Goal: Task Accomplishment & Management: Manage account settings

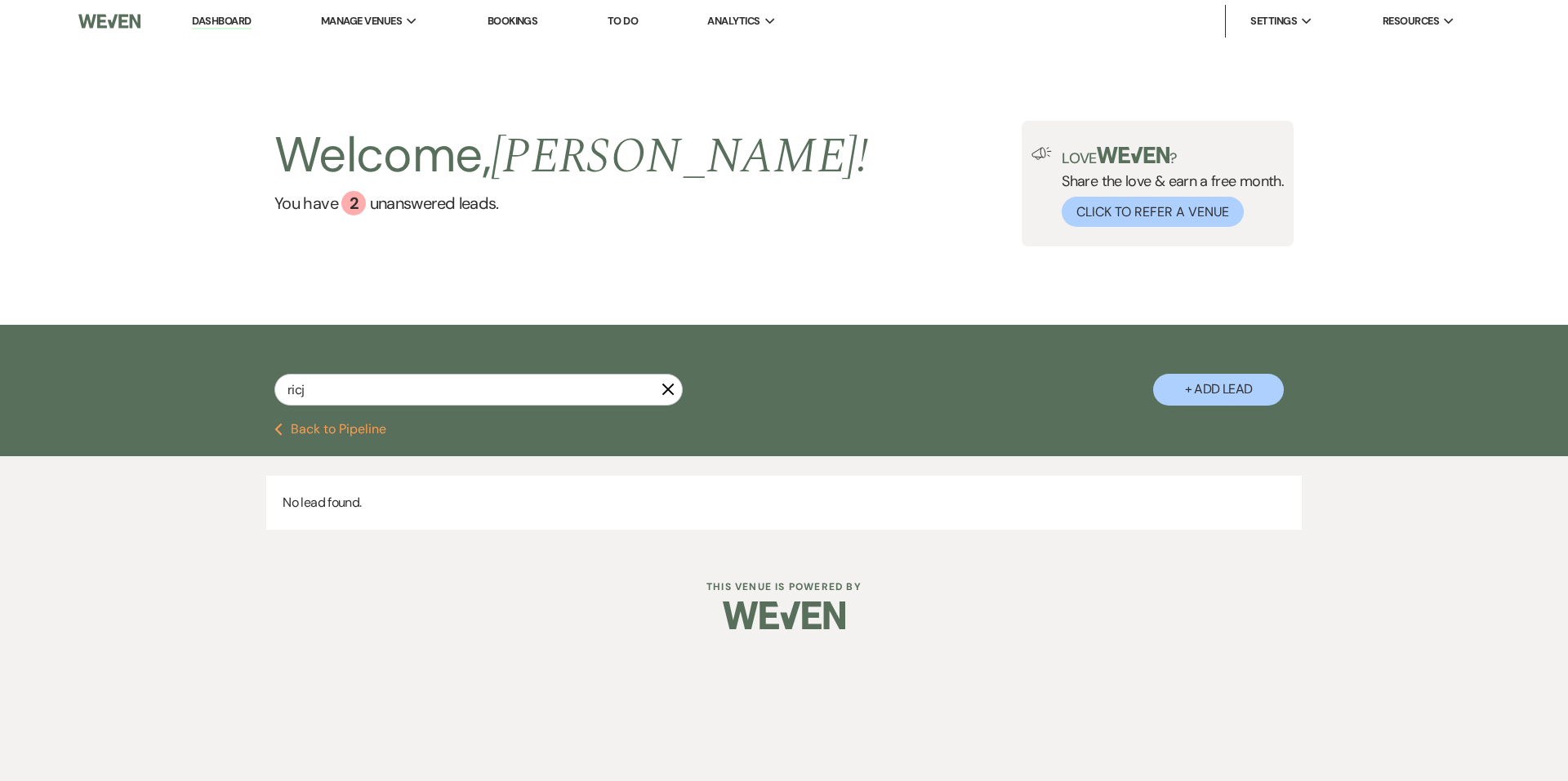
type input "ric"
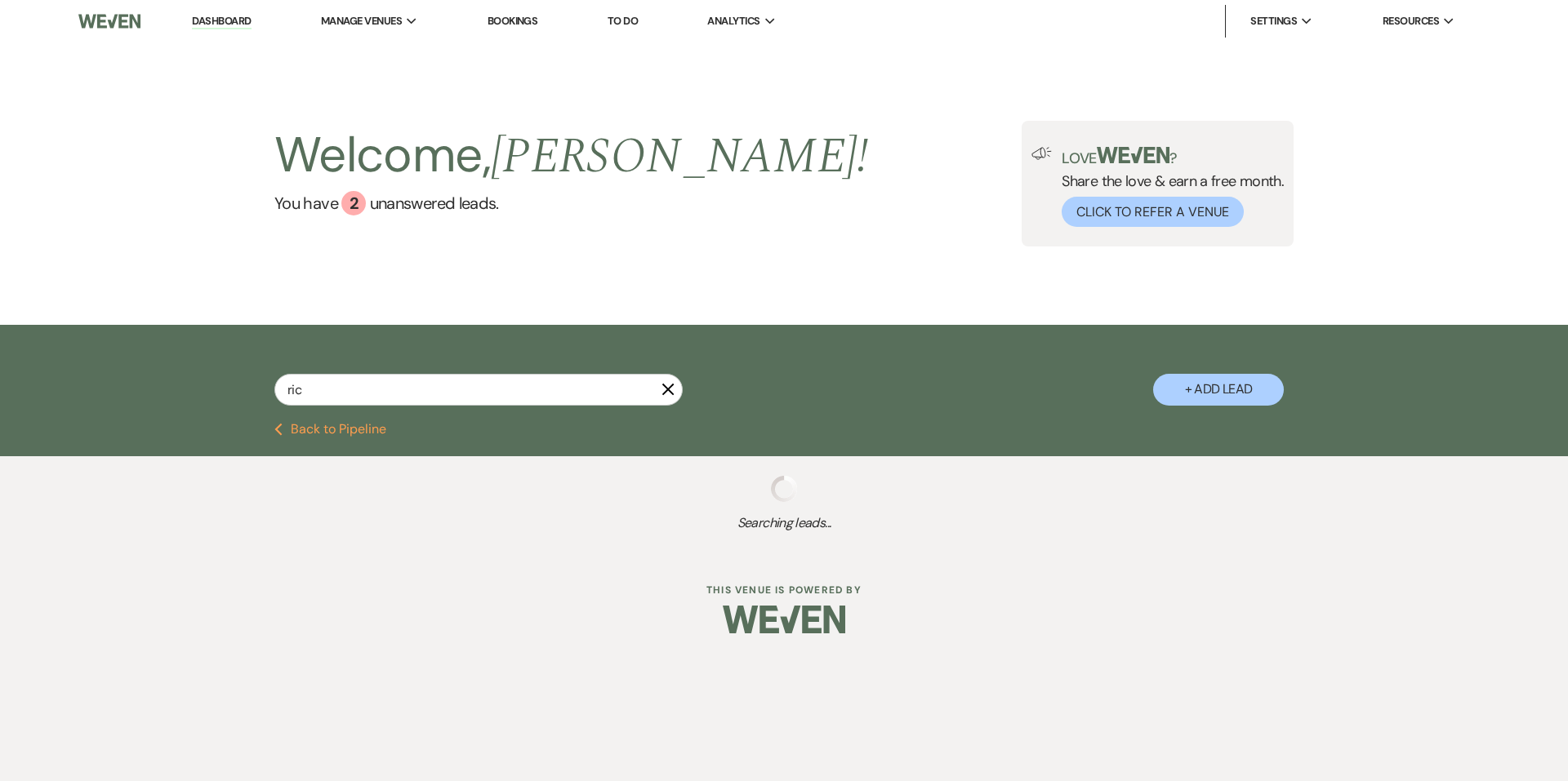
select select "8"
select select "6"
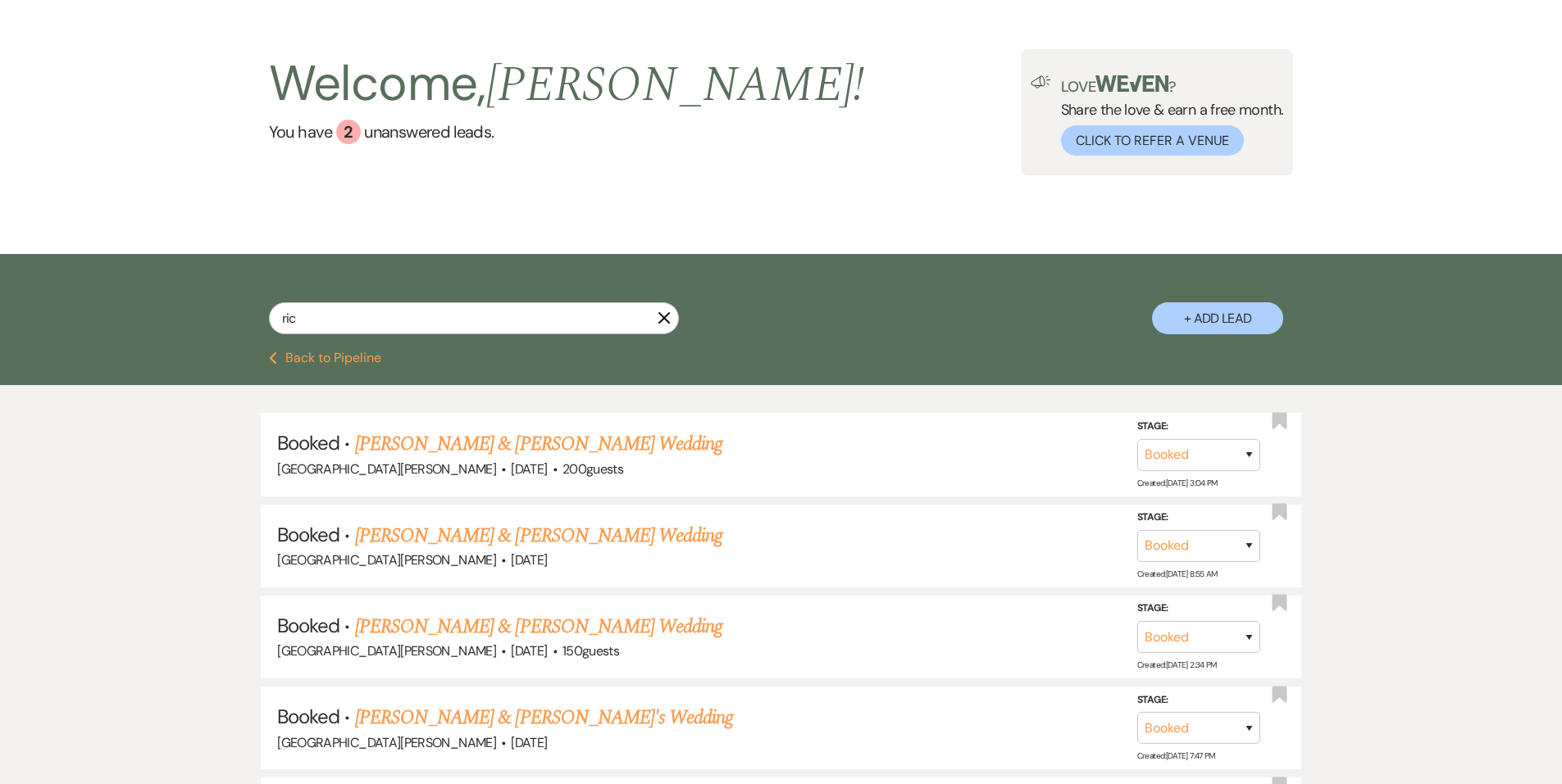
scroll to position [574, 0]
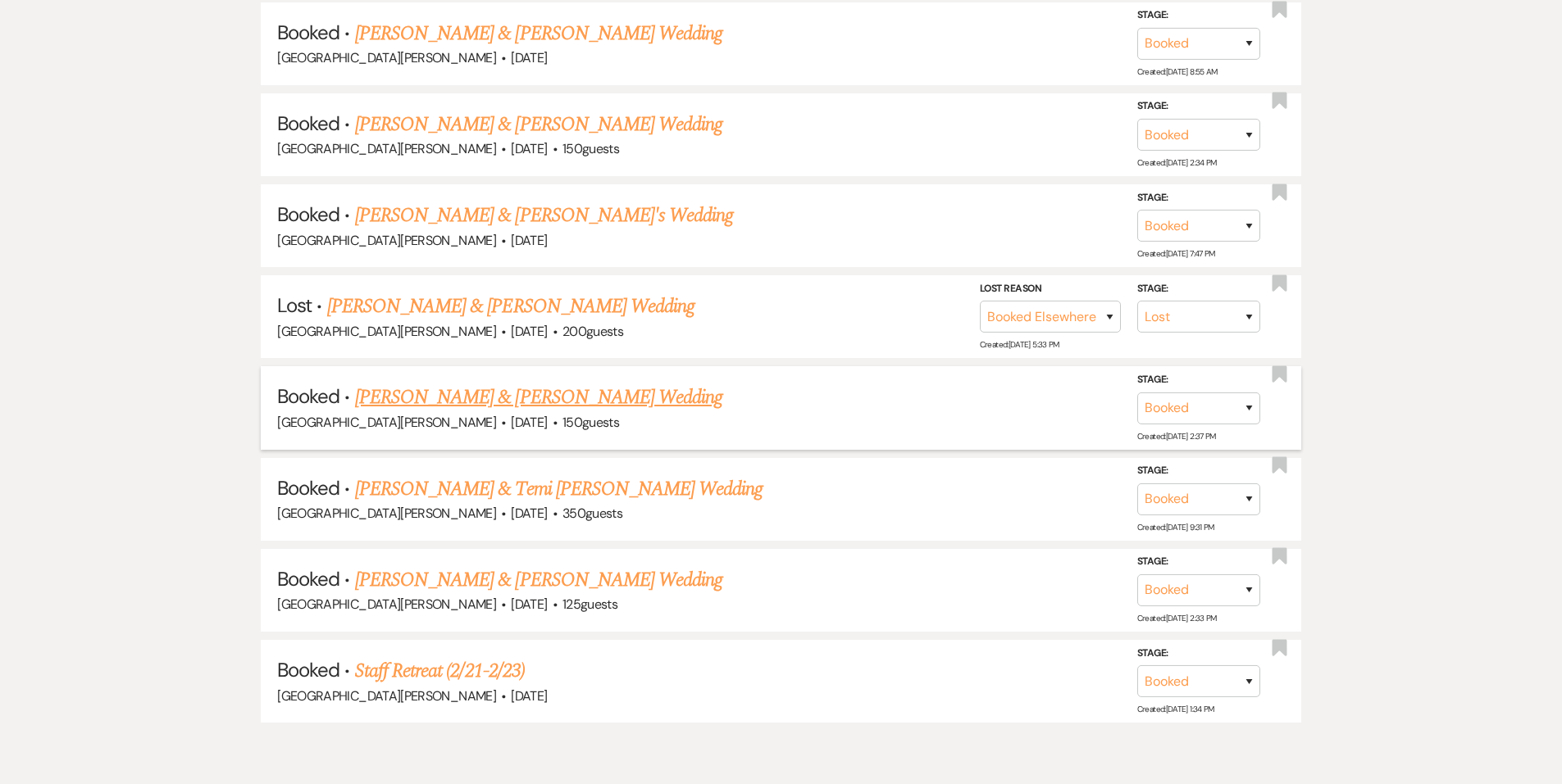
type input "ric"
click at [484, 406] on link "[PERSON_NAME] & [PERSON_NAME] Wedding" at bounding box center [539, 397] width 367 height 29
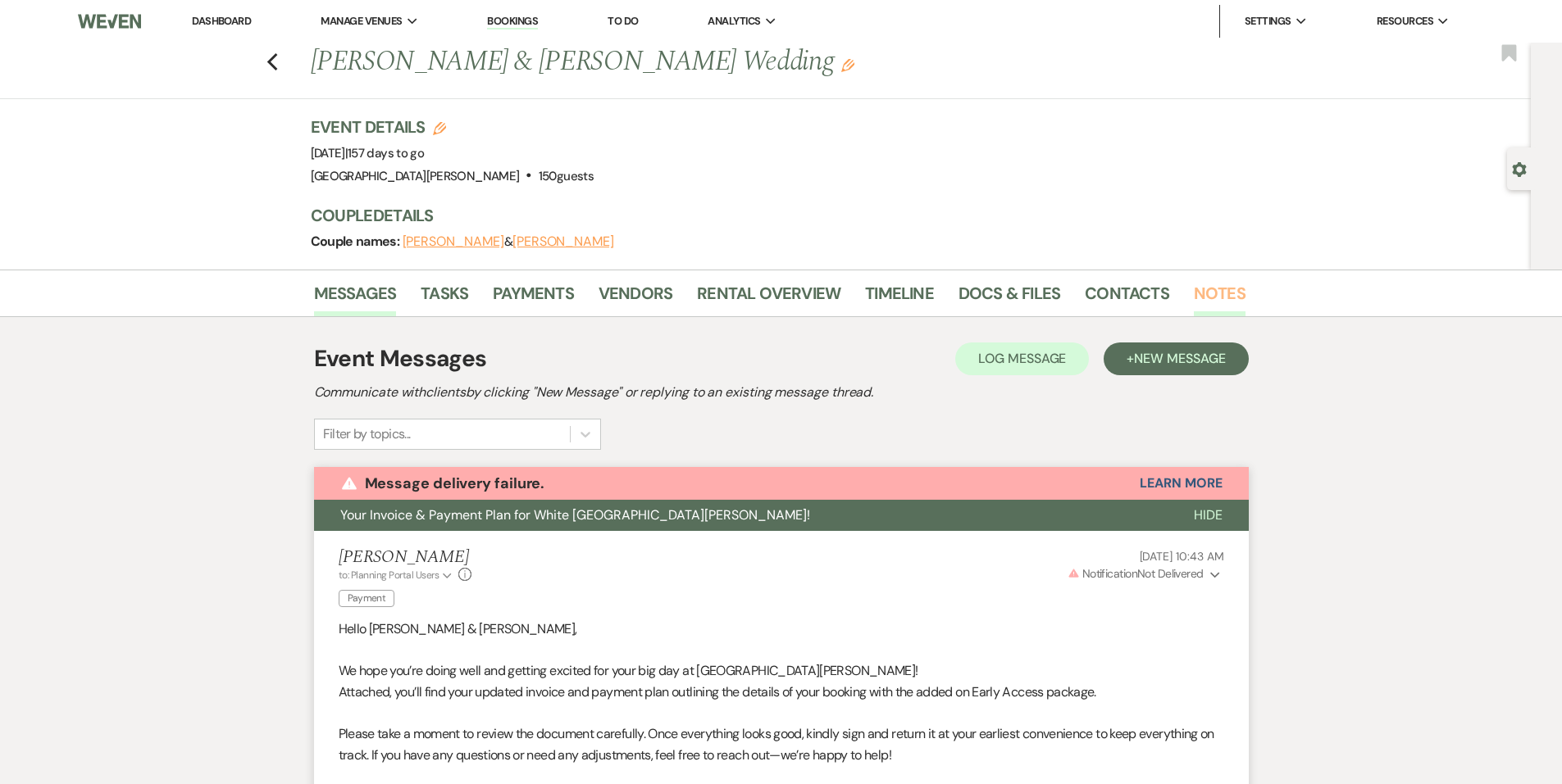
click at [1194, 288] on link "Notes" at bounding box center [1219, 298] width 52 height 36
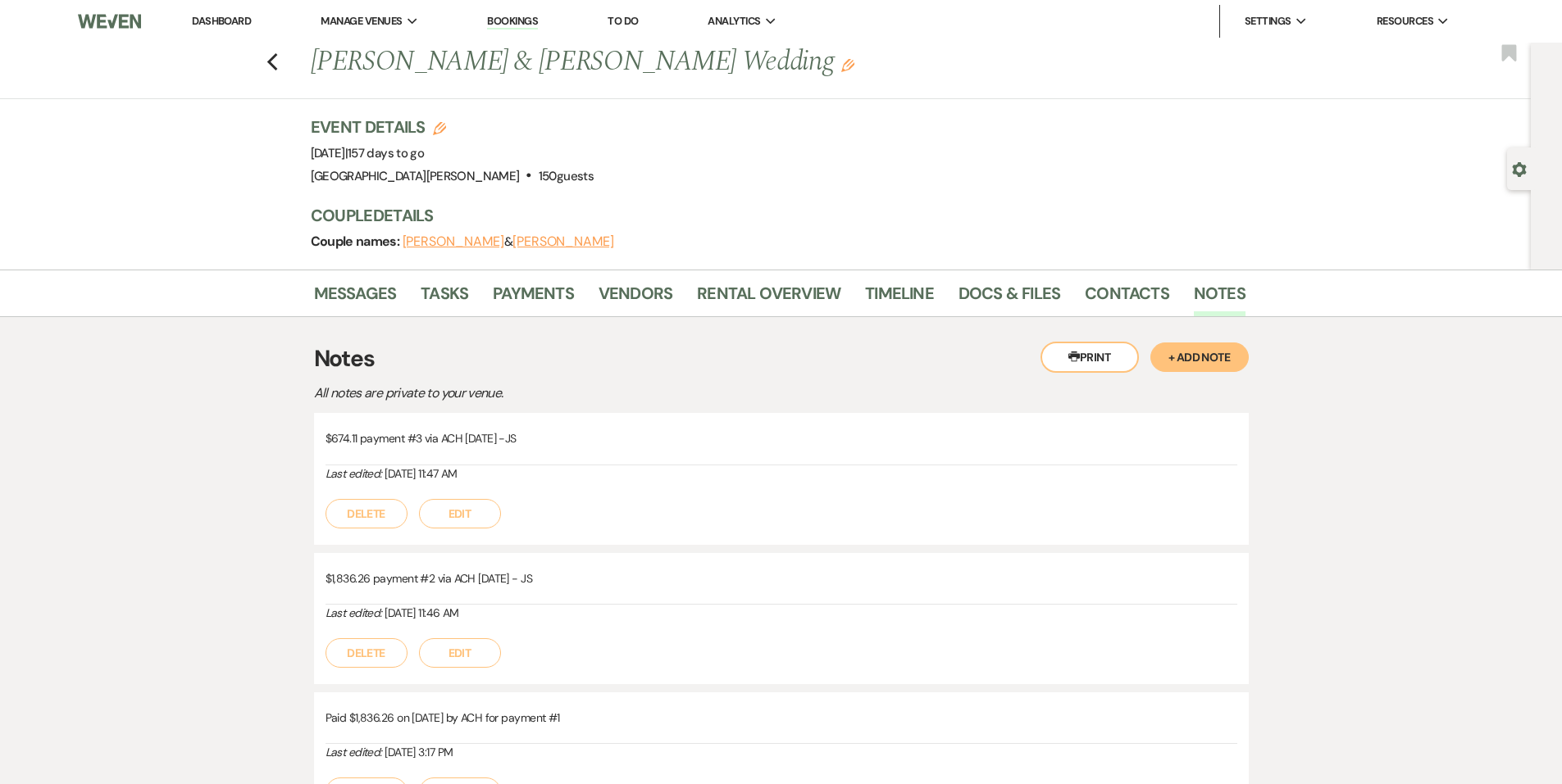
drag, startPoint x: 547, startPoint y: 437, endPoint x: 155, endPoint y: 433, distance: 392.0
click at [155, 433] on div "Messages Tasks Payments Vendors Rental Overview Timeline Docs & Files Contacts …" at bounding box center [781, 708] width 1562 height 877
click at [283, 569] on div "Messages Tasks Payments Vendors Rental Overview Timeline Docs & Files Contacts …" at bounding box center [781, 708] width 1562 height 877
click at [1230, 367] on button "+ Add Note" at bounding box center [1200, 357] width 99 height 29
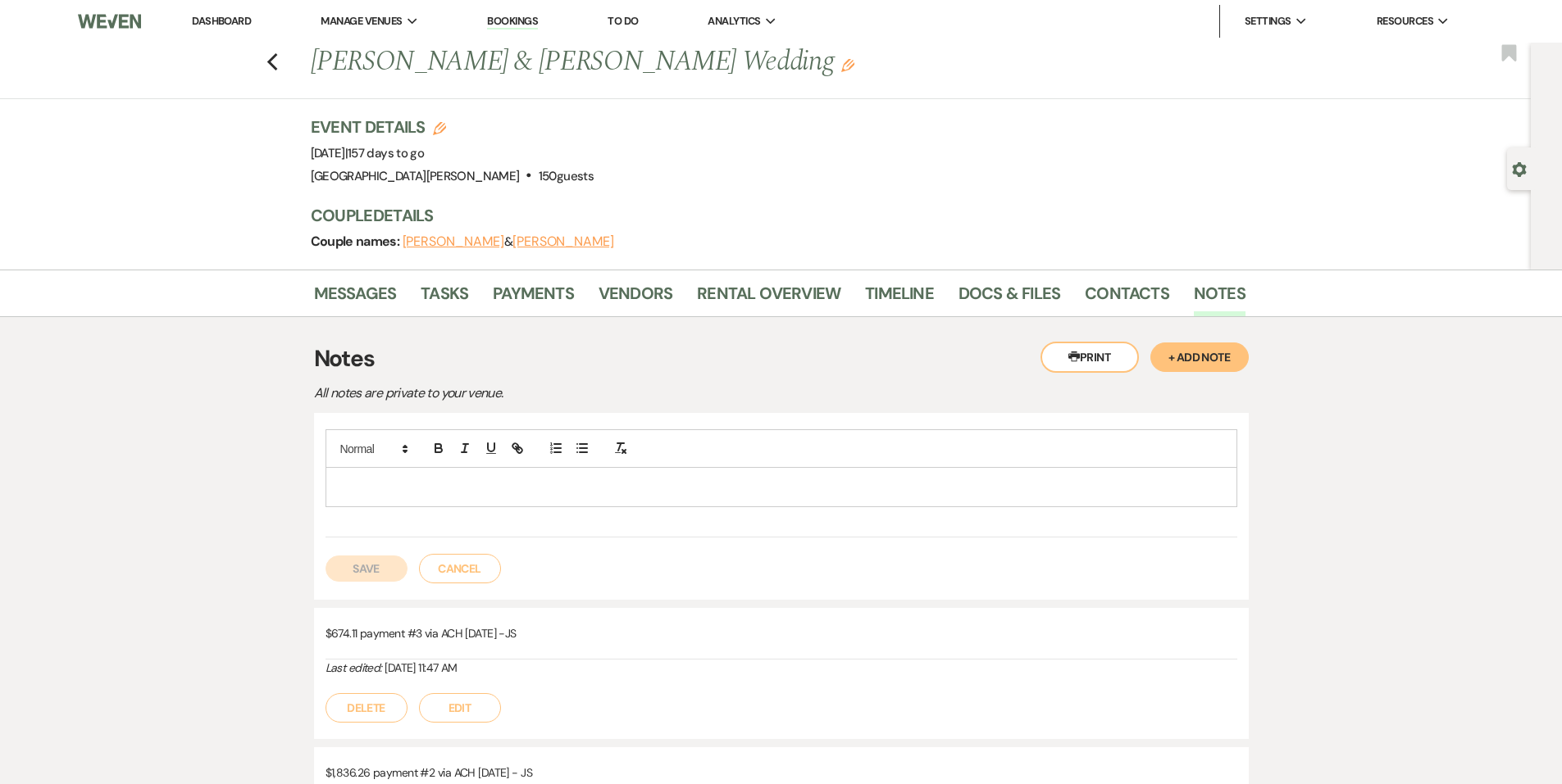
click at [540, 510] on div at bounding box center [781, 483] width 912 height 107
click at [538, 496] on p at bounding box center [781, 486] width 886 height 18
click at [356, 572] on button "Save" at bounding box center [366, 568] width 82 height 26
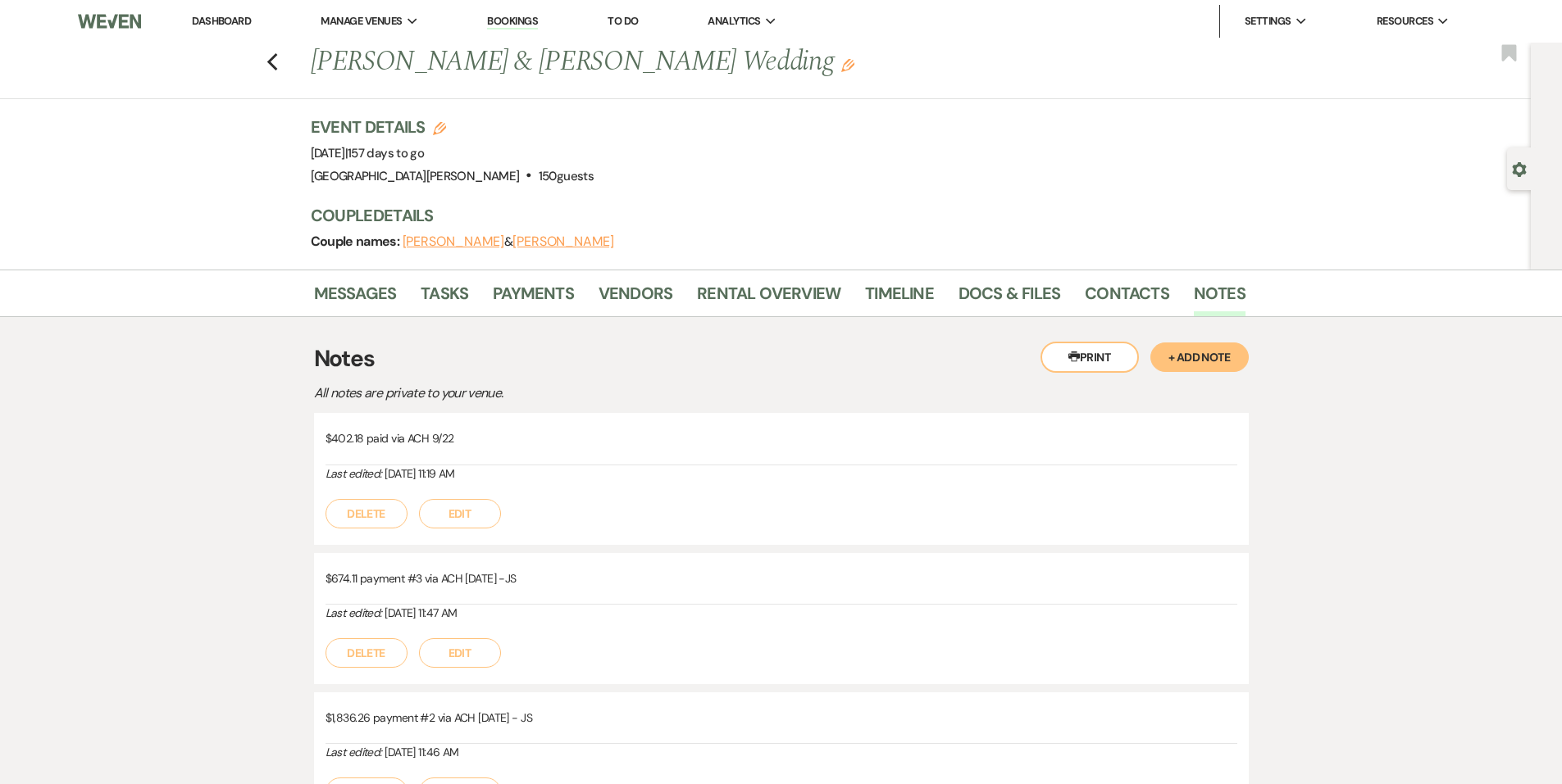
click at [541, 312] on link "Payments" at bounding box center [533, 298] width 81 height 36
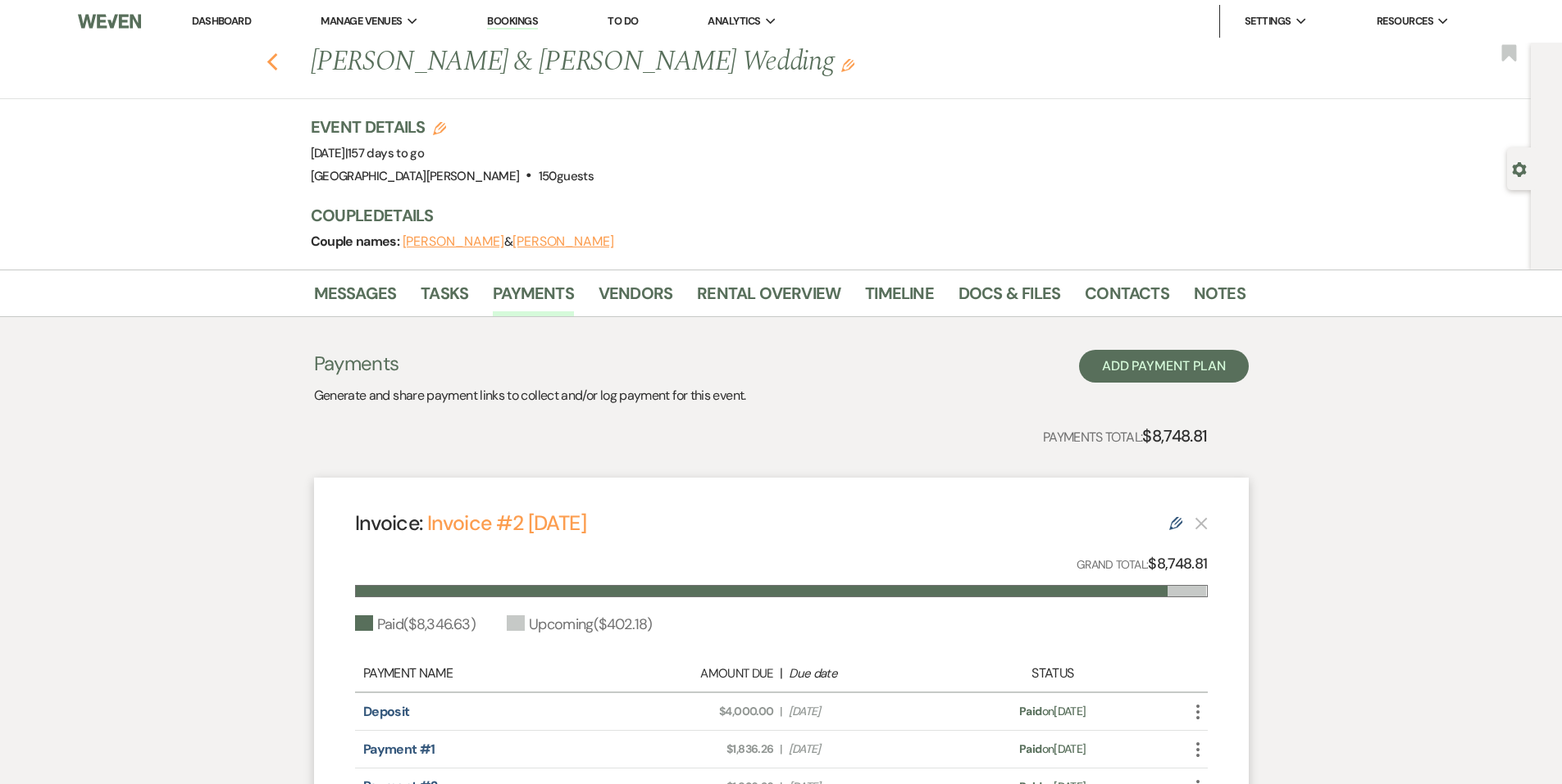
click at [277, 65] on use "button" at bounding box center [272, 62] width 11 height 18
select select "8"
select select "6"
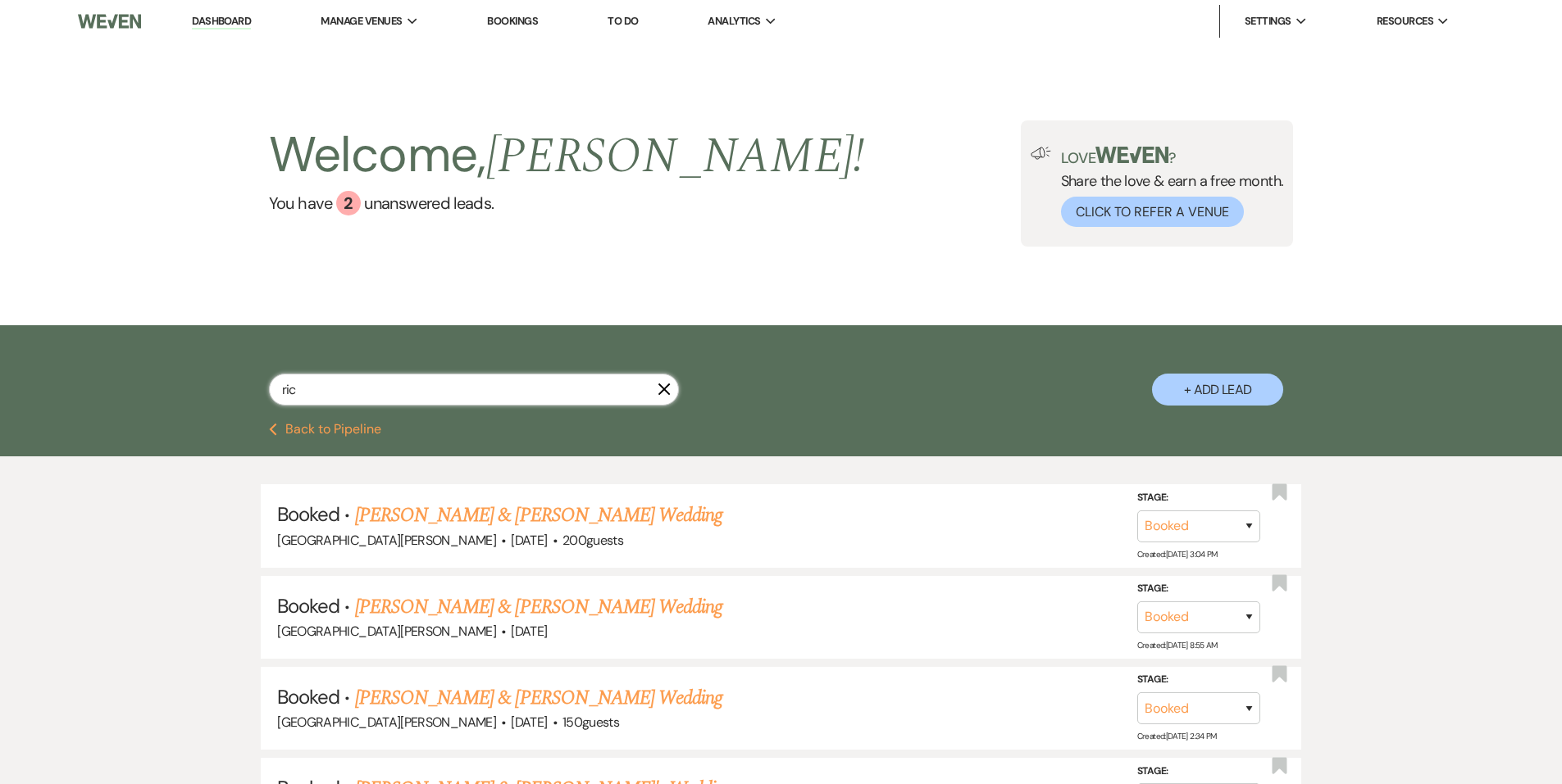
drag, startPoint x: 396, startPoint y: 396, endPoint x: 264, endPoint y: 398, distance: 132.0
click at [264, 398] on div "ric X + Add Lead" at bounding box center [781, 377] width 1181 height 86
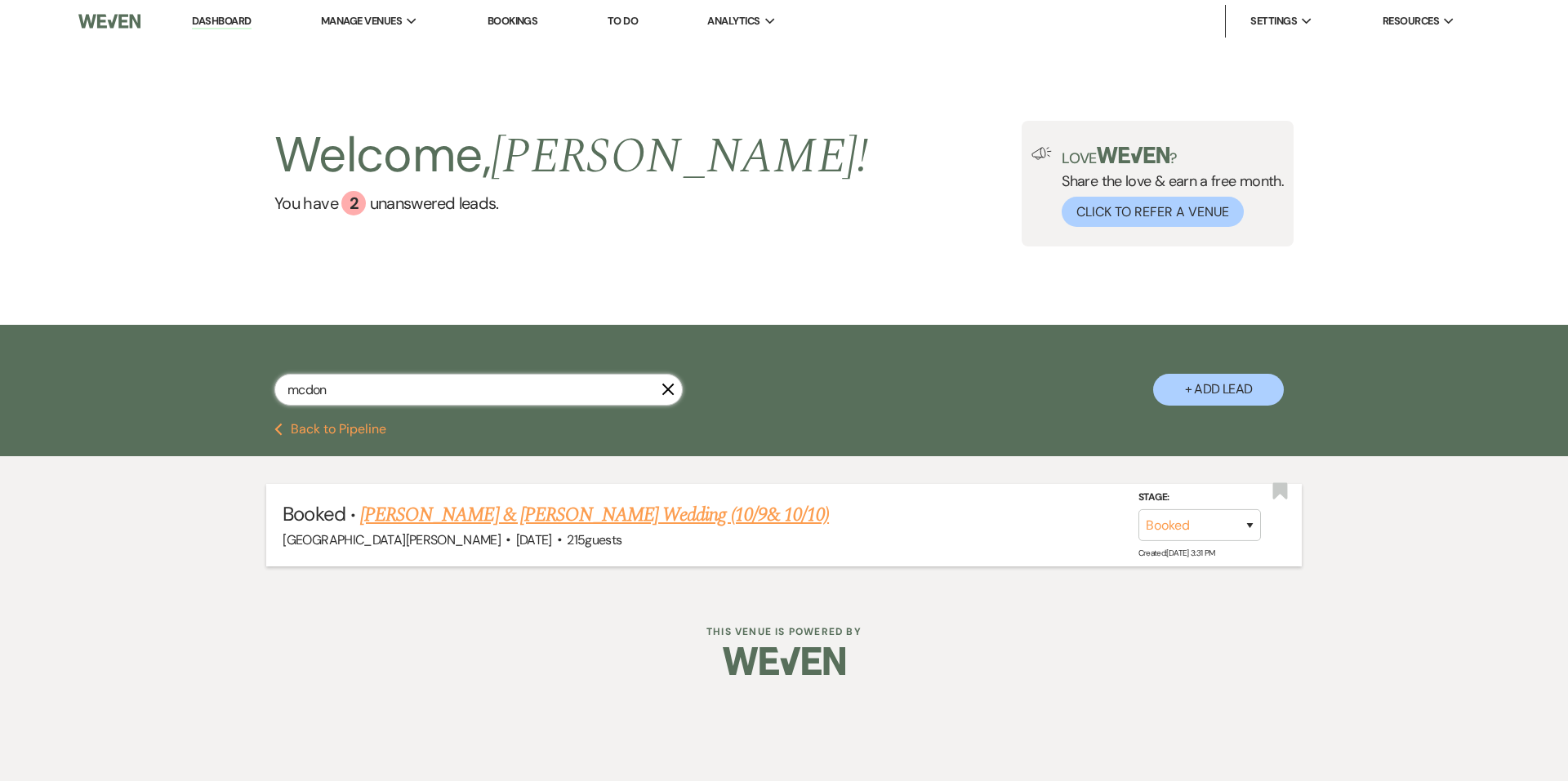
type input "mcdon"
click at [465, 515] on link "[PERSON_NAME] & [PERSON_NAME] Wedding (10/9& 10/10)" at bounding box center [594, 515] width 469 height 29
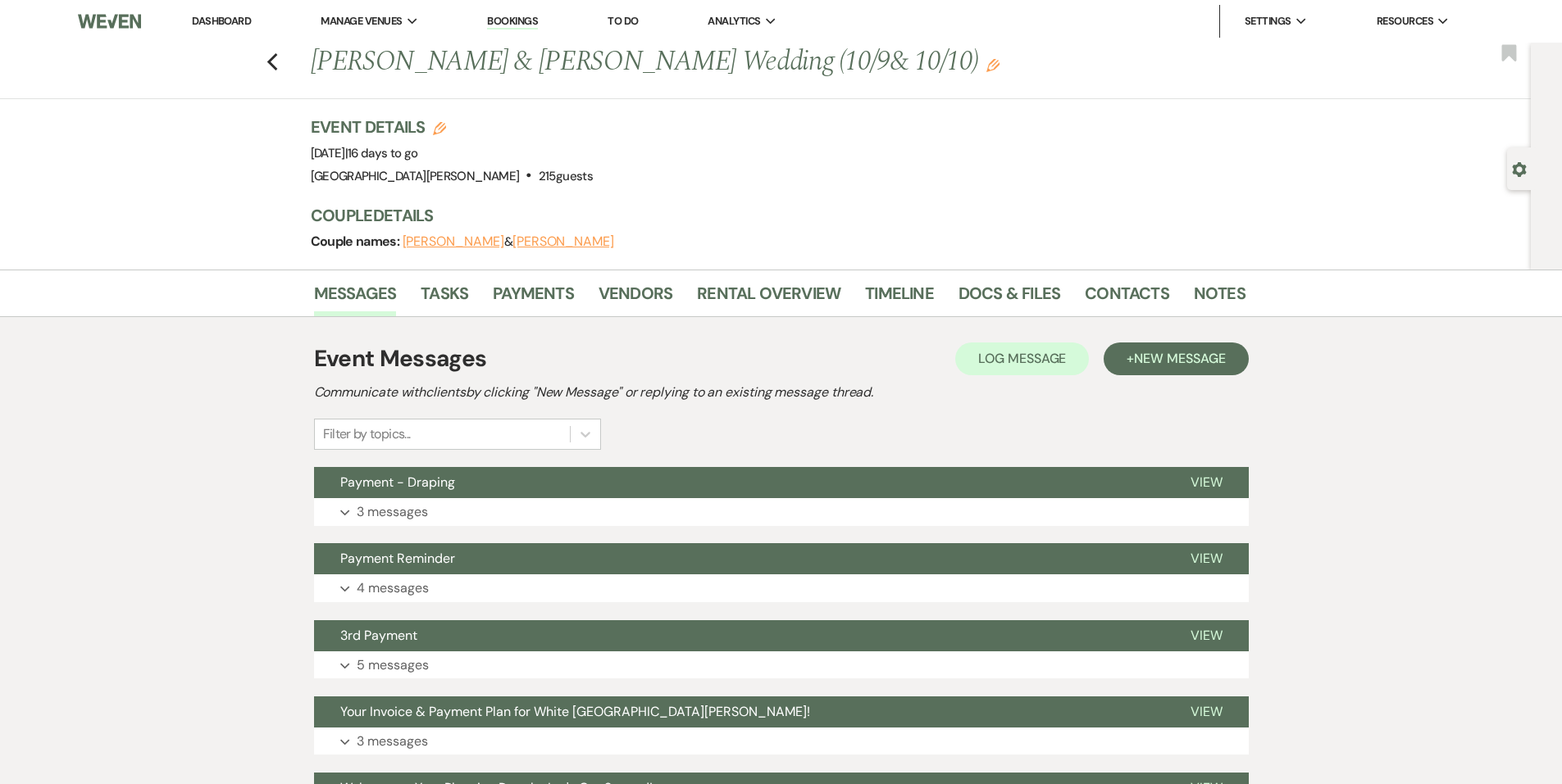
click at [1186, 299] on li "Contacts" at bounding box center [1140, 297] width 109 height 39
click at [1224, 292] on link "Notes" at bounding box center [1219, 298] width 52 height 36
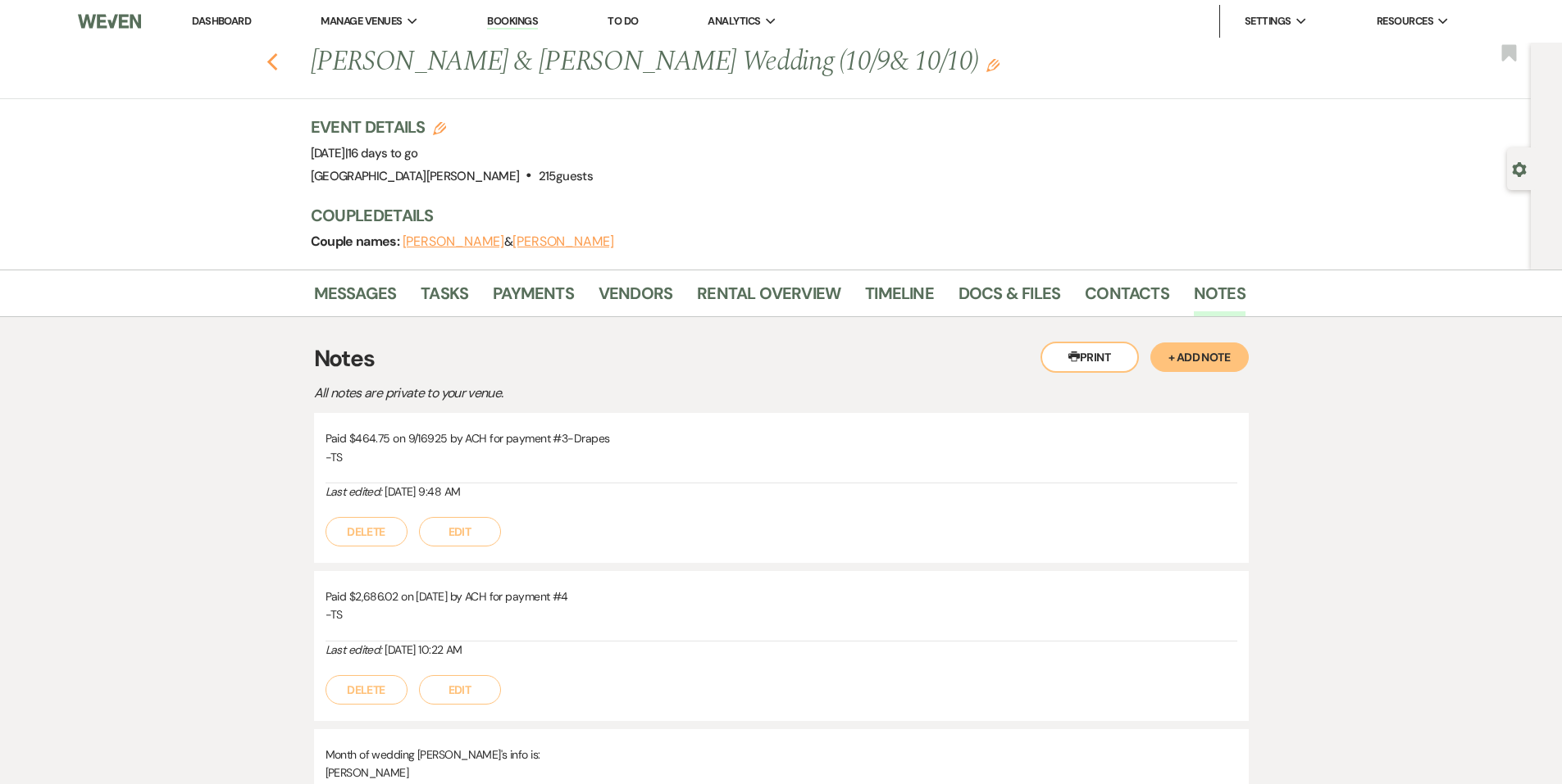
click at [278, 65] on icon "Previous" at bounding box center [273, 62] width 13 height 20
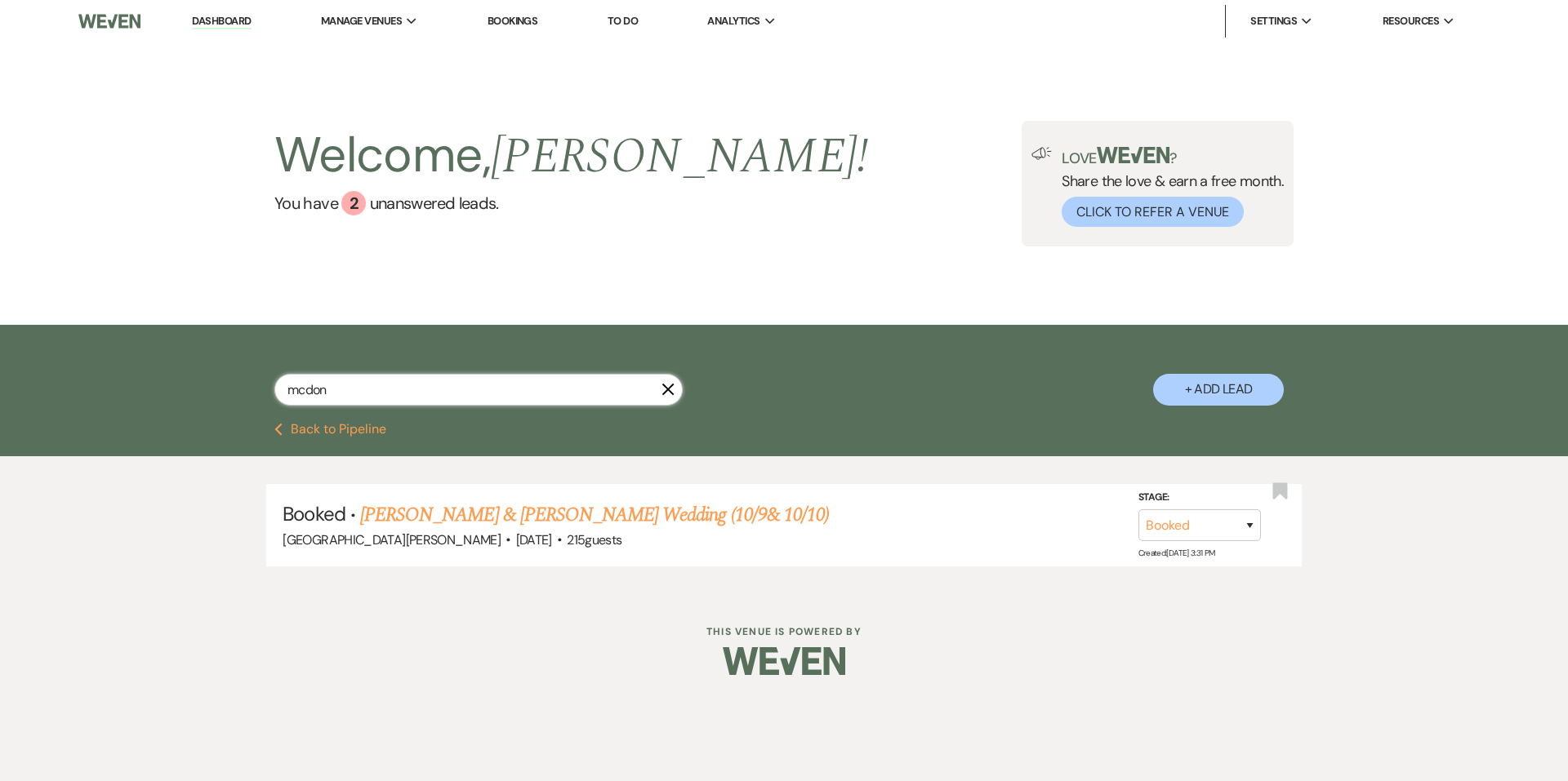
drag, startPoint x: 336, startPoint y: 398, endPoint x: 131, endPoint y: 419, distance: 206.1
click at [131, 419] on div "mcdon X + Add Lead" at bounding box center [784, 373] width 1568 height 98
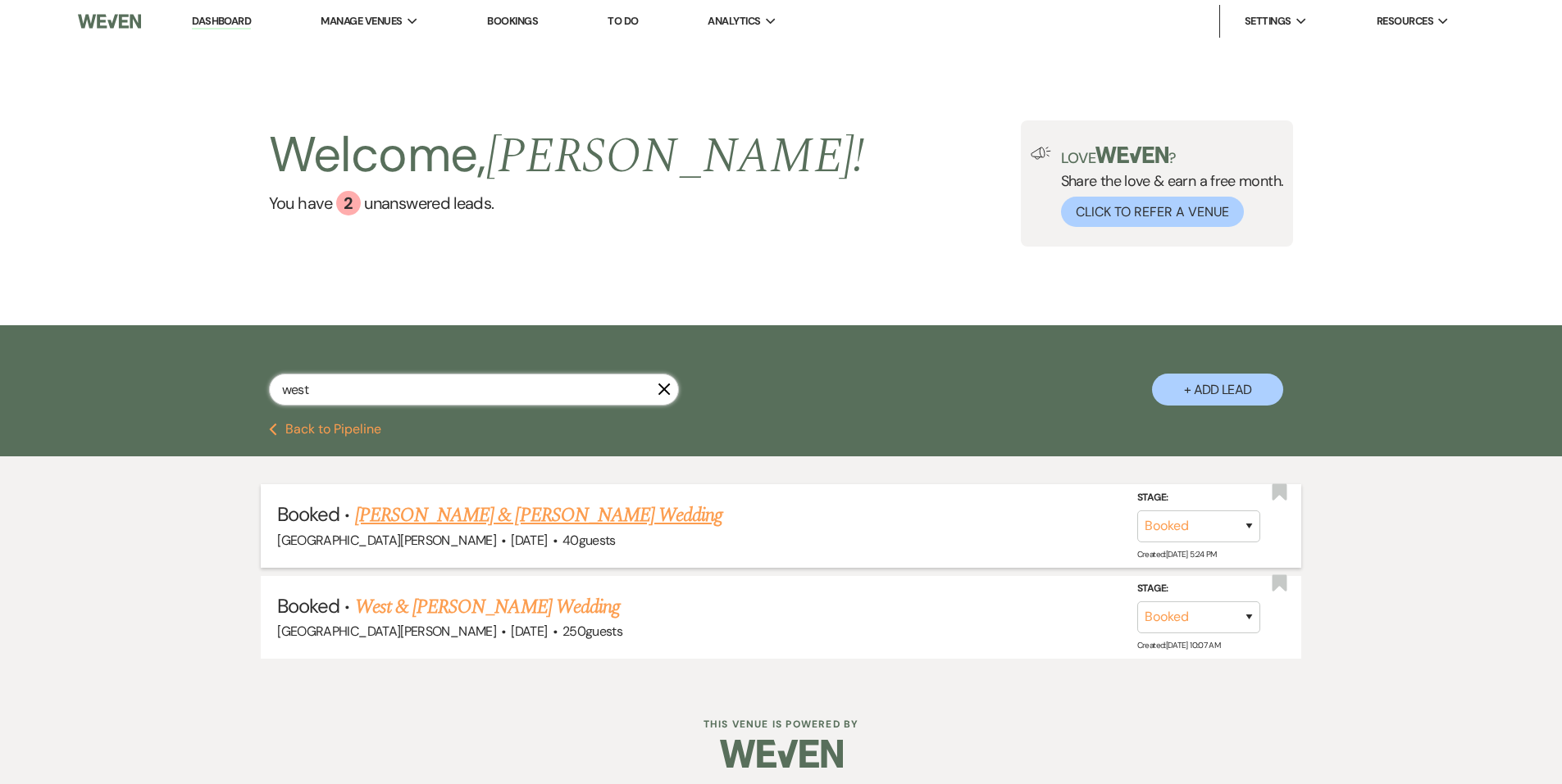
type input "west"
click at [432, 513] on link "[PERSON_NAME] & [PERSON_NAME] Wedding" at bounding box center [539, 516] width 367 height 29
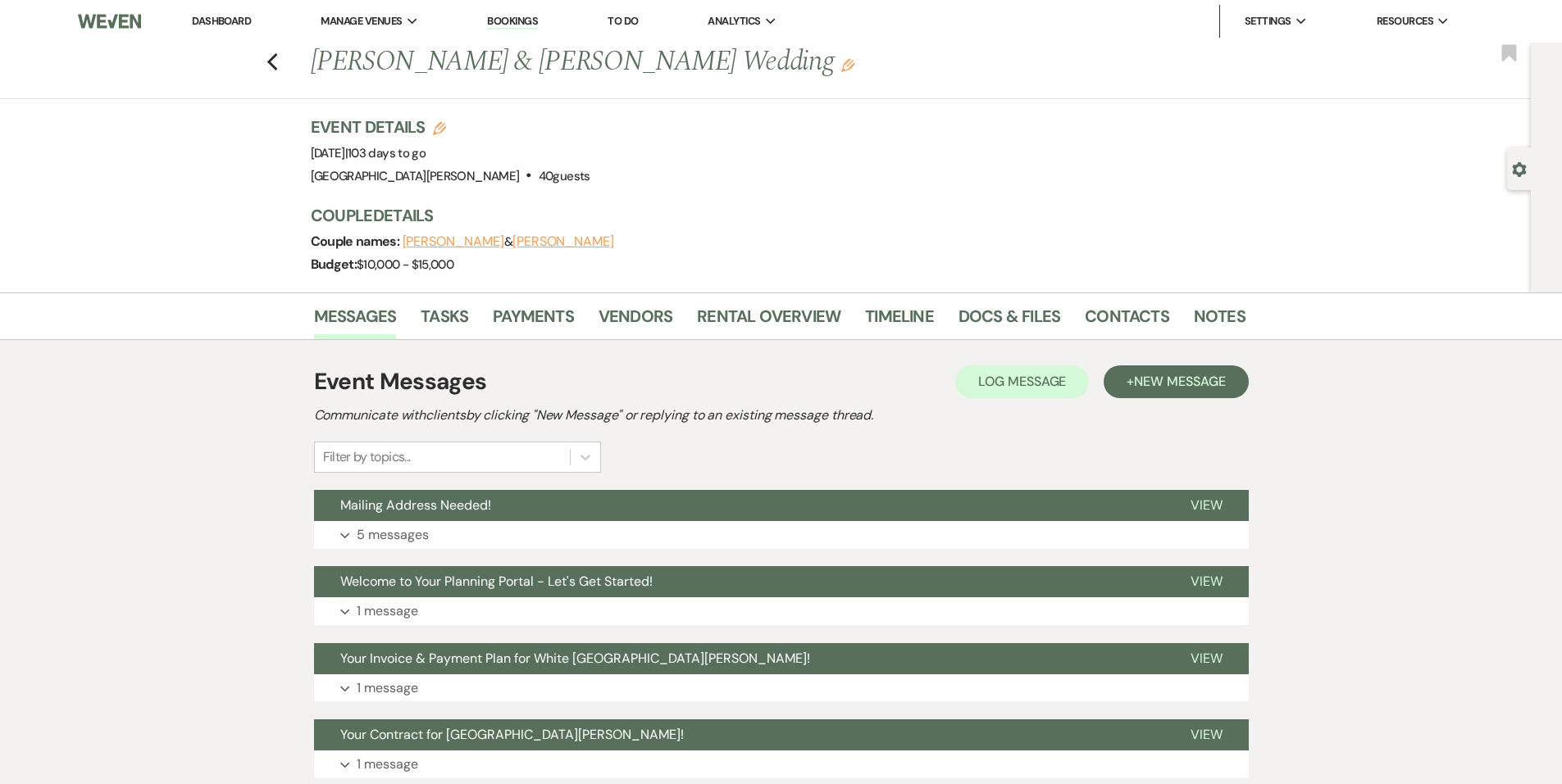
click at [277, 80] on div "Previous [PERSON_NAME] & [PERSON_NAME] Wedding Edit Bookmark" at bounding box center [762, 71] width 1540 height 57
click at [277, 67] on icon "Previous" at bounding box center [273, 62] width 13 height 20
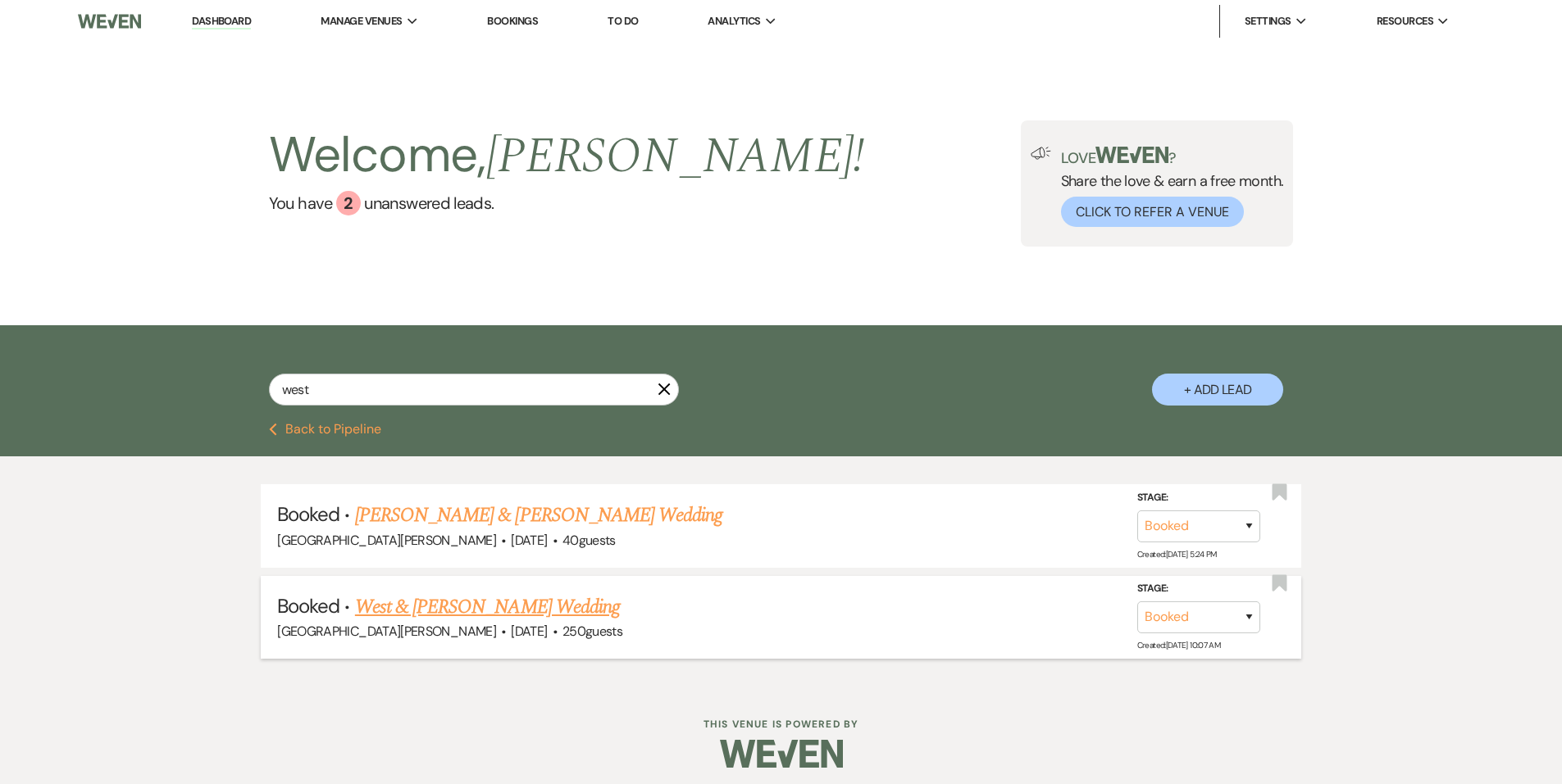
click at [443, 619] on link "West & [PERSON_NAME] Wedding" at bounding box center [487, 607] width 265 height 29
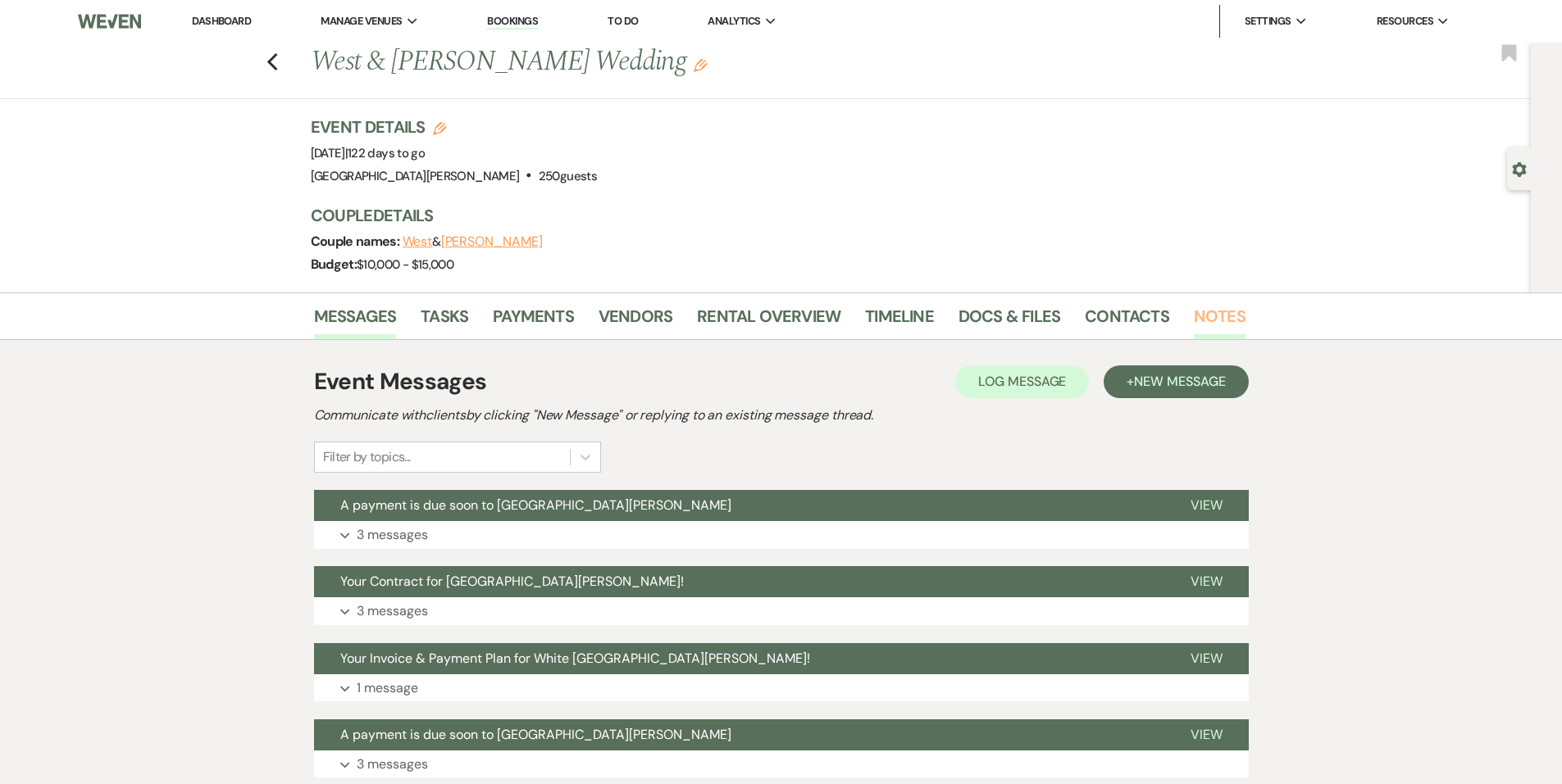
click at [1194, 319] on link "Notes" at bounding box center [1219, 321] width 52 height 36
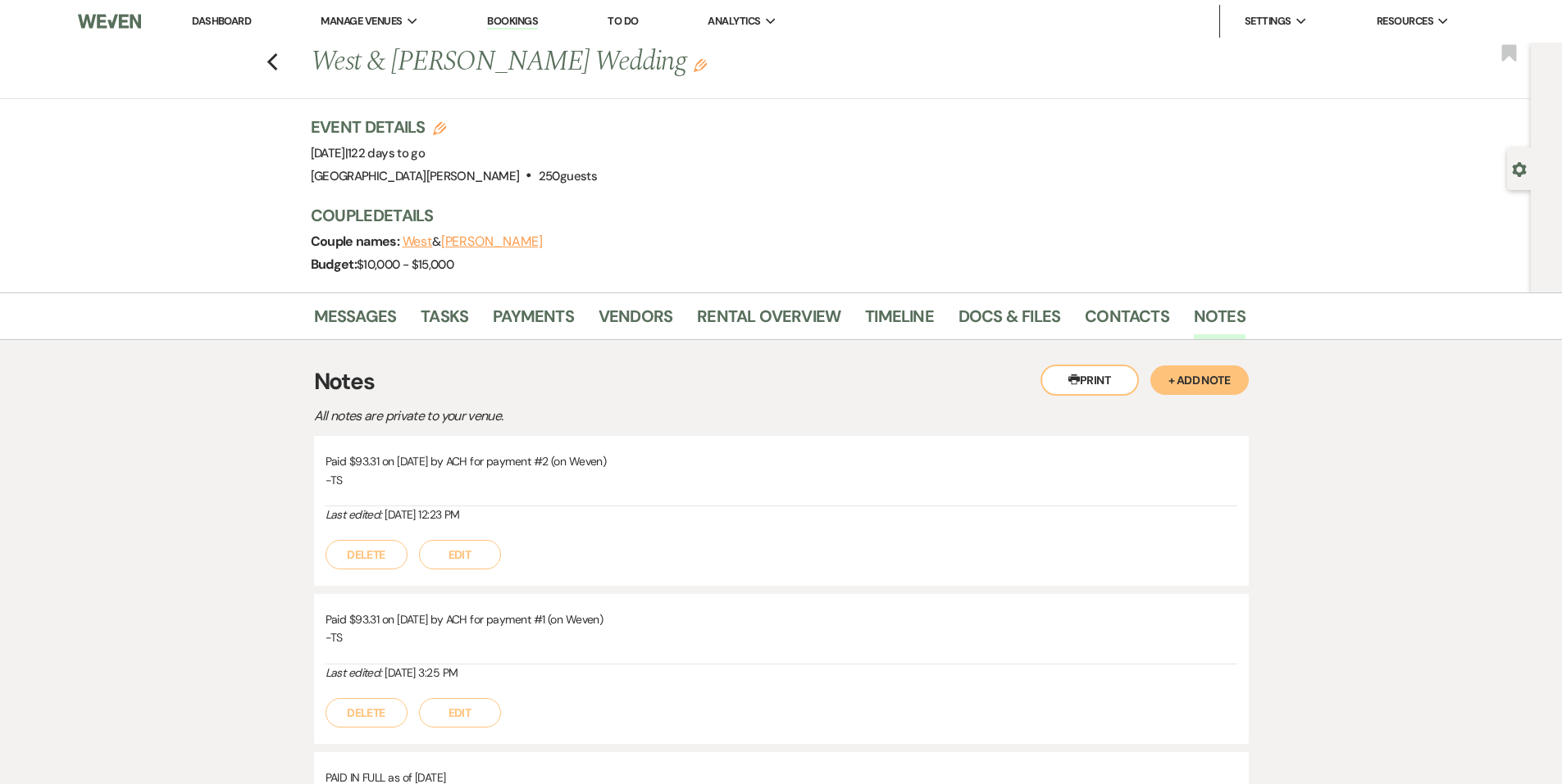
click at [270, 58] on div "Previous West & [PERSON_NAME] Wedding Edit Bookmark" at bounding box center [762, 71] width 1540 height 57
click at [275, 59] on icon "Previous" at bounding box center [273, 62] width 13 height 20
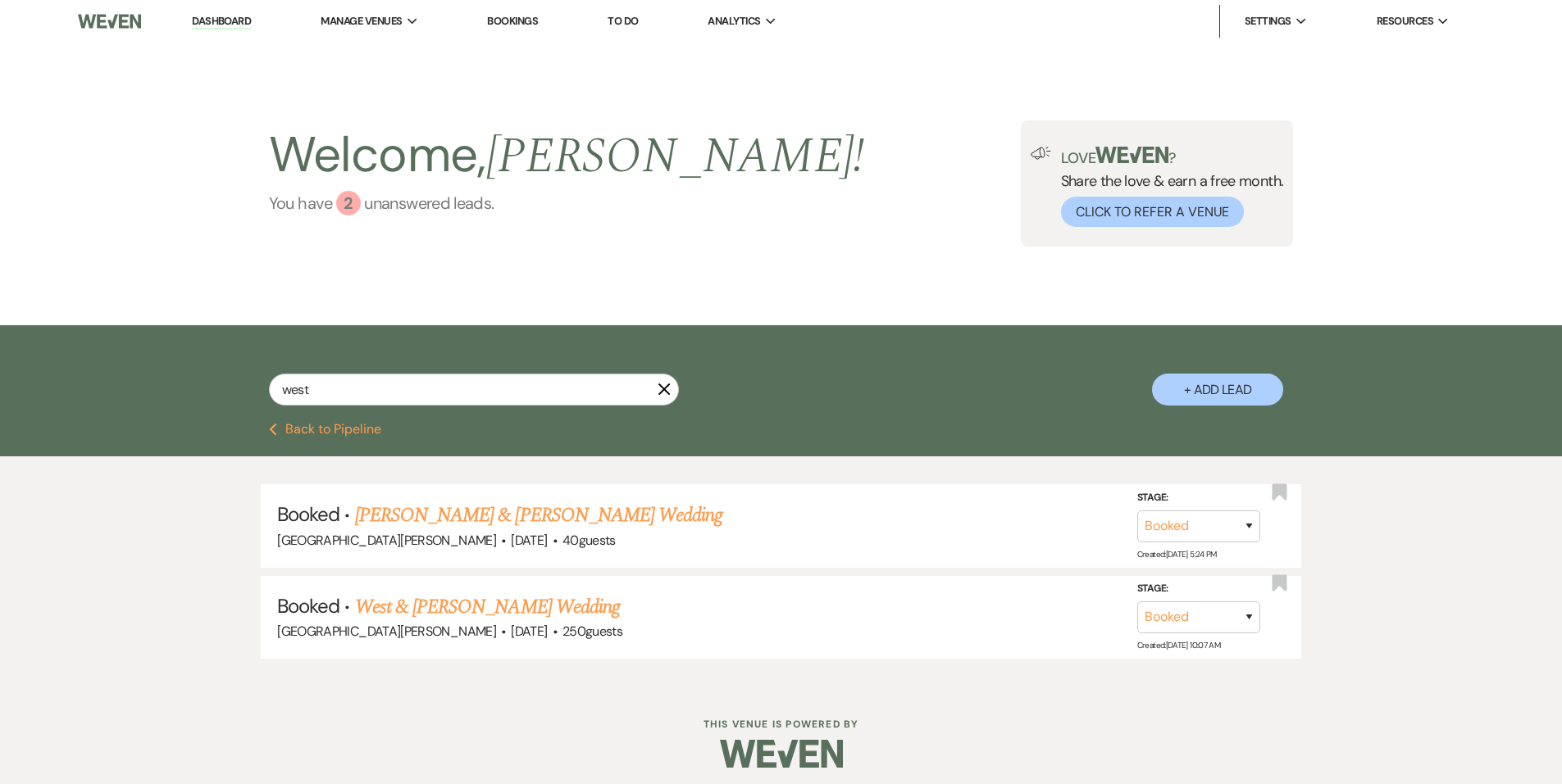
click at [385, 204] on link "You have 2 unanswered lead s ." at bounding box center [567, 203] width 596 height 24
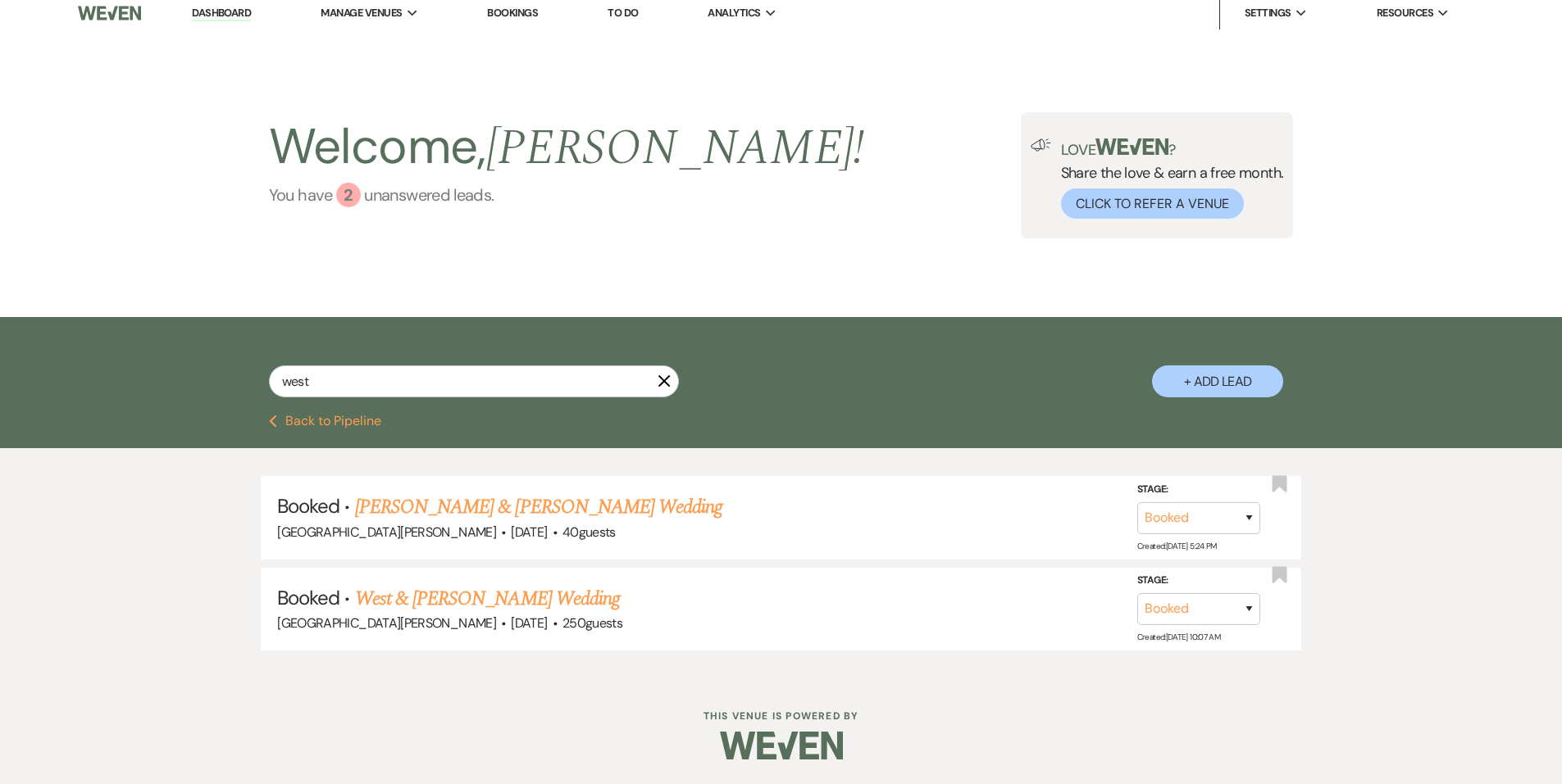
click at [385, 204] on link "You have 2 unanswered lead s ." at bounding box center [567, 194] width 596 height 24
click at [674, 383] on input "west" at bounding box center [474, 381] width 410 height 32
click at [652, 379] on input "west" at bounding box center [474, 381] width 410 height 32
click at [666, 379] on icon "X" at bounding box center [663, 381] width 13 height 13
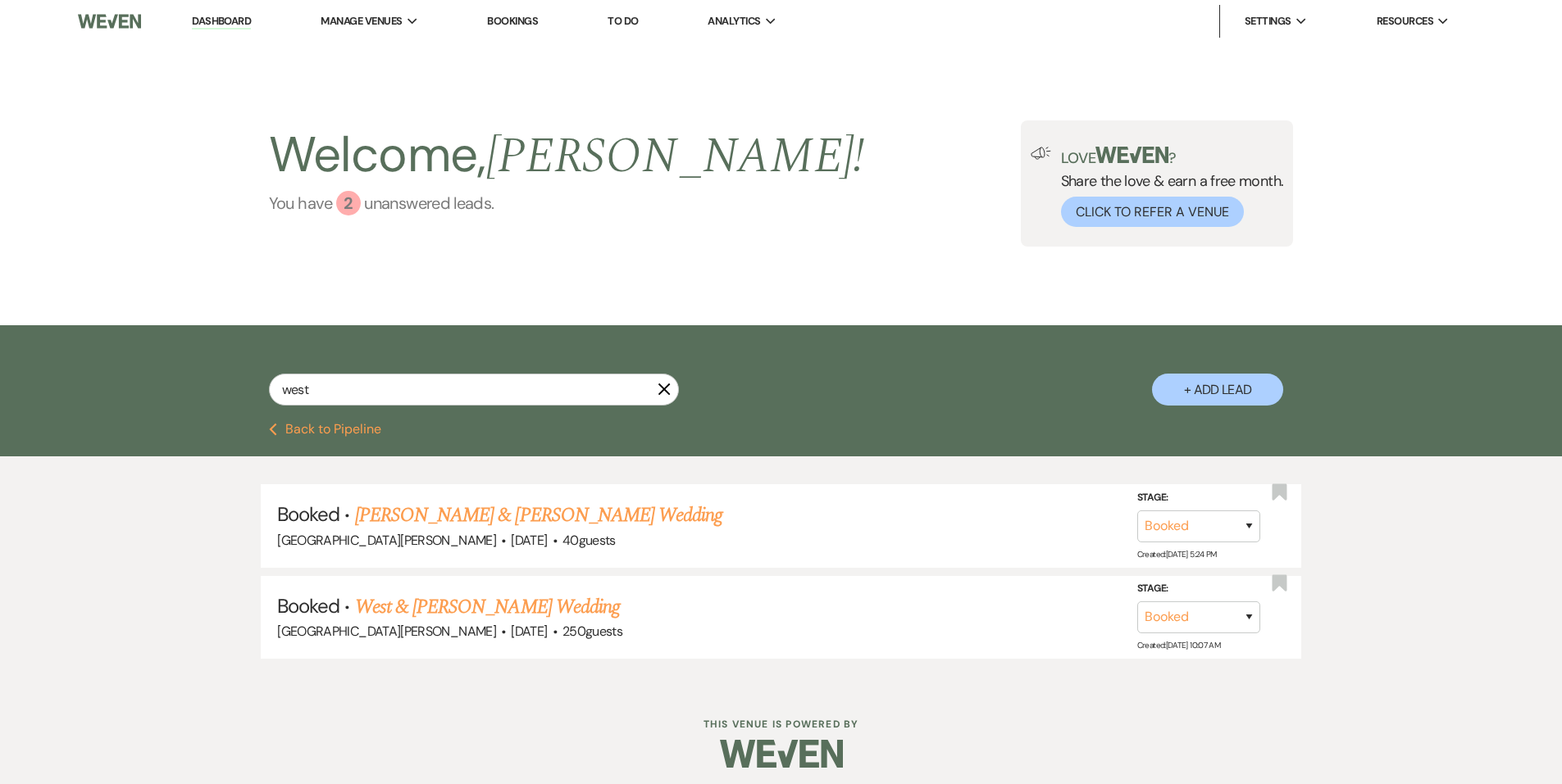
click at [366, 205] on link "You have 2 unanswered lead s ." at bounding box center [567, 203] width 596 height 24
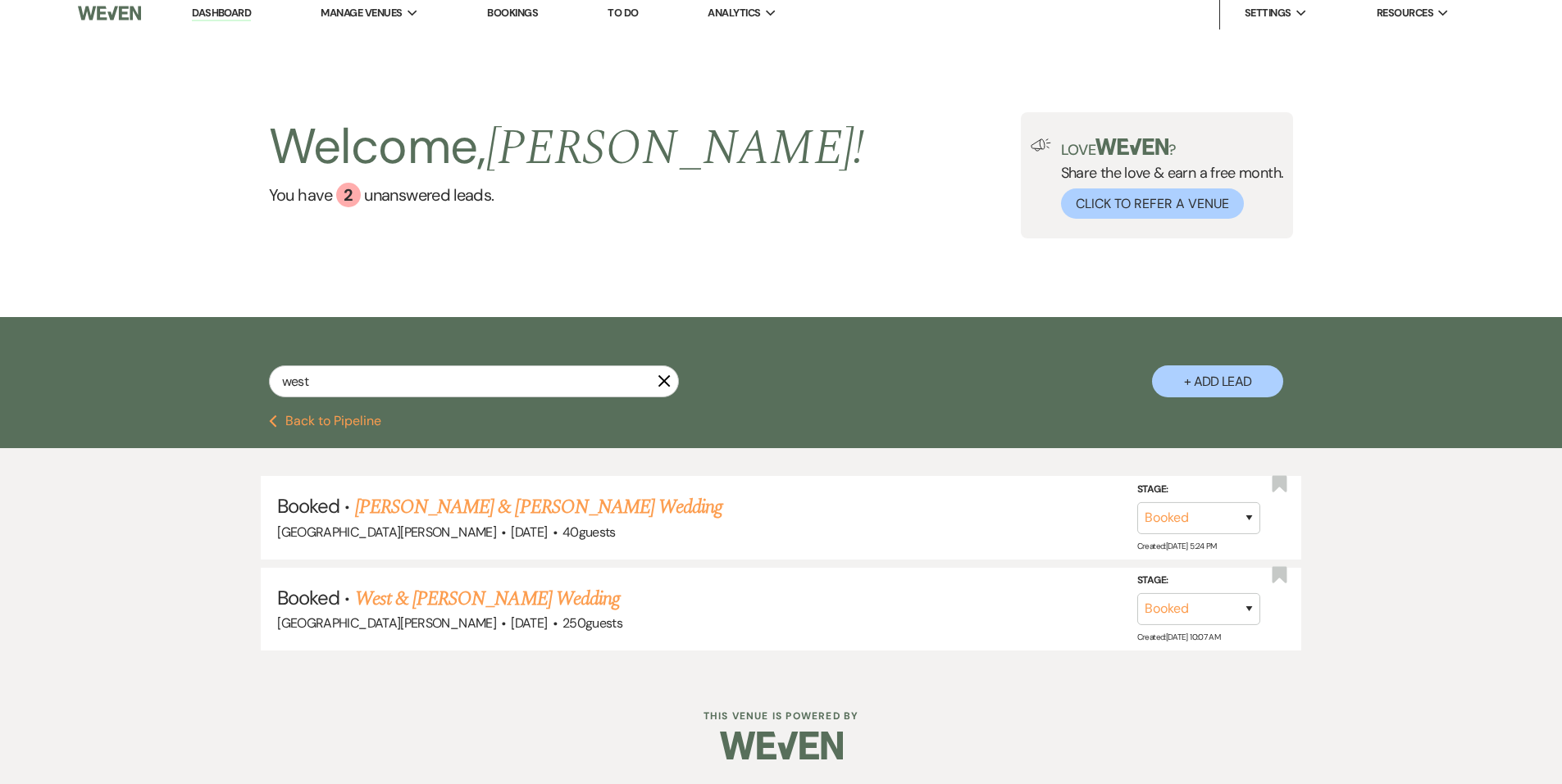
click at [661, 385] on use "button" at bounding box center [664, 382] width 13 height 13
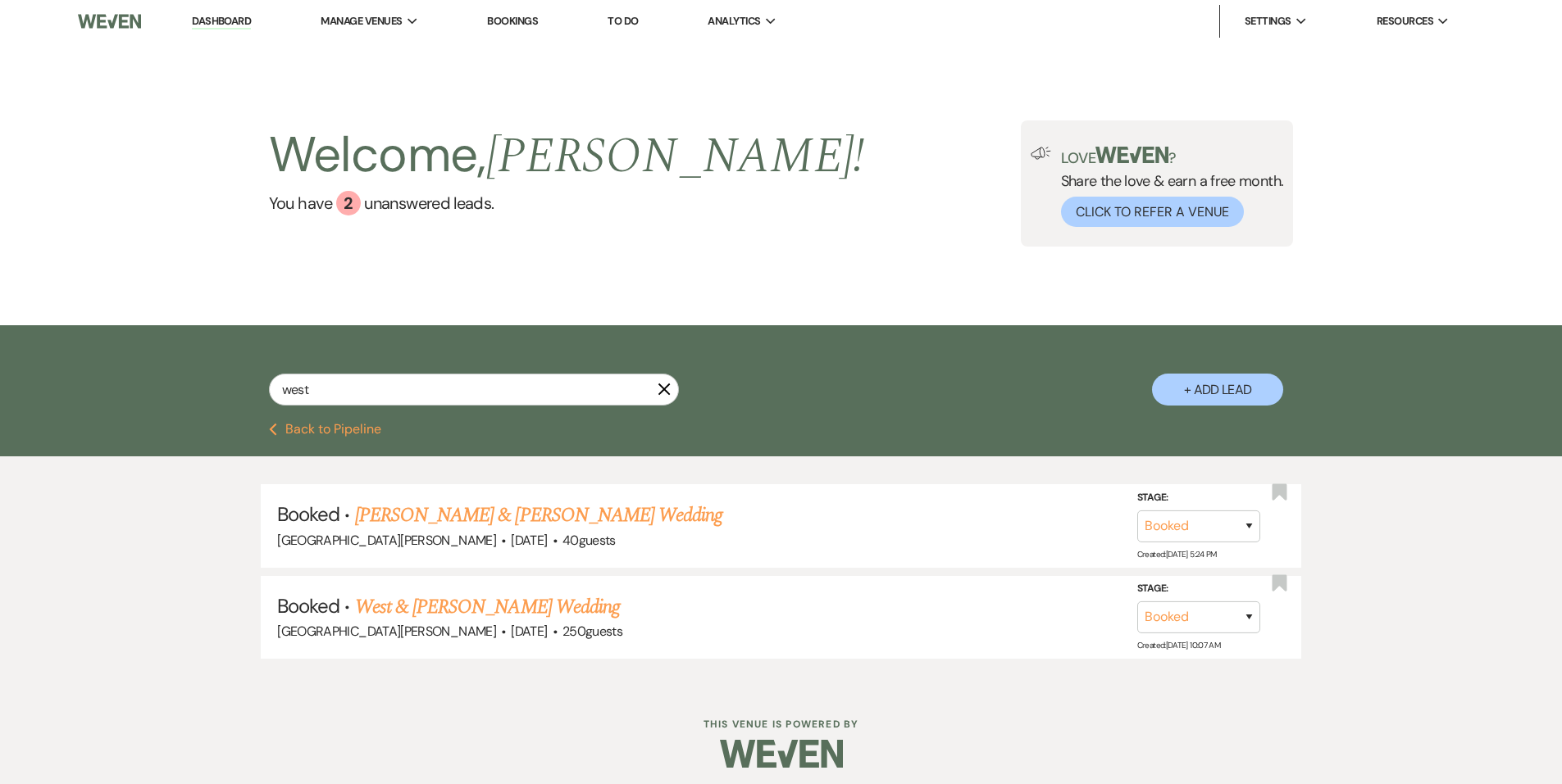
click at [662, 392] on icon "X" at bounding box center [663, 389] width 13 height 13
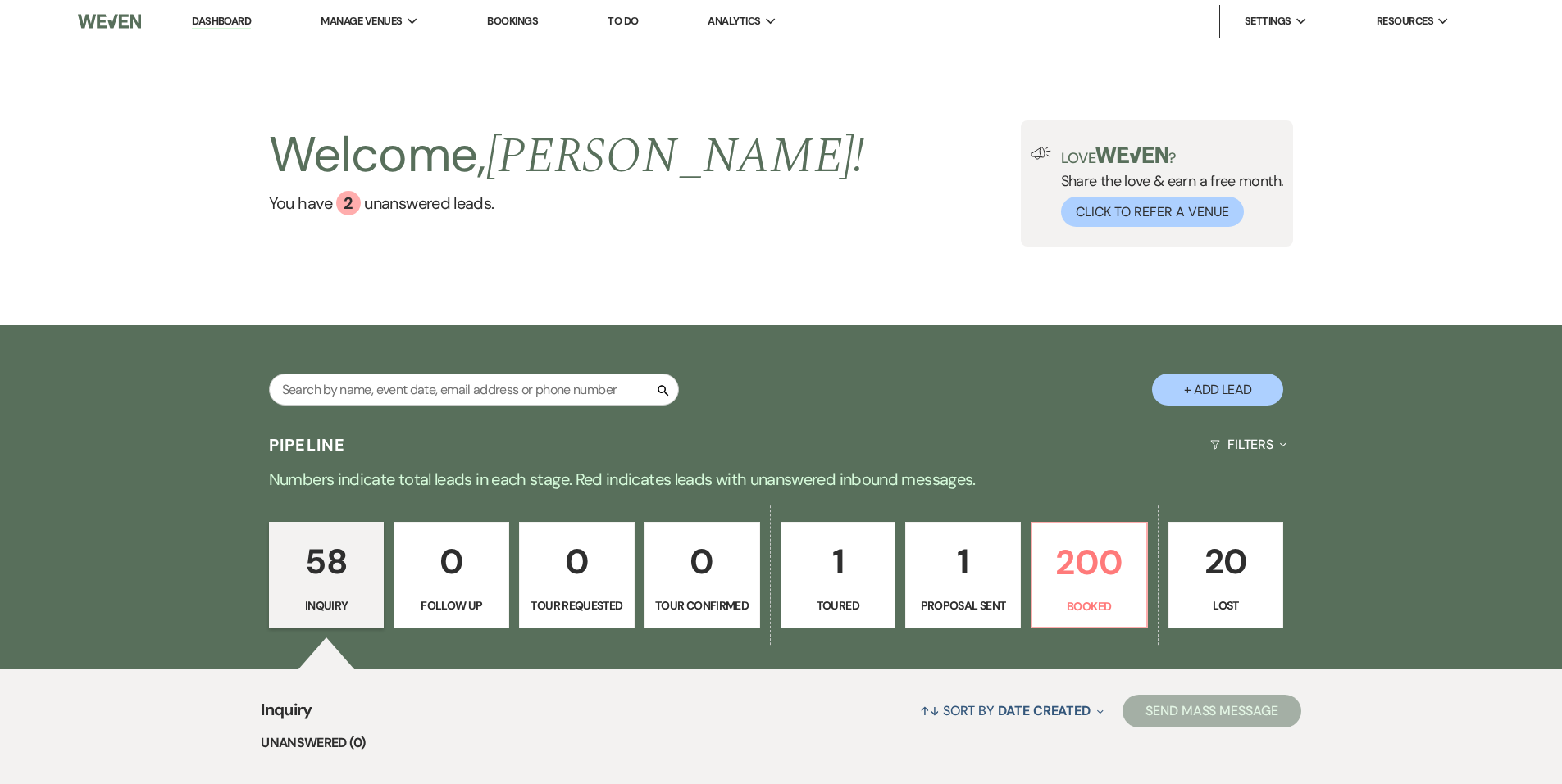
drag, startPoint x: 388, startPoint y: 372, endPoint x: 228, endPoint y: 370, distance: 160.0
click at [228, 370] on div "Search + Add Lead" at bounding box center [781, 377] width 1181 height 86
drag, startPoint x: 228, startPoint y: 370, endPoint x: 842, endPoint y: 416, distance: 615.7
click at [842, 416] on div "Search + Add Lead" at bounding box center [781, 377] width 1181 height 86
click at [1081, 558] on p "200" at bounding box center [1089, 562] width 95 height 55
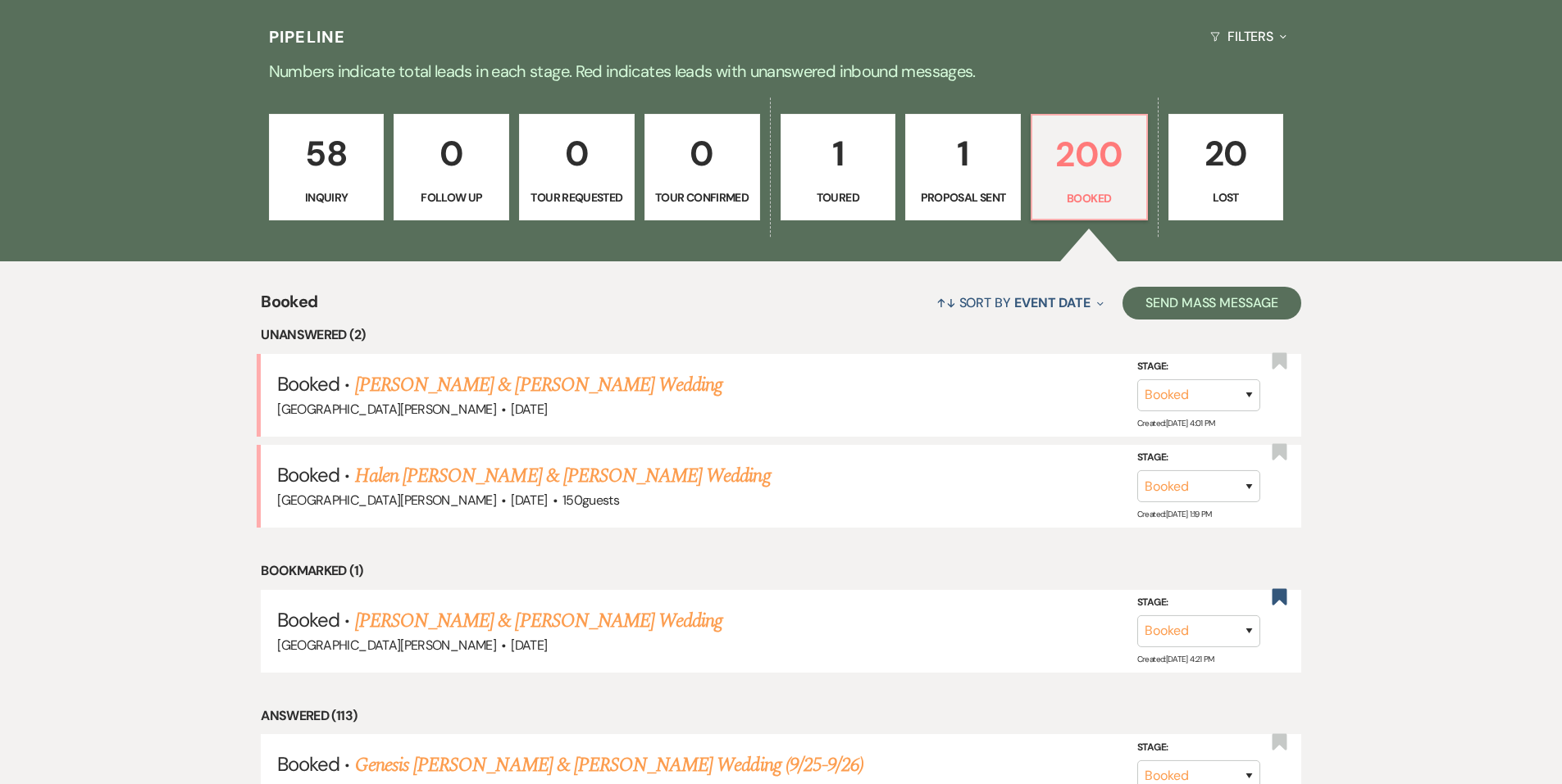
scroll to position [498, 0]
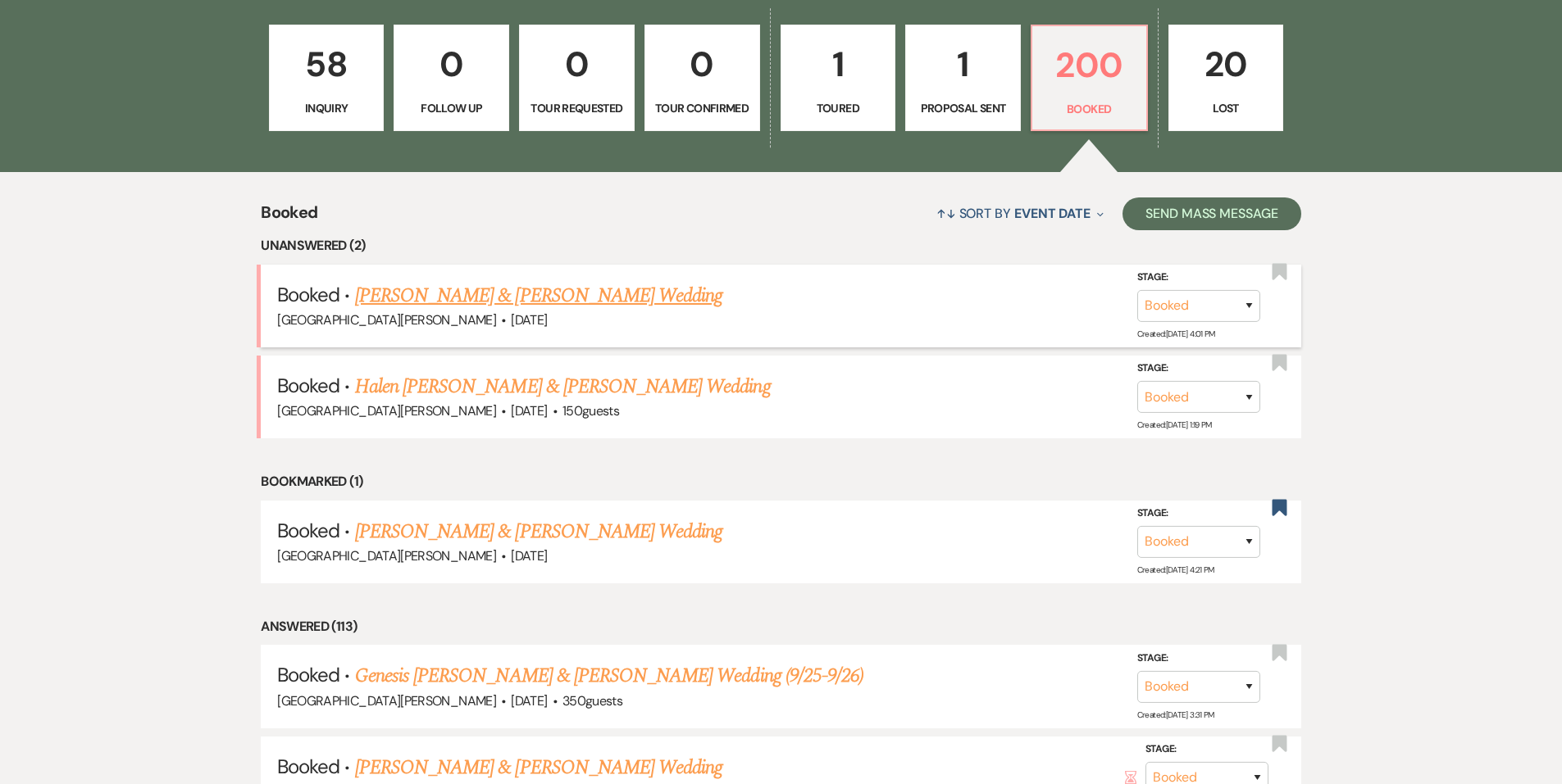
click at [566, 304] on link "[PERSON_NAME] & [PERSON_NAME] Wedding" at bounding box center [539, 296] width 367 height 29
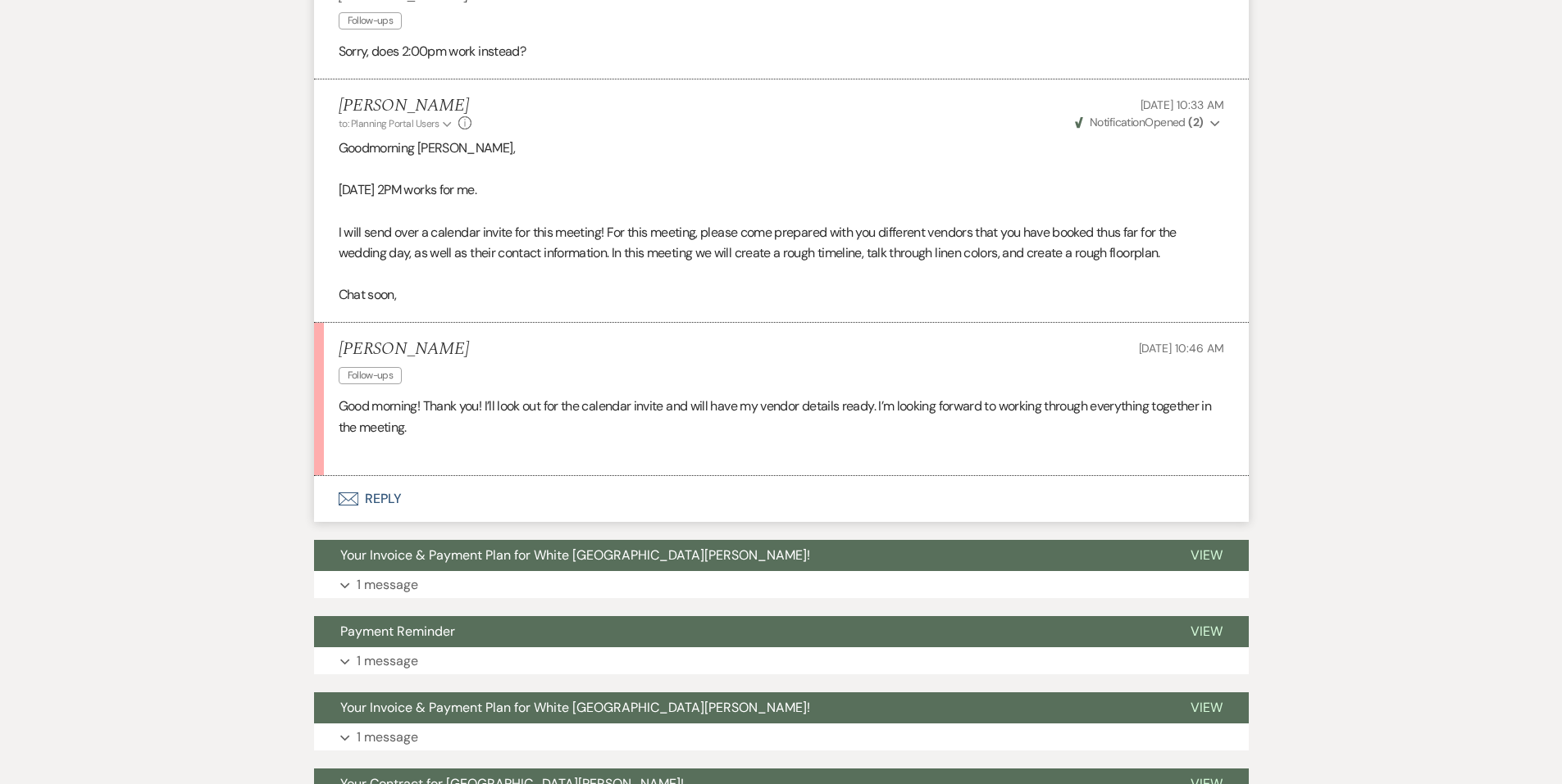
scroll to position [2869, 0]
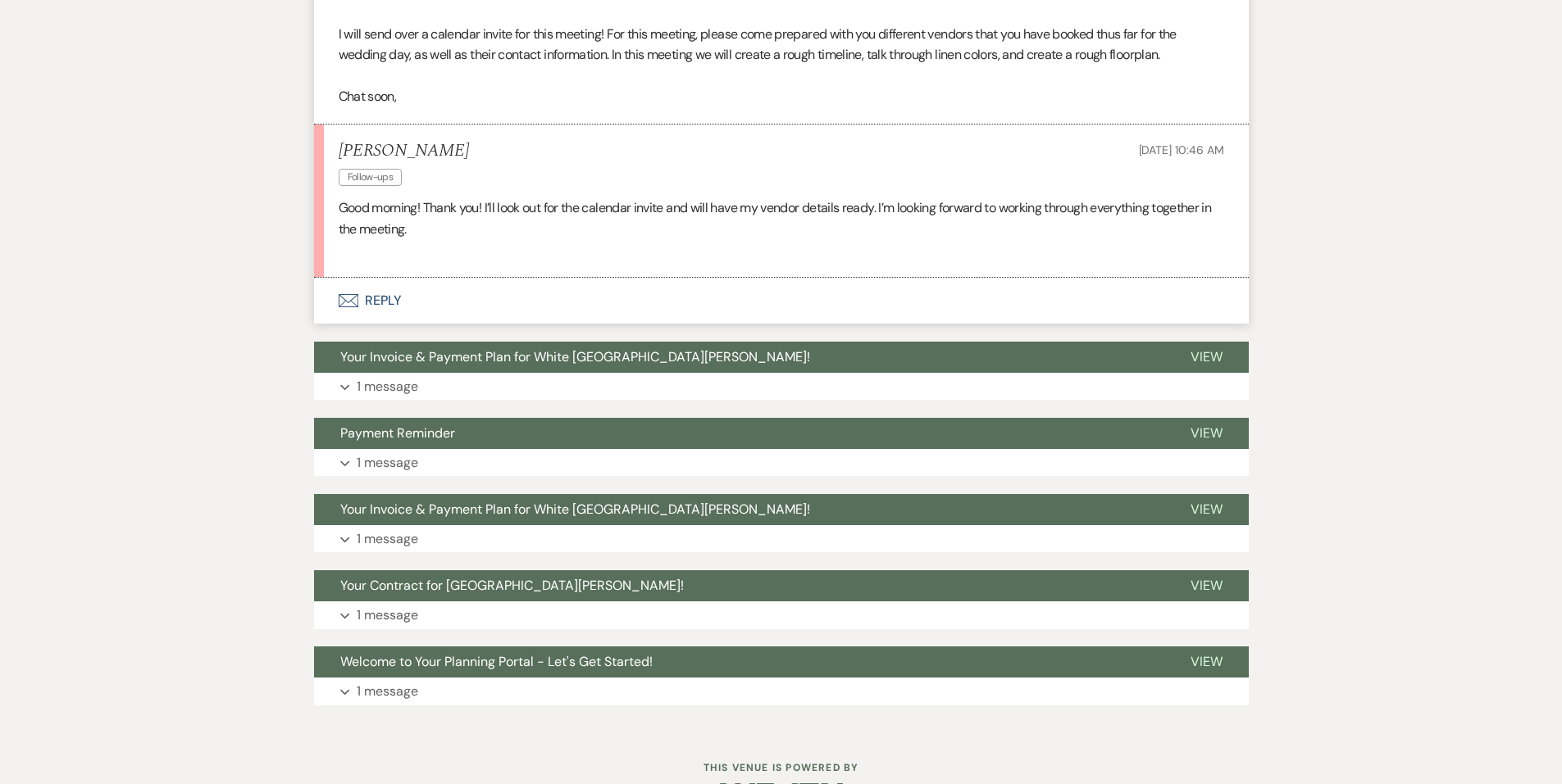
click at [377, 144] on h5 "[PERSON_NAME]" at bounding box center [403, 150] width 130 height 21
click at [1234, 166] on li "[PERSON_NAME] Follow-ups [DATE] 10:46 AM Good morning! Thank you! I’ll look out…" at bounding box center [781, 201] width 935 height 153
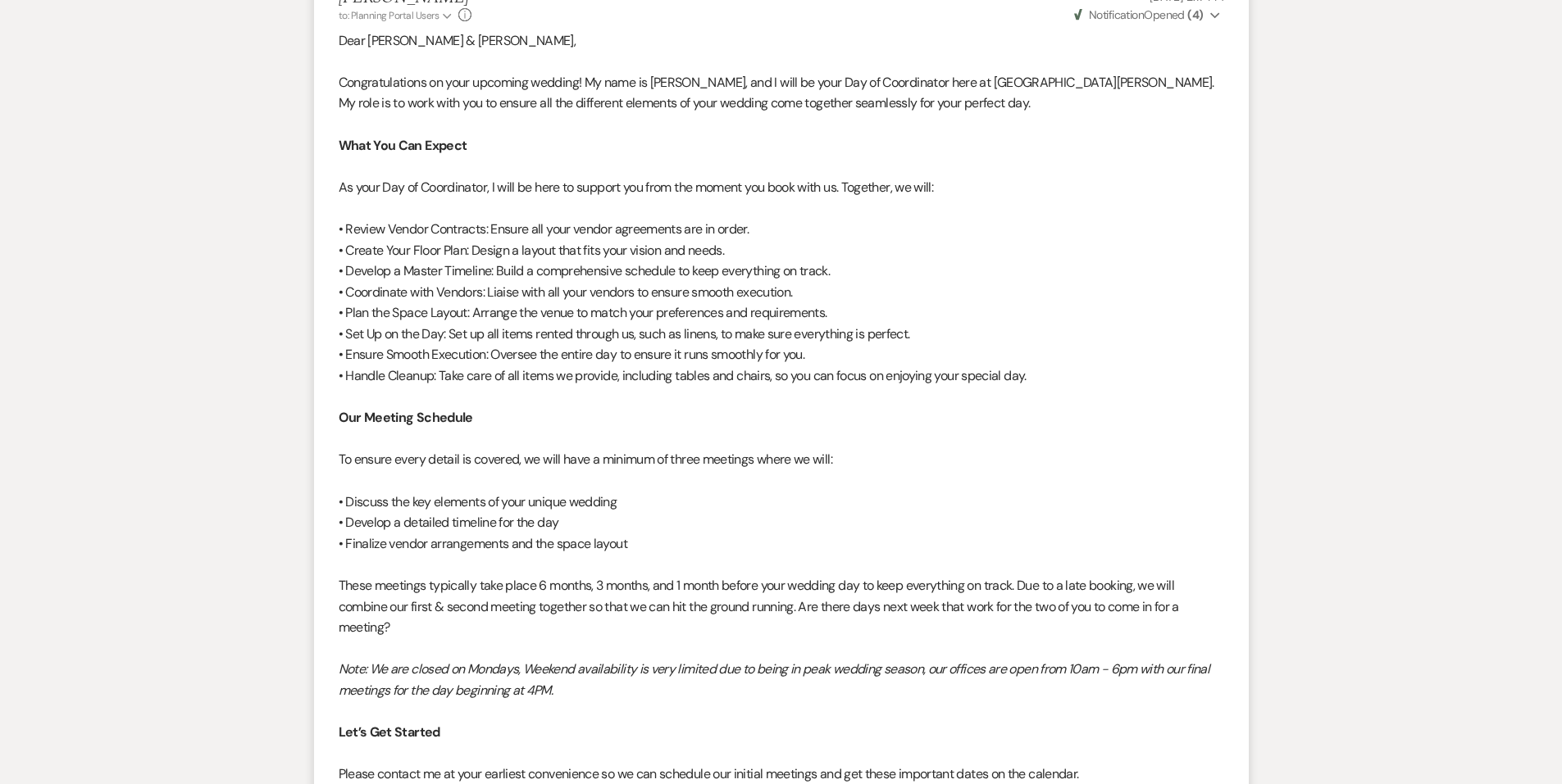
scroll to position [0, 0]
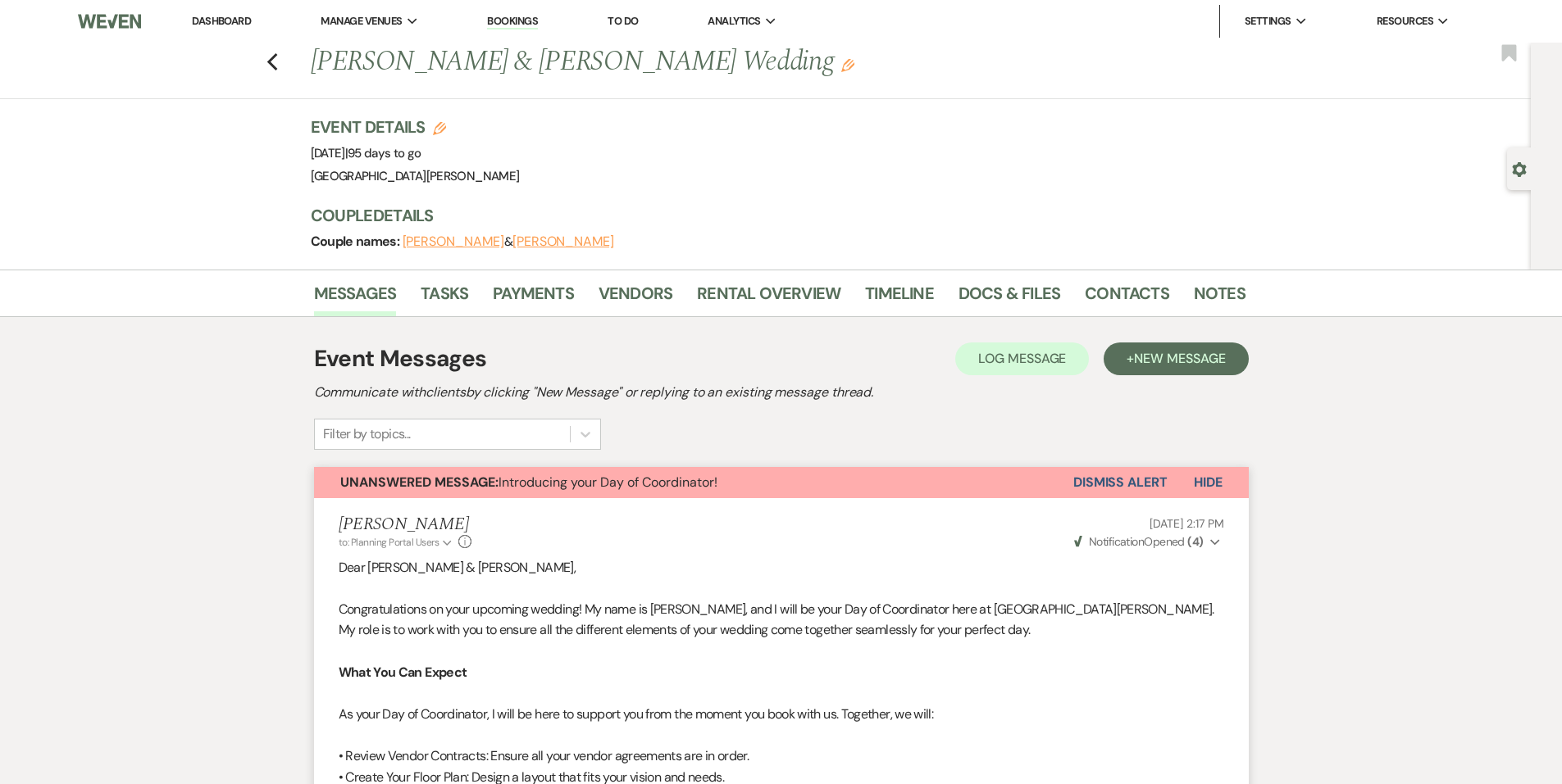
click at [1152, 483] on button "Dismiss Alert" at bounding box center [1120, 483] width 95 height 31
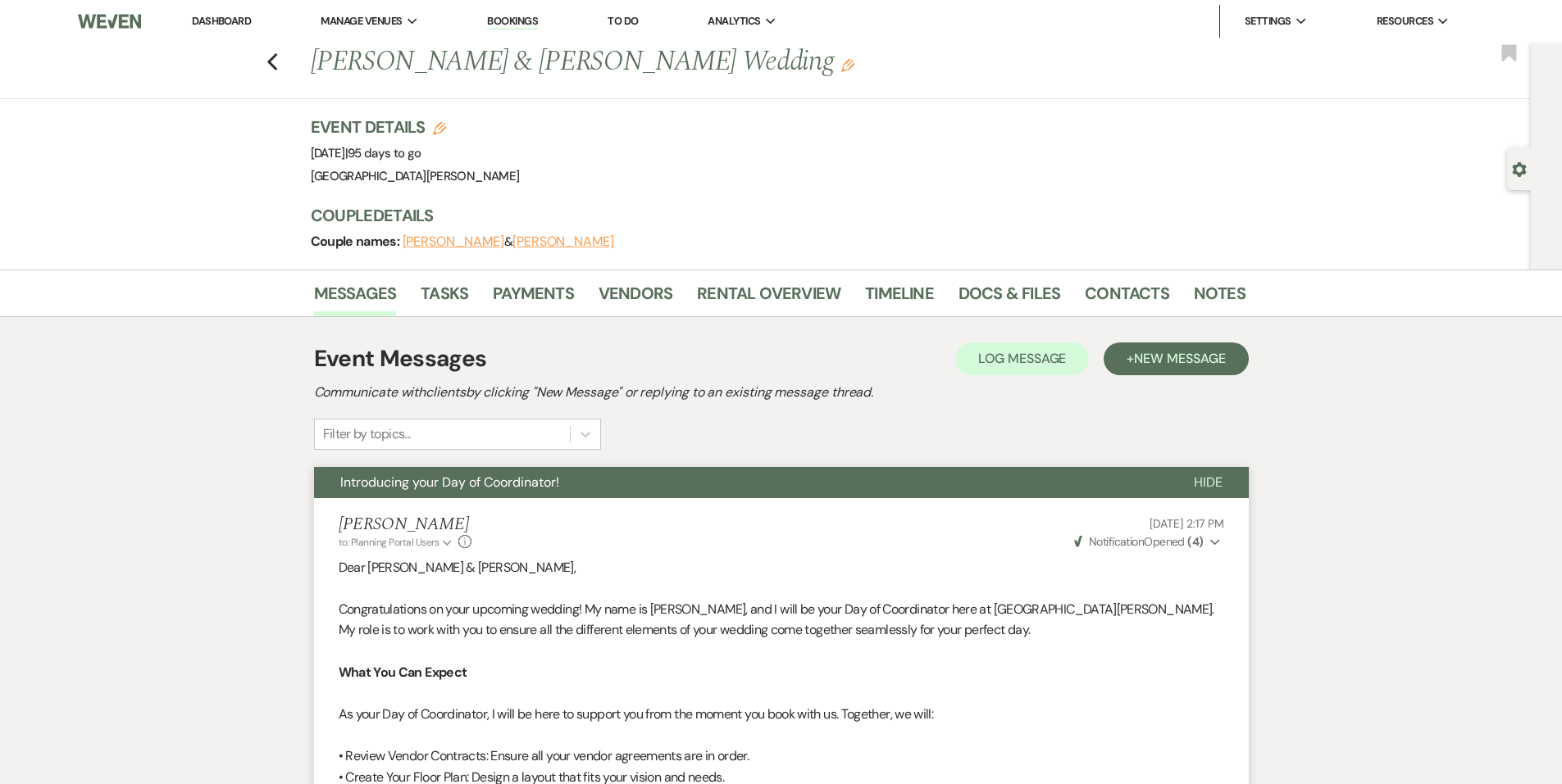
click at [288, 60] on div "Previous [PERSON_NAME] & [PERSON_NAME] Wedding Edit Bookmark" at bounding box center [762, 71] width 1540 height 57
click at [274, 60] on icon "Previous" at bounding box center [273, 62] width 13 height 20
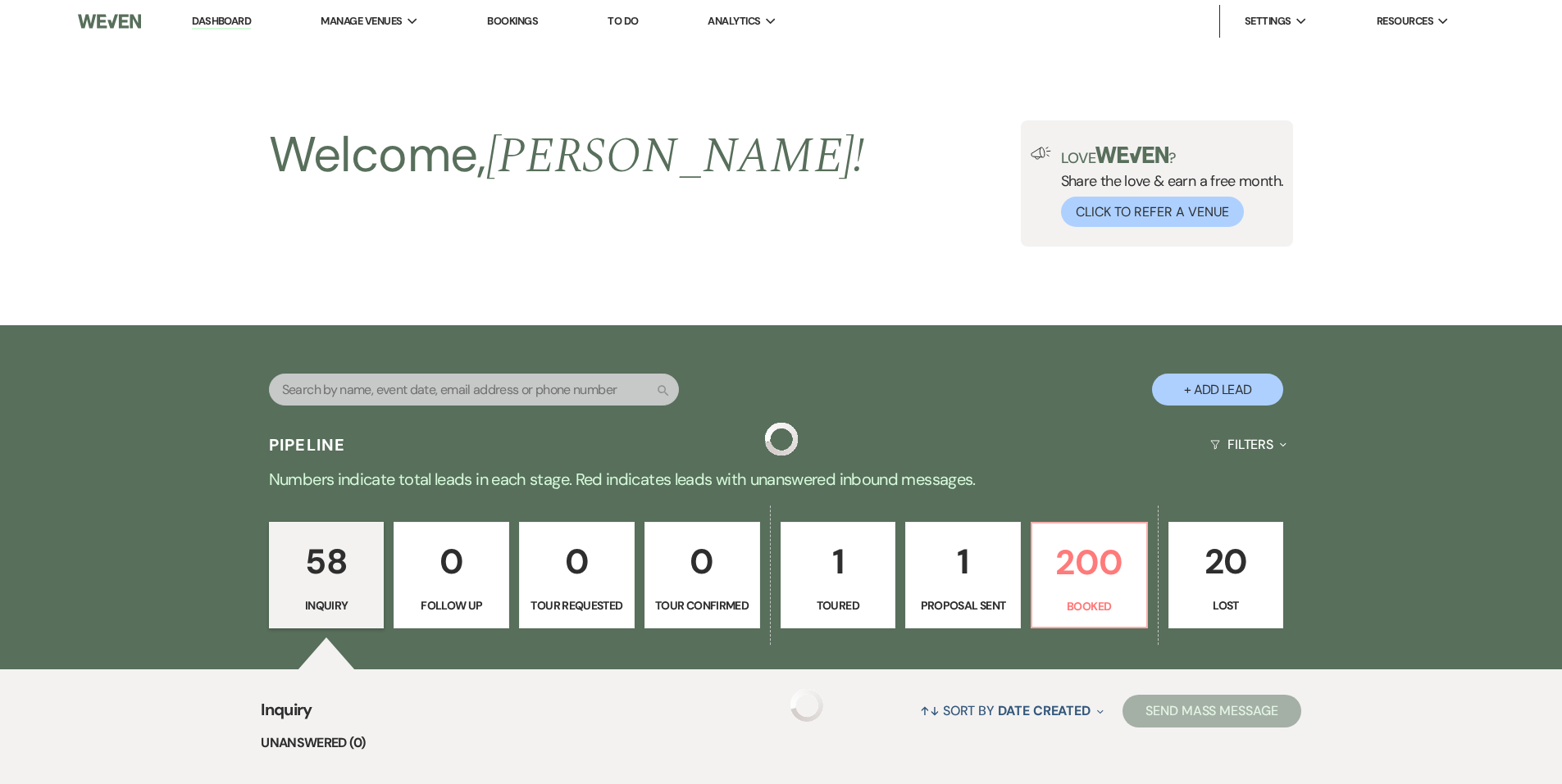
click at [280, 534] on p "58" at bounding box center [326, 561] width 95 height 55
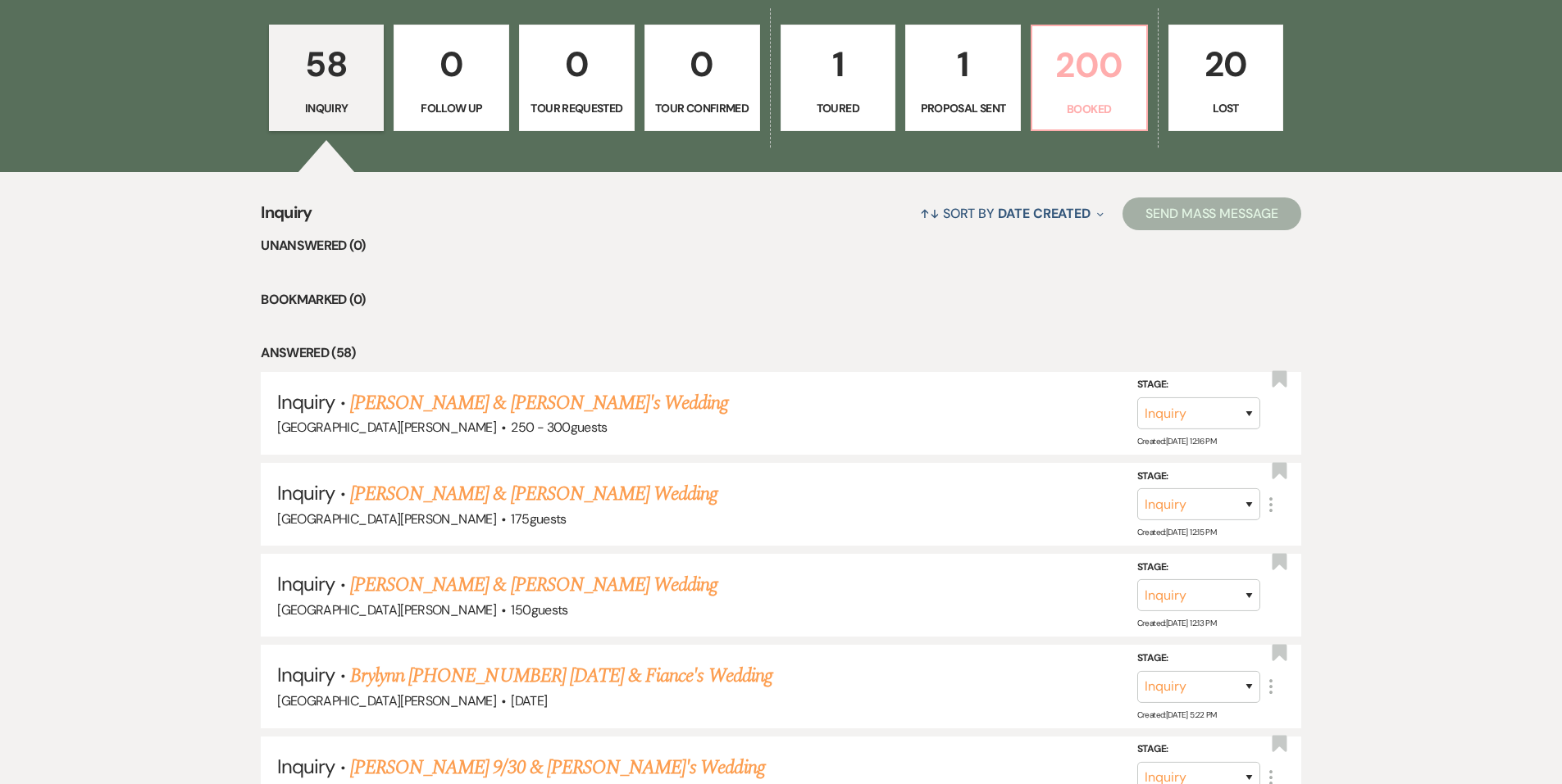
click at [1070, 79] on p "200" at bounding box center [1089, 65] width 95 height 55
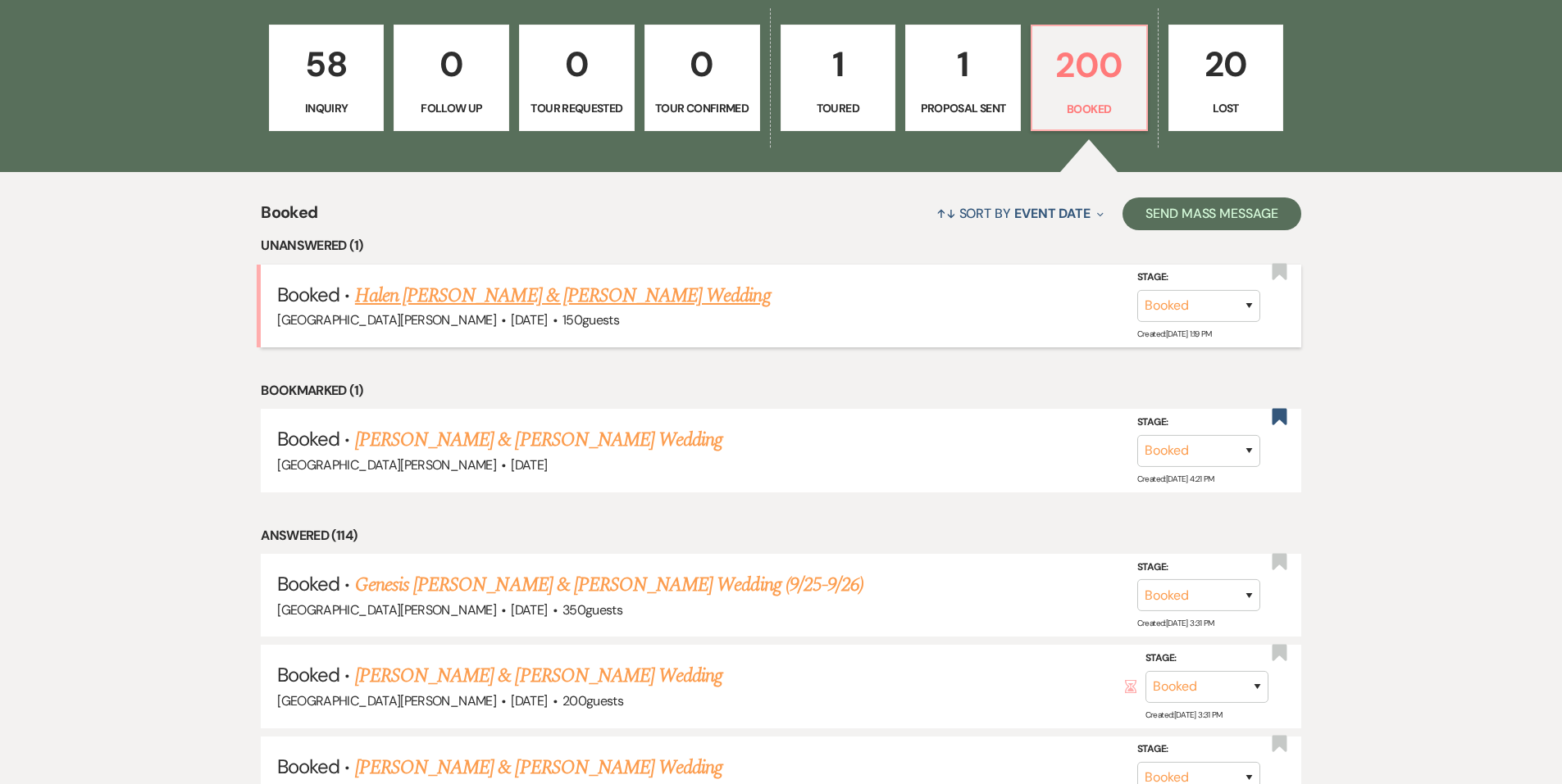
click at [572, 300] on link "Halen [PERSON_NAME] & [PERSON_NAME] Wedding" at bounding box center [564, 296] width 416 height 29
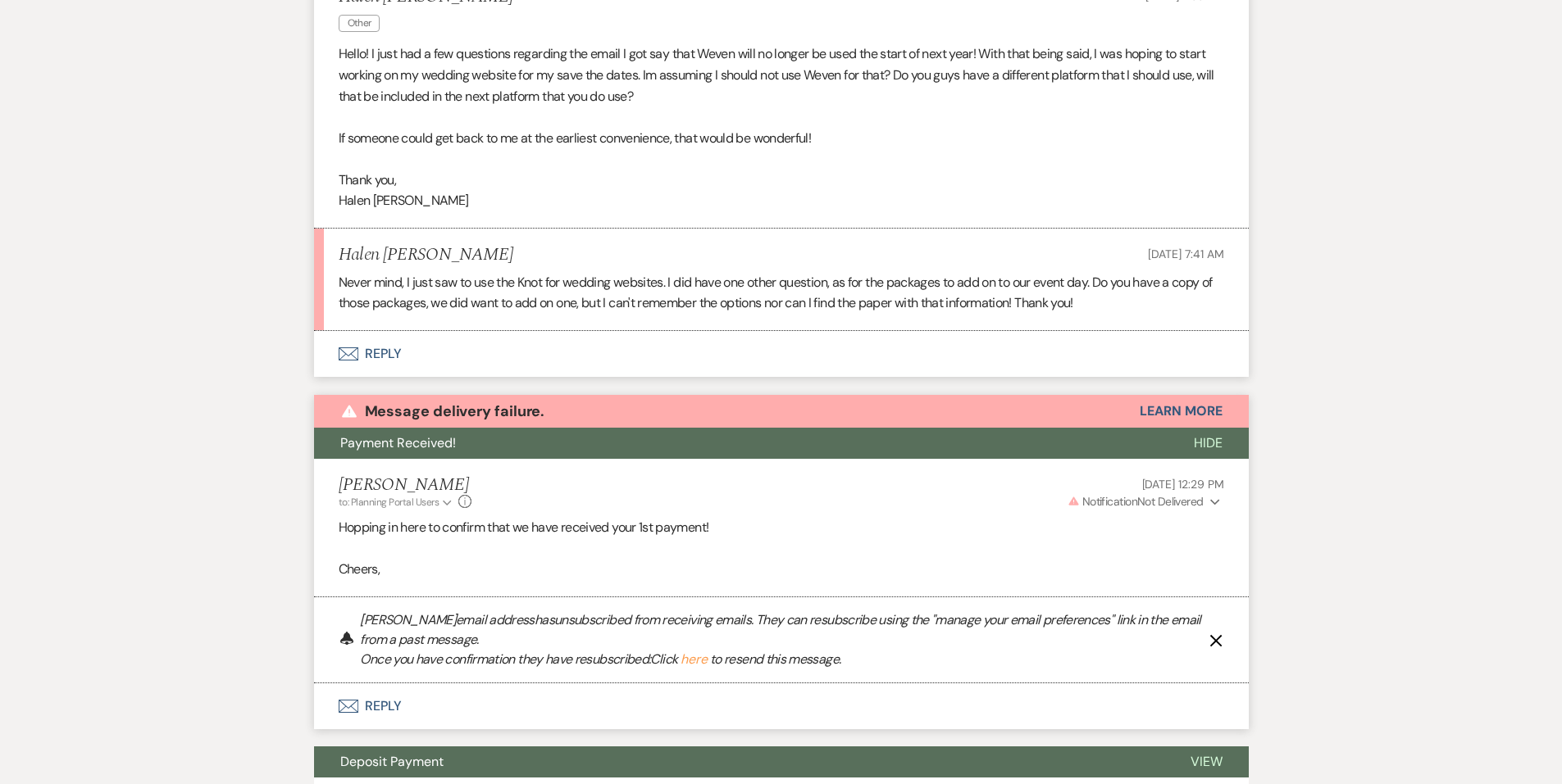
scroll to position [500, 0]
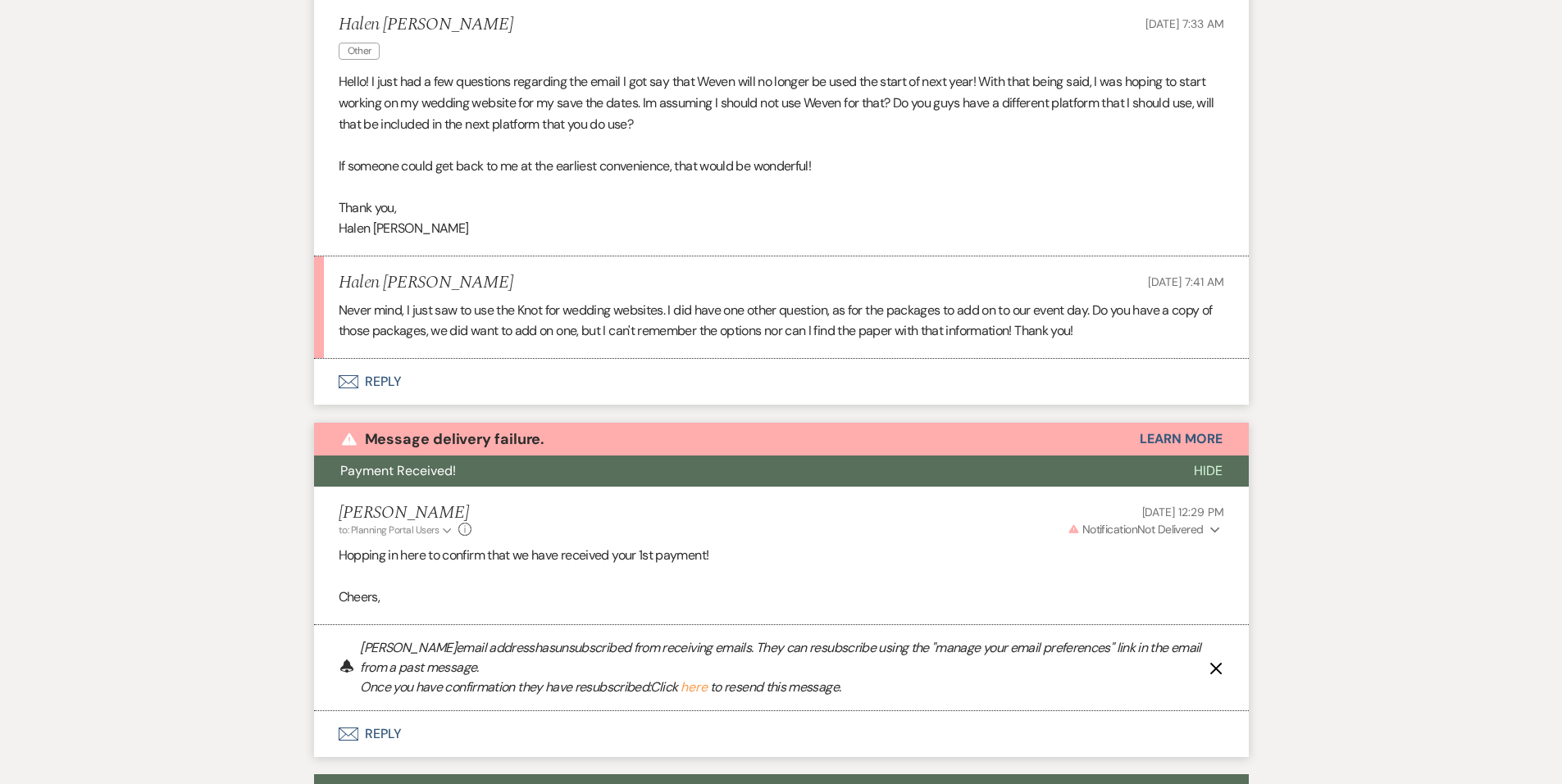
click at [401, 376] on button "Envelope Reply" at bounding box center [781, 382] width 935 height 46
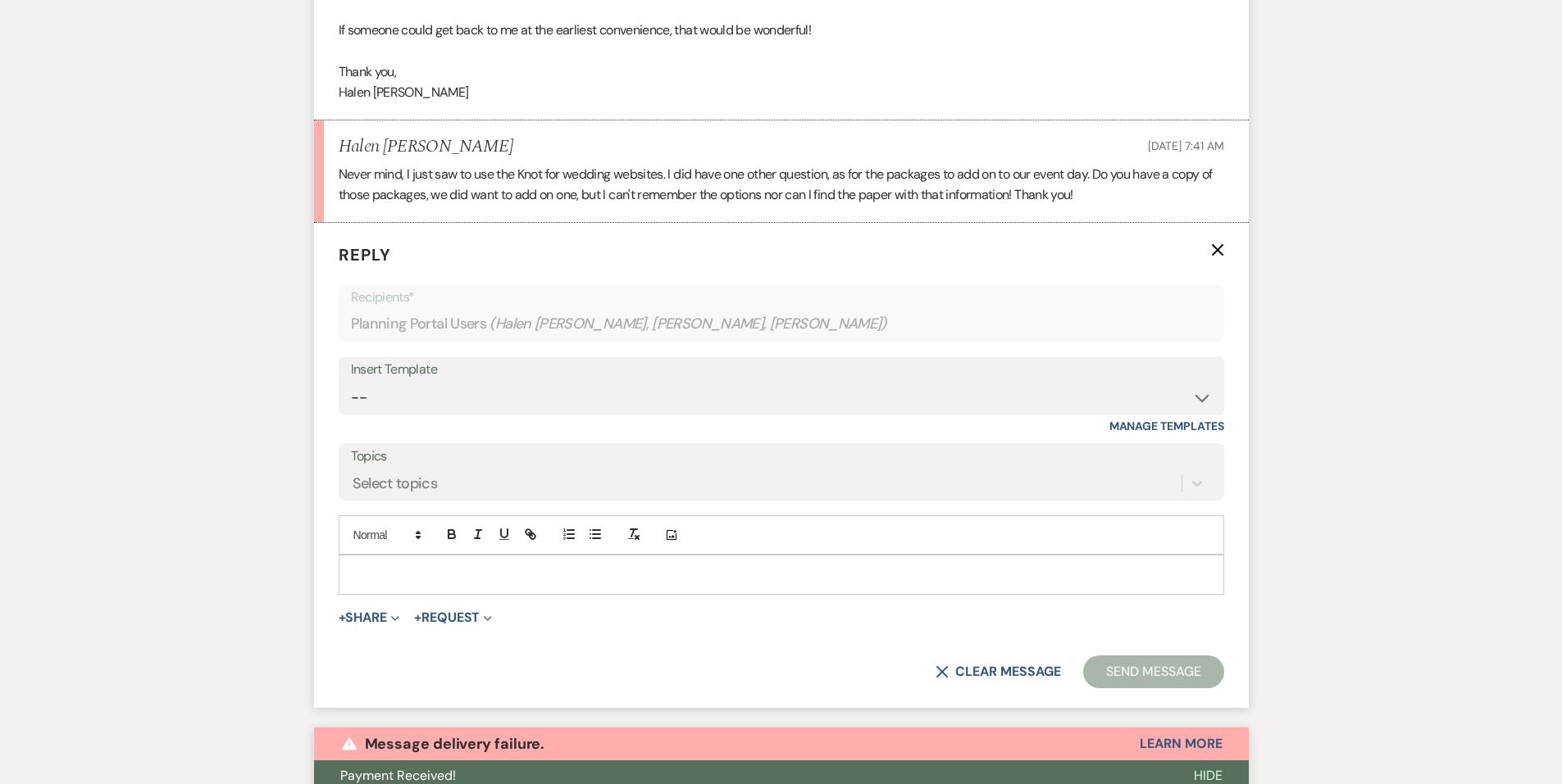
scroll to position [667, 0]
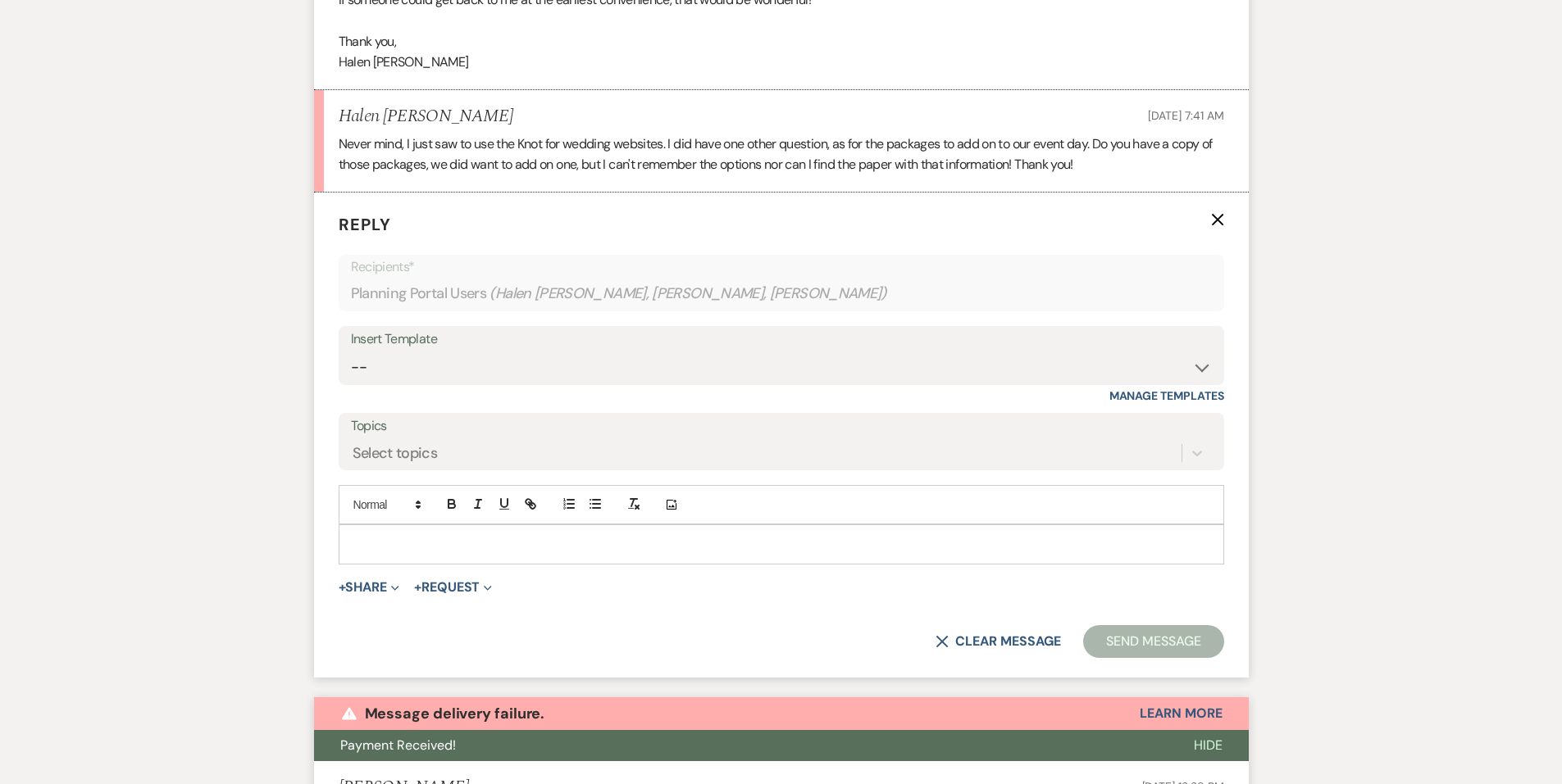
click at [498, 551] on p at bounding box center [781, 544] width 860 height 18
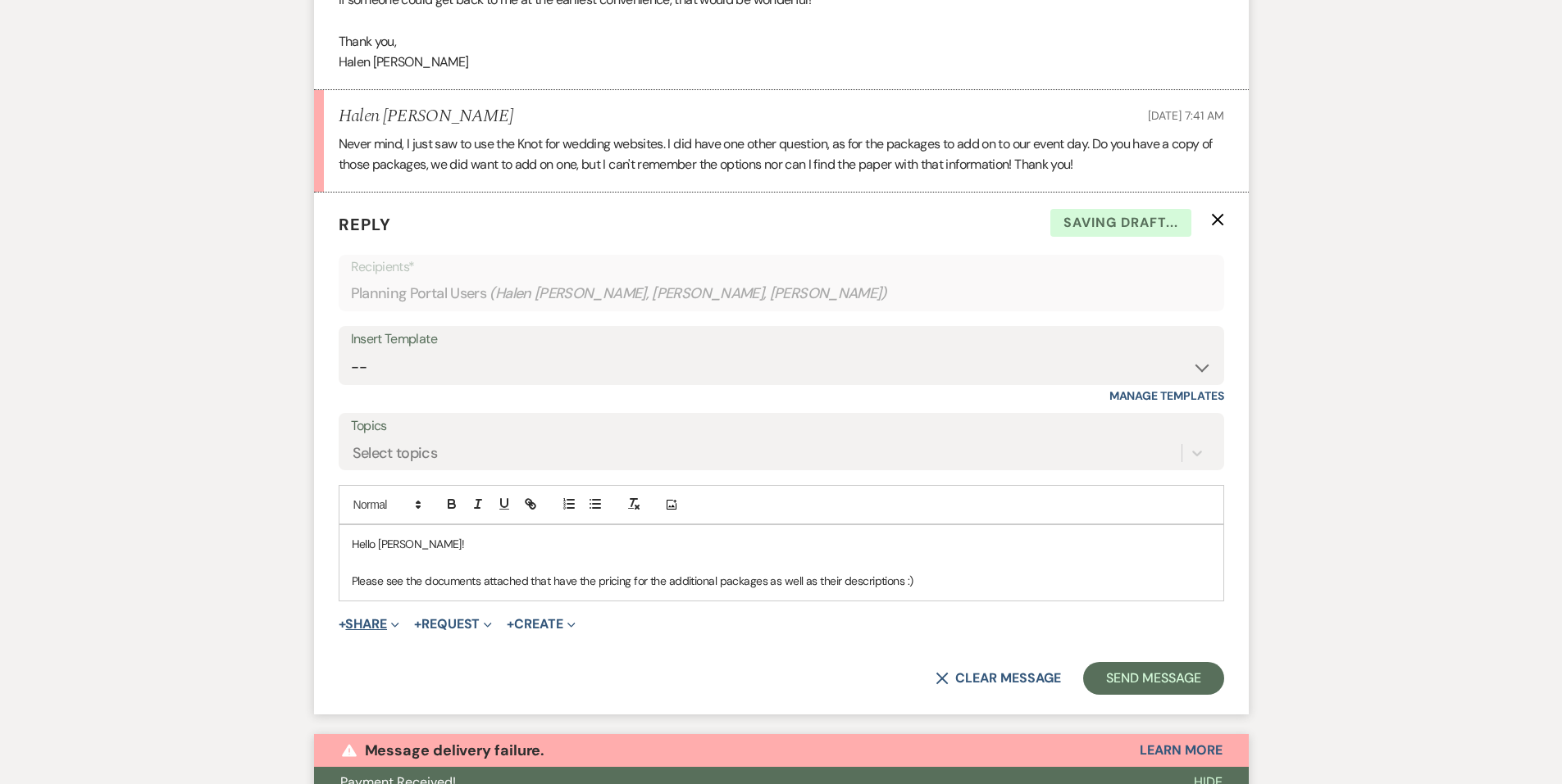
click at [360, 630] on button "+ Share Expand" at bounding box center [369, 624] width 62 height 13
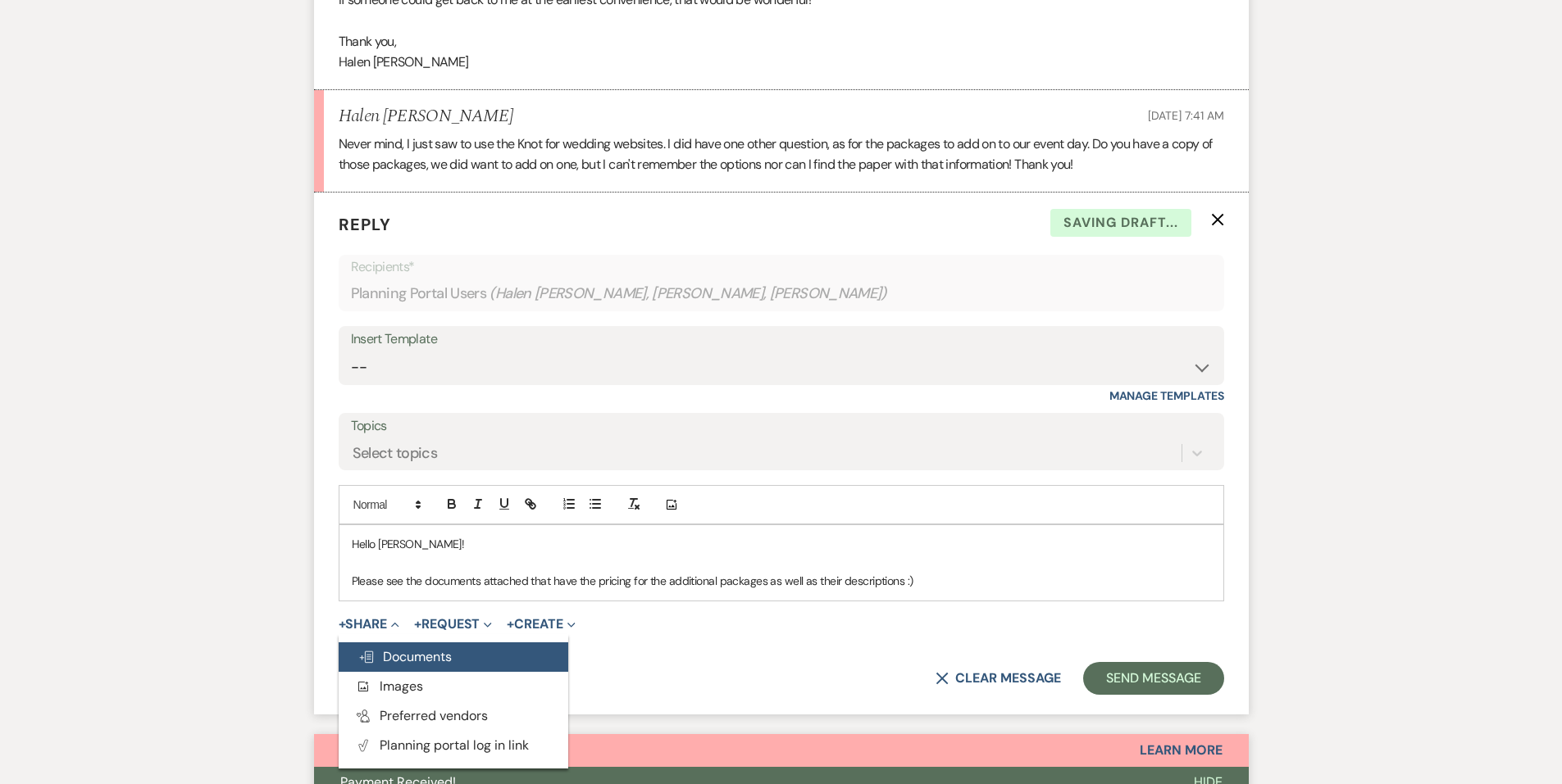
click at [399, 659] on span "Doc Upload Documents" at bounding box center [405, 657] width 94 height 18
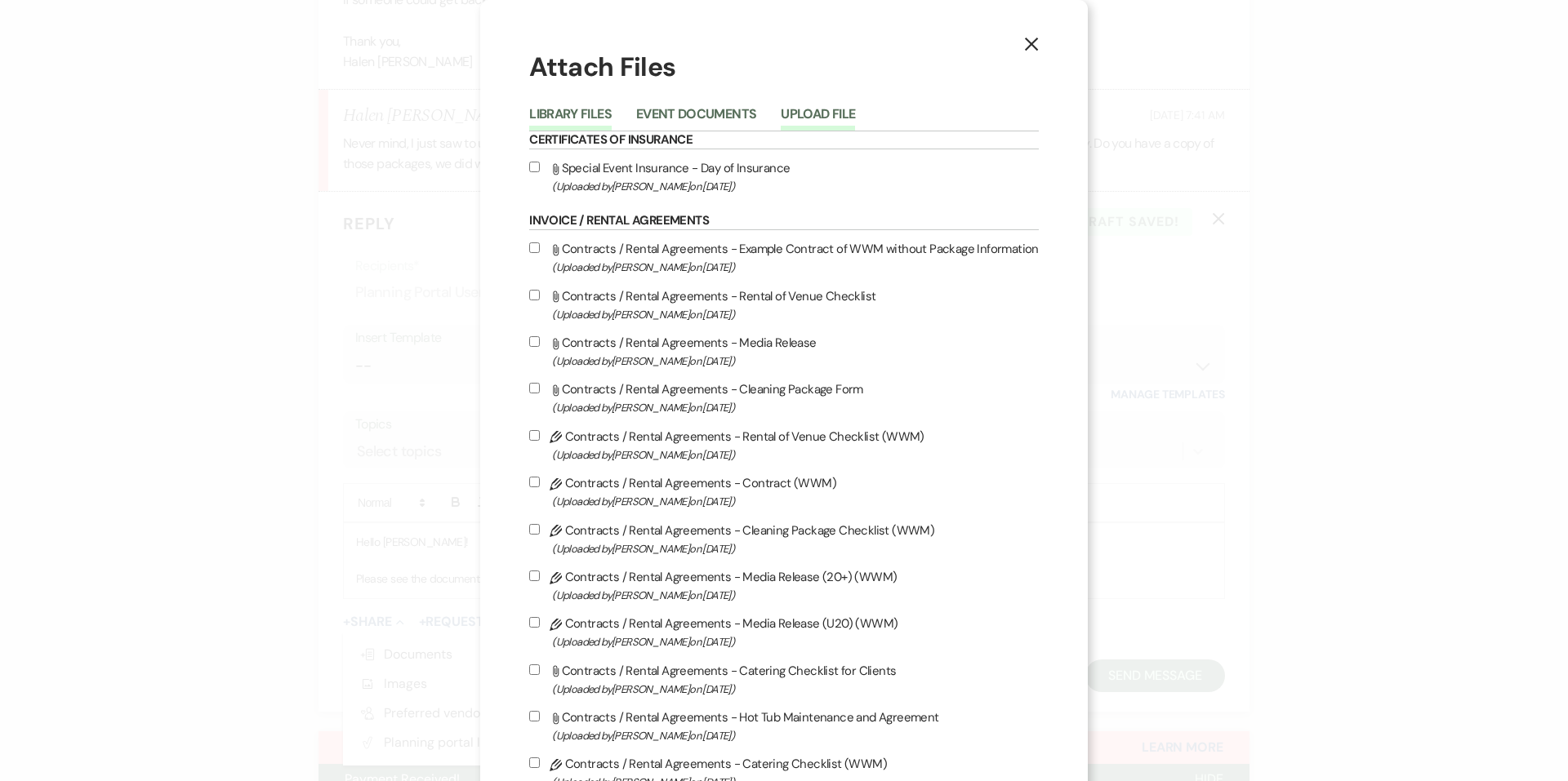
click at [812, 125] on button "Upload File" at bounding box center [818, 120] width 74 height 23
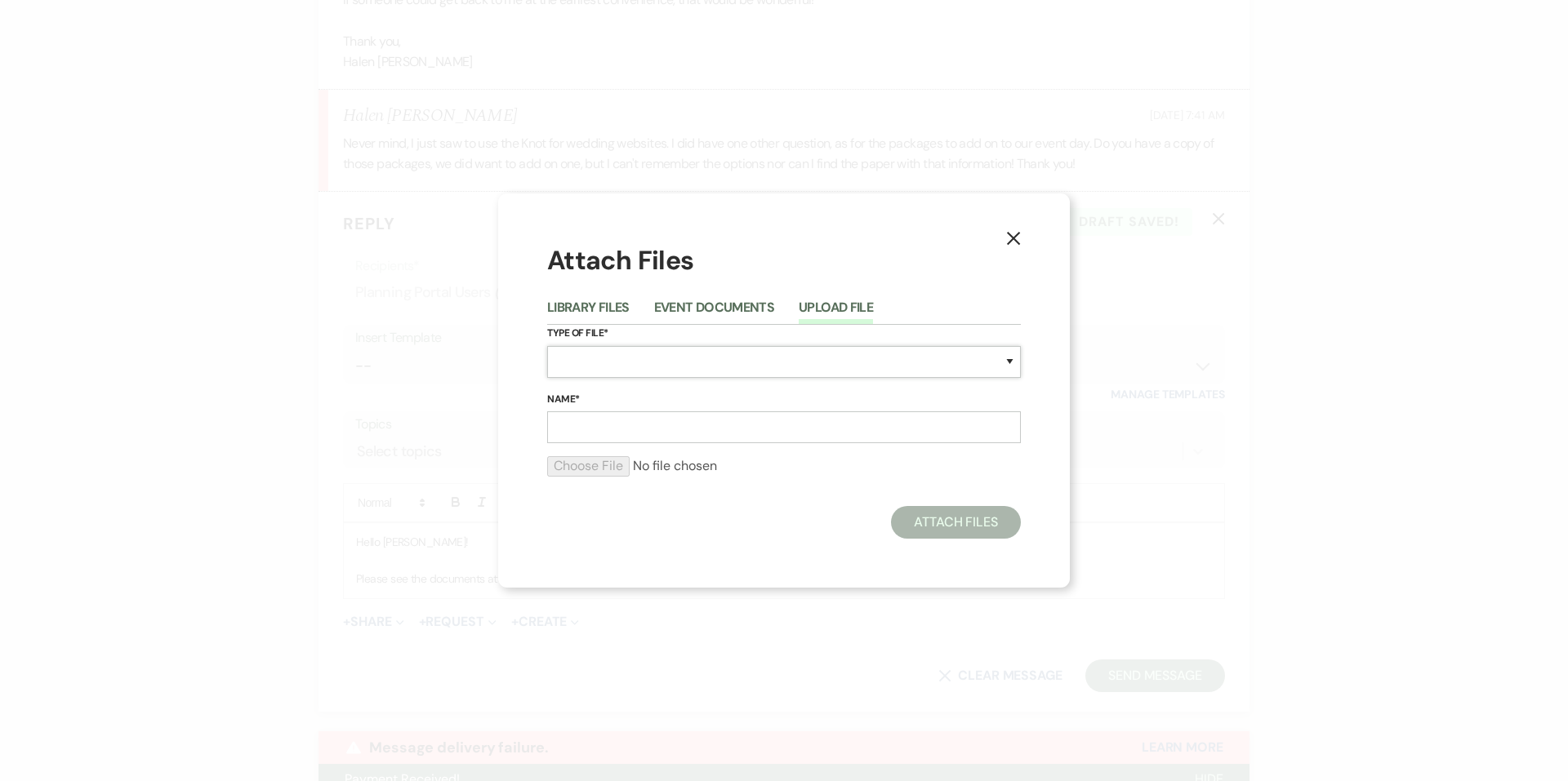
click at [669, 358] on select "Special Event Insurance Vendor Certificate of Insurance Contracts / Rental Agre…" at bounding box center [784, 362] width 474 height 32
select select "0"
click at [548, 346] on select "Special Event Insurance Vendor Certificate of Insurance Contracts / Rental Agre…" at bounding box center [784, 362] width 474 height 32
click at [624, 420] on input "Name*" at bounding box center [784, 427] width 474 height 32
type input "Additional Packages"
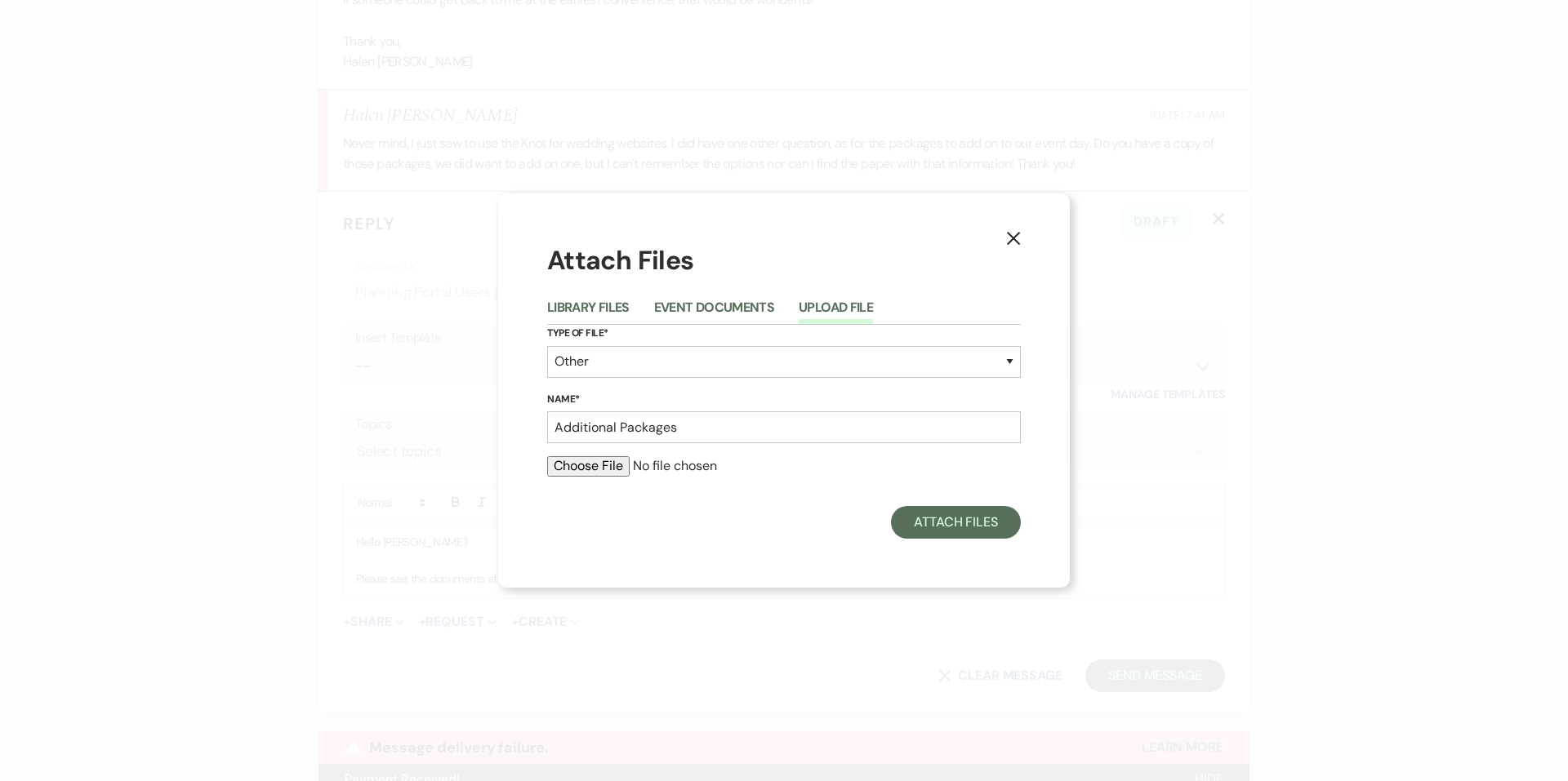
click at [613, 471] on input "file" at bounding box center [784, 466] width 474 height 19
type input "C:\fakepath\_Pricing.docx.pdf"
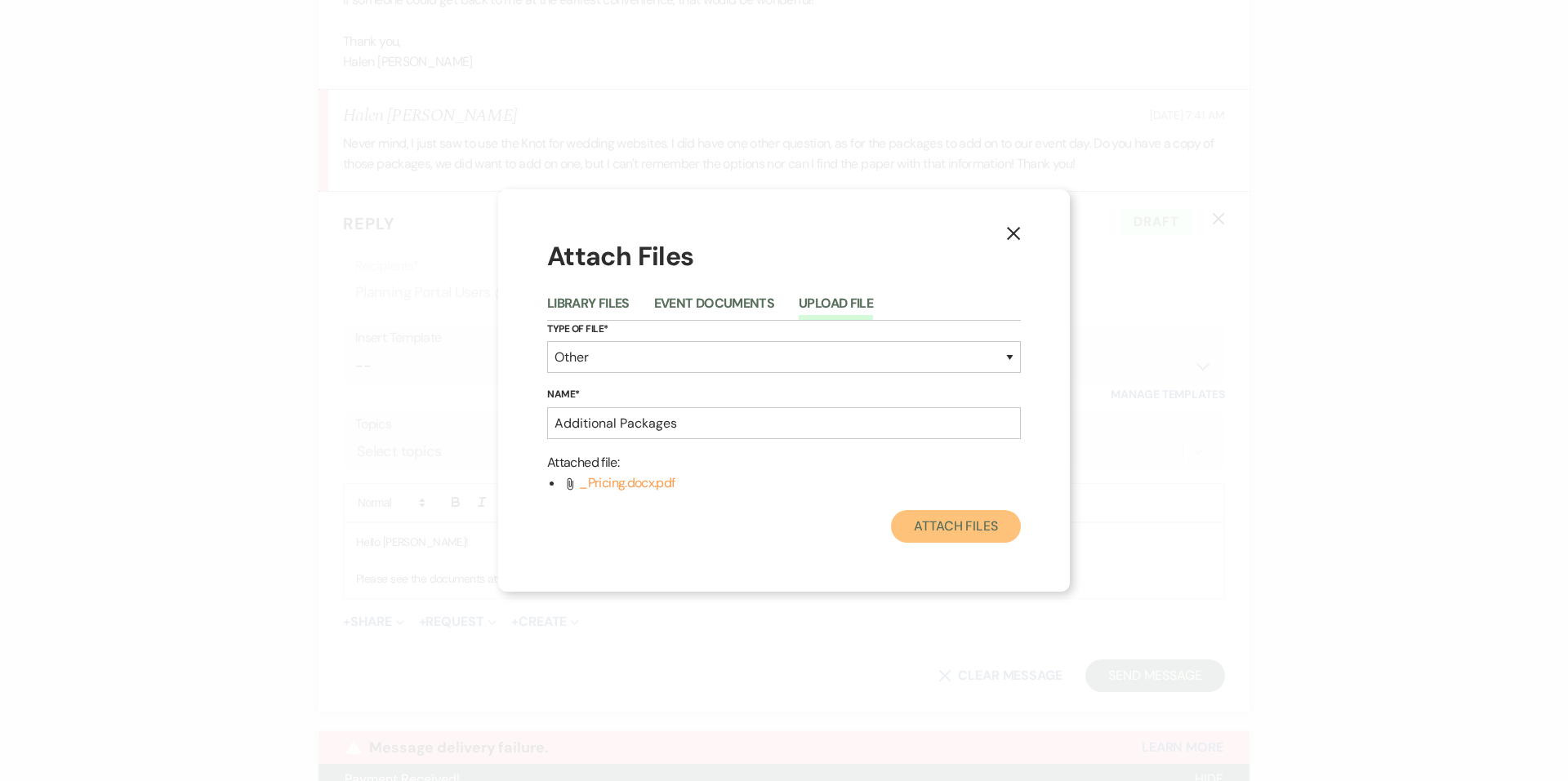
click at [946, 525] on button "Attach Files" at bounding box center [955, 527] width 129 height 33
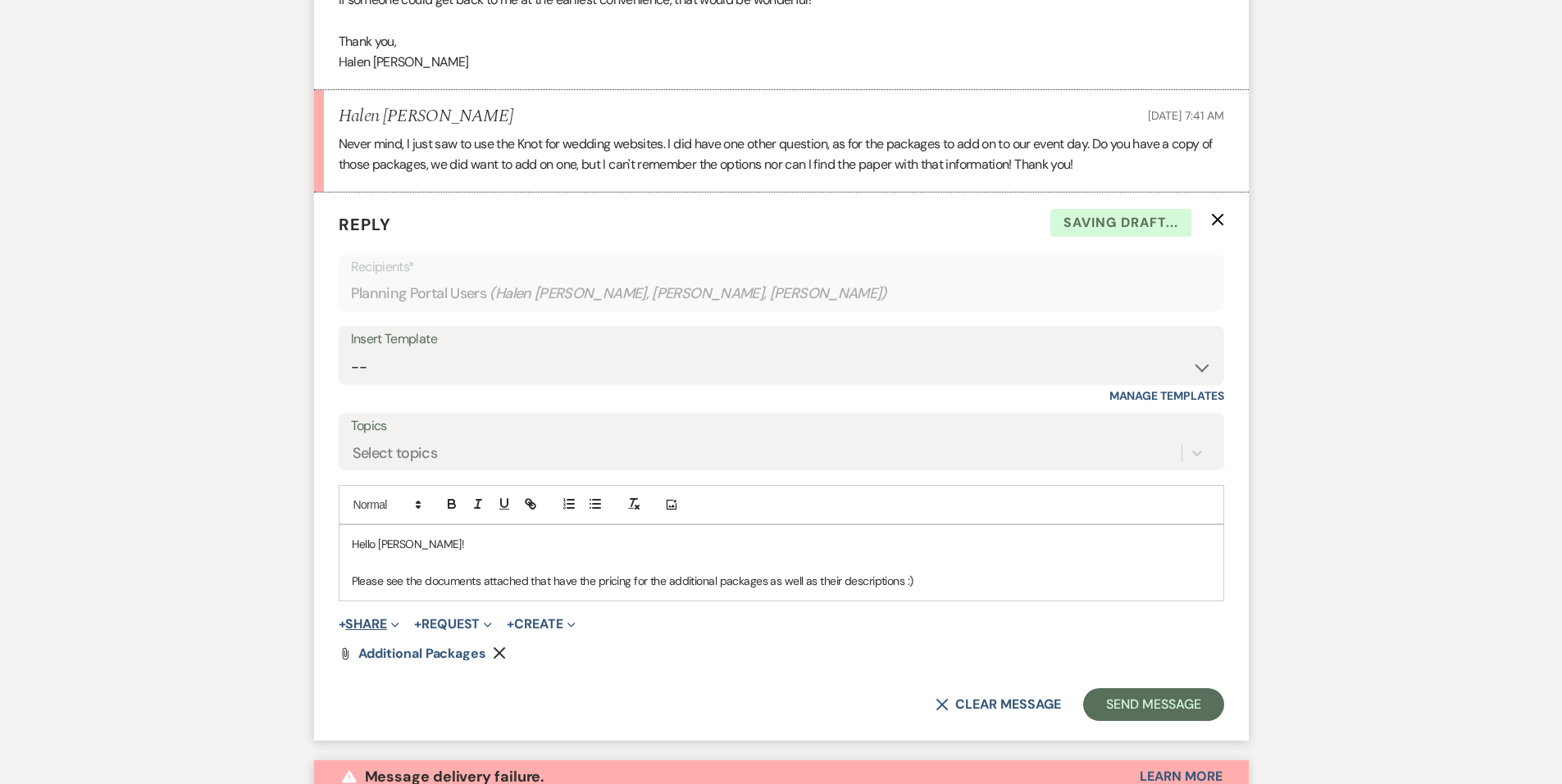
click at [346, 625] on span "+" at bounding box center [343, 624] width 8 height 13
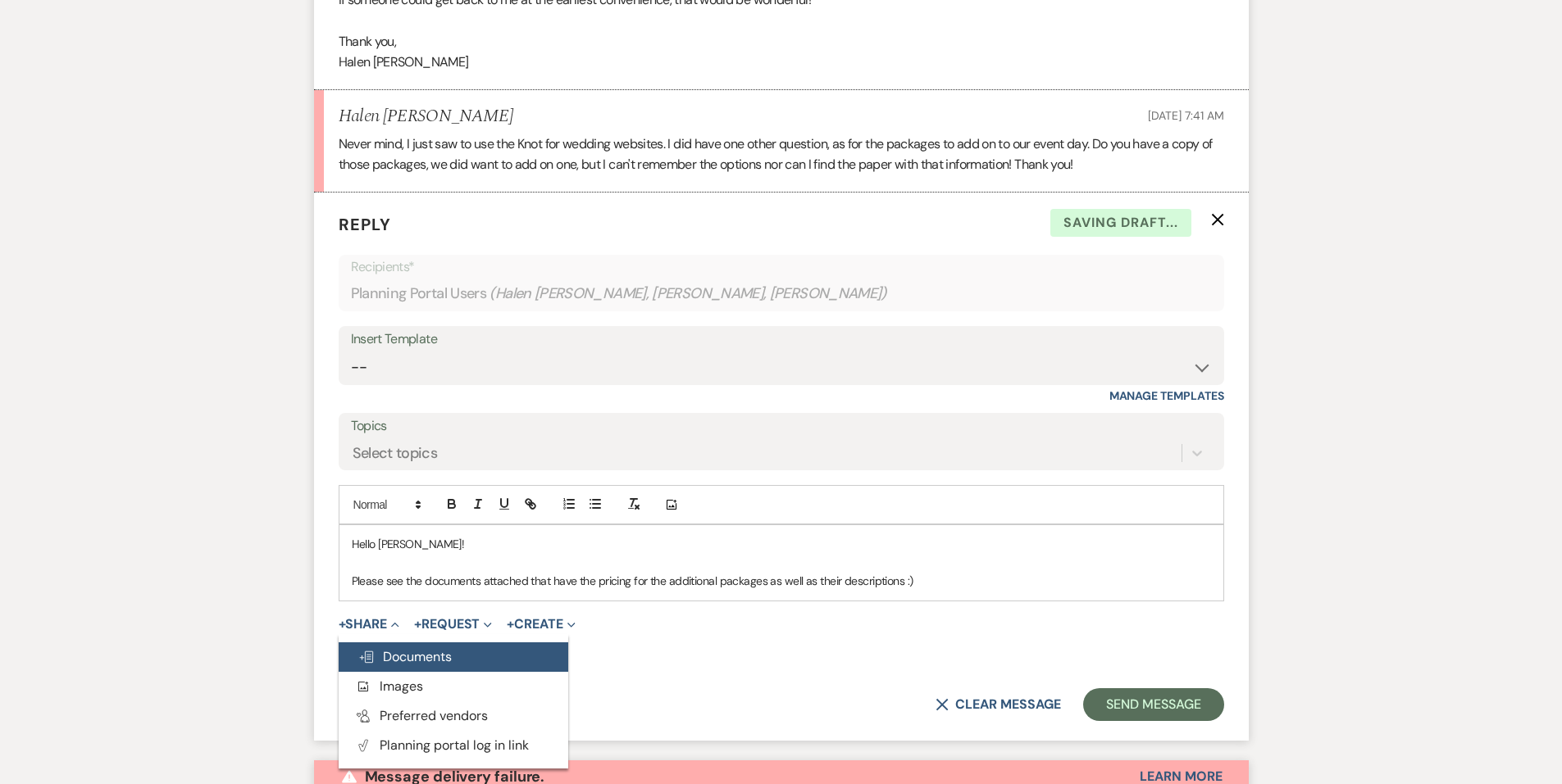
click at [385, 658] on span "Doc Upload Documents" at bounding box center [405, 657] width 94 height 18
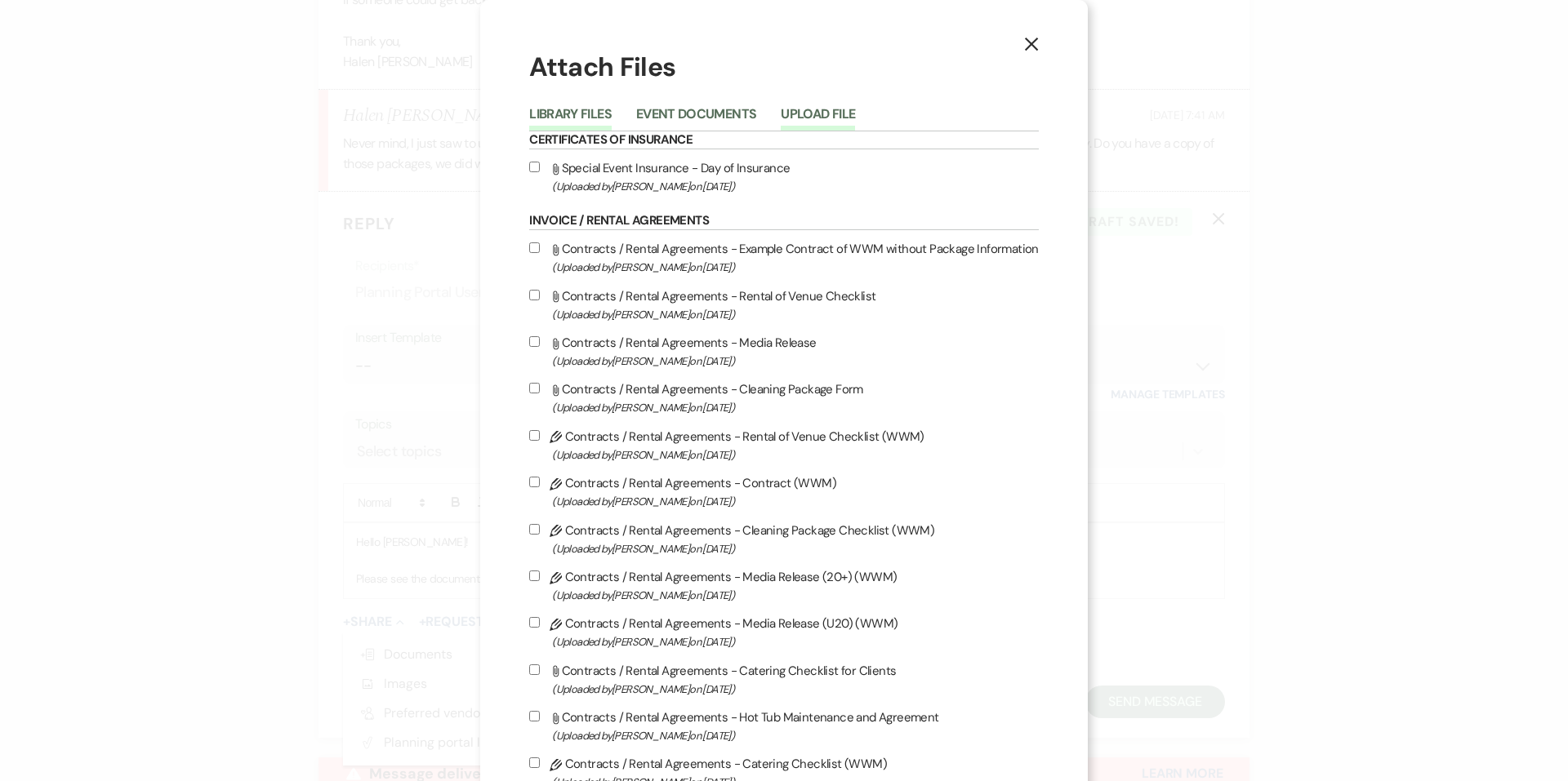
click at [799, 118] on button "Upload File" at bounding box center [818, 120] width 74 height 23
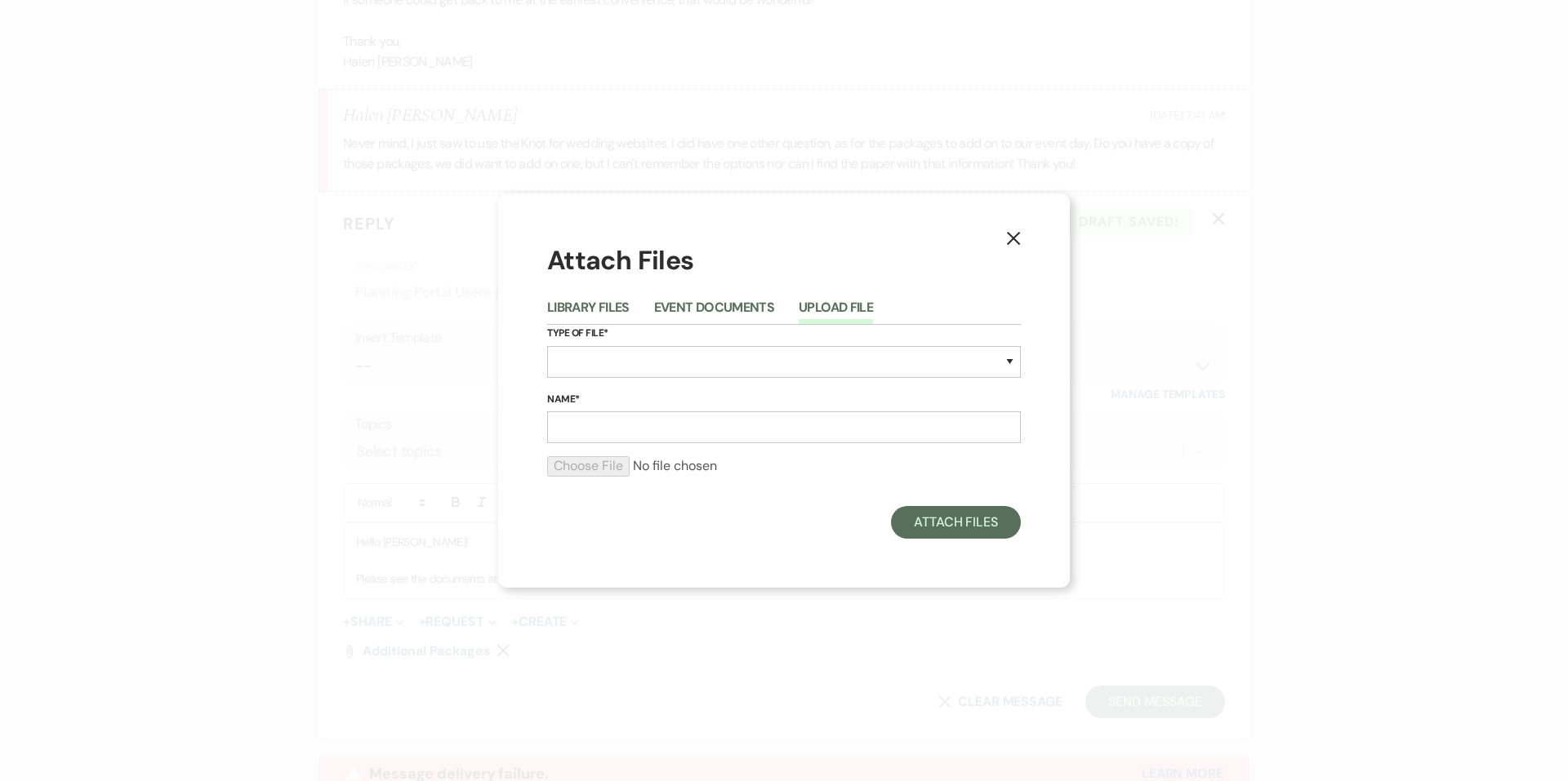
click at [606, 387] on div "Type of File* Special Event Insurance Vendor Certificate of Insurance Contracts…" at bounding box center [784, 358] width 474 height 66
click at [614, 360] on select "Special Event Insurance Vendor Certificate of Insurance Contracts / Rental Agre…" at bounding box center [784, 362] width 474 height 32
click at [693, 372] on select "Special Event Insurance Vendor Certificate of Insurance Contracts / Rental Agre…" at bounding box center [784, 362] width 474 height 32
select select "0"
click at [548, 346] on select "Special Event Insurance Vendor Certificate of Insurance Contracts / Rental Agre…" at bounding box center [784, 362] width 474 height 32
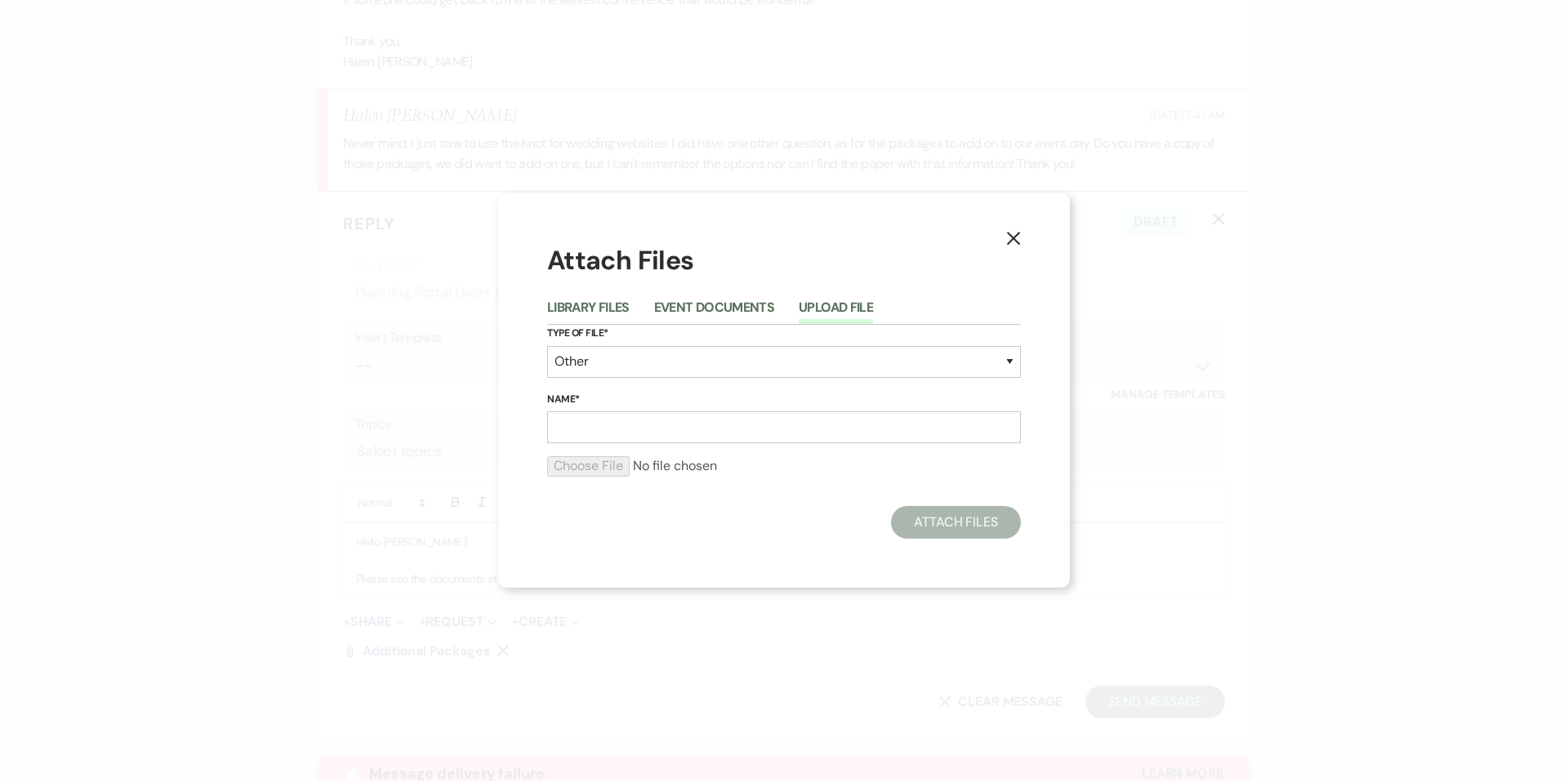
drag, startPoint x: 608, startPoint y: 395, endPoint x: 617, endPoint y: 409, distance: 16.6
click at [609, 396] on label "Name*" at bounding box center [784, 400] width 474 height 18
click at [609, 411] on input "Name*" at bounding box center [784, 427] width 474 height 32
drag, startPoint x: 620, startPoint y: 425, endPoint x: 628, endPoint y: 425, distance: 8.0
click at [620, 425] on input "Name*" at bounding box center [784, 427] width 474 height 32
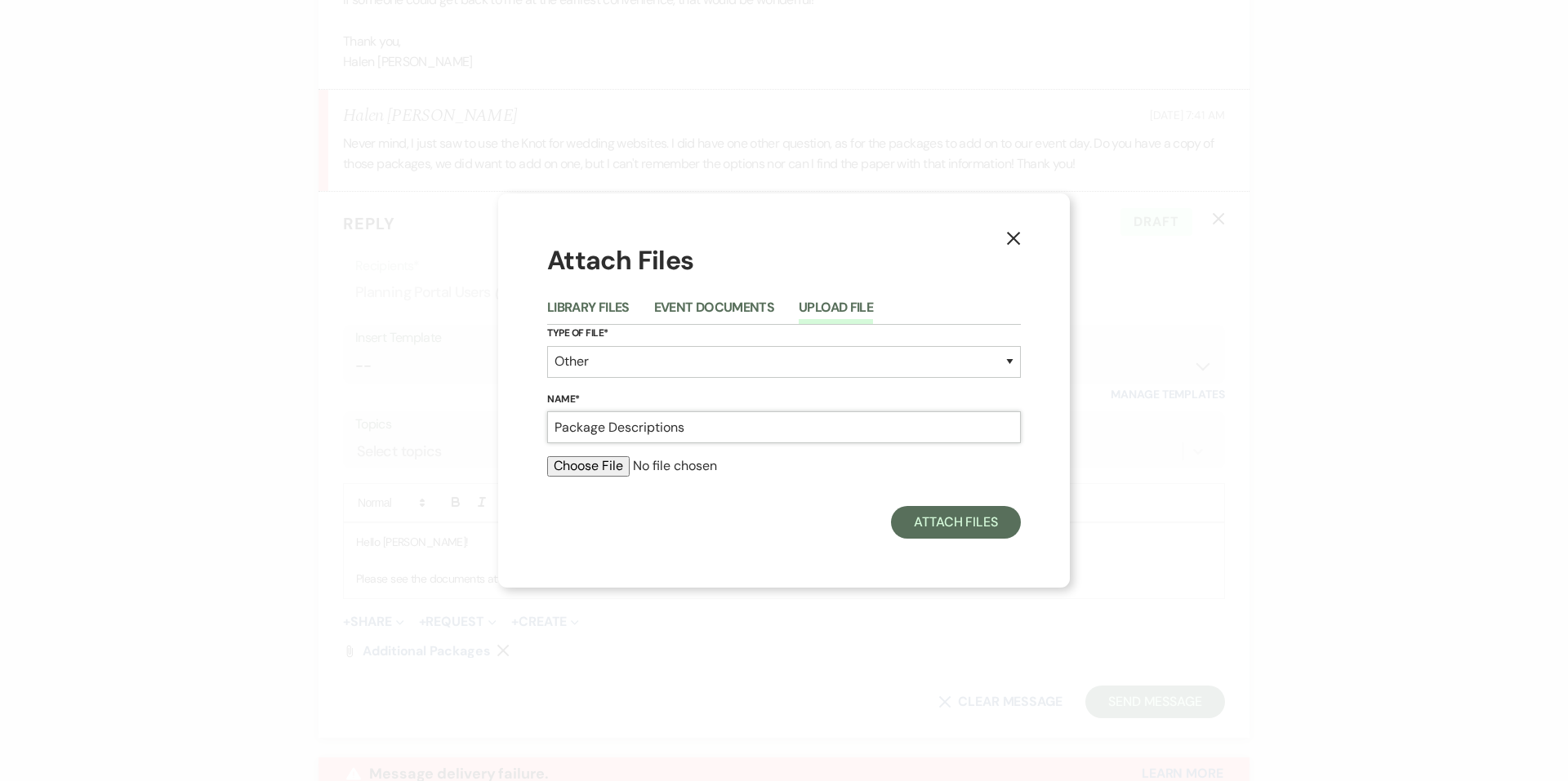
type input "Package Descriptions"
click at [616, 466] on input "file" at bounding box center [784, 466] width 474 height 19
type input "C:\fakepath\Package Descriptions .pdf"
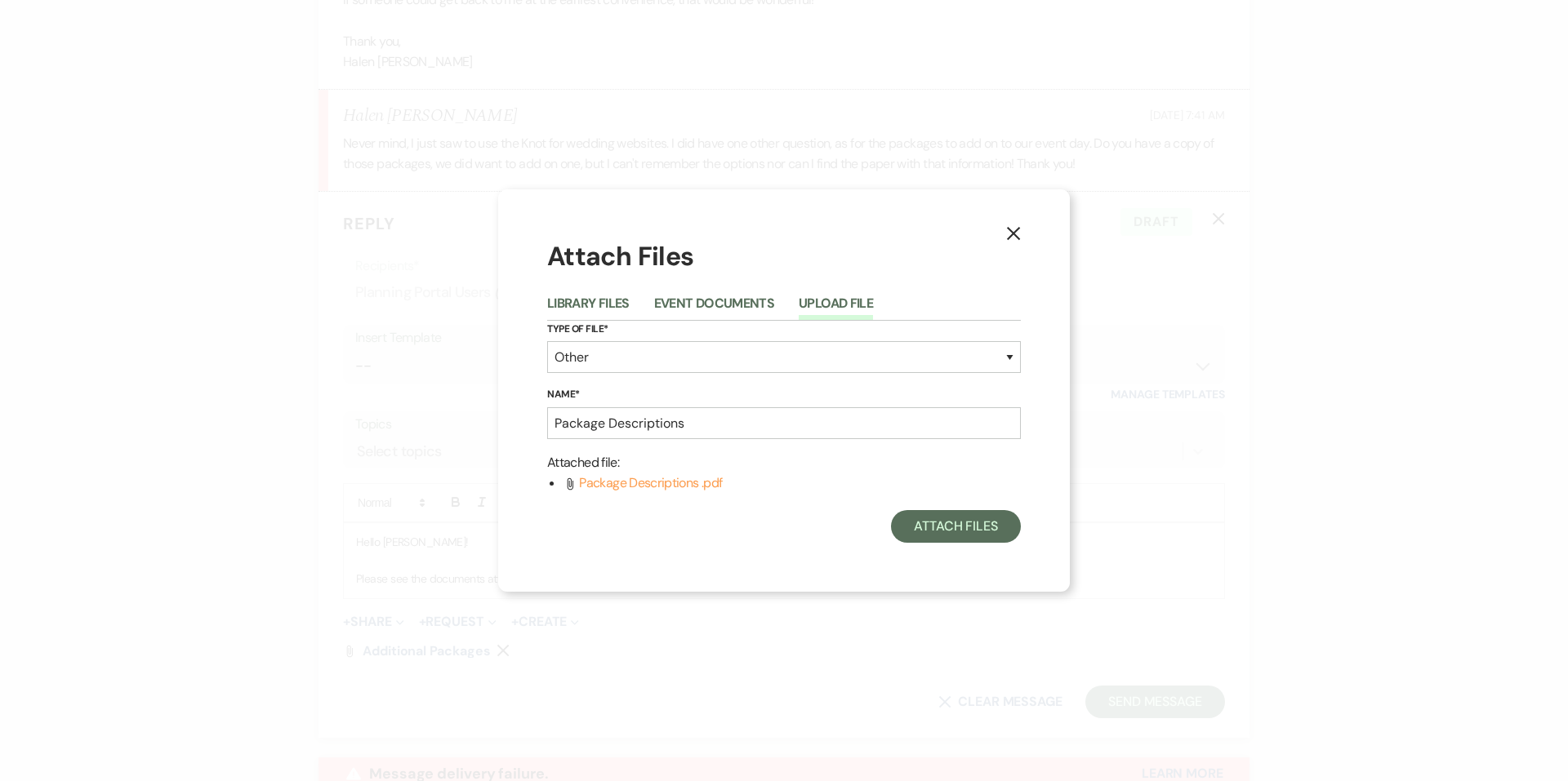
click at [893, 542] on div "Attach Files" at bounding box center [784, 527] width 474 height 33
click at [931, 528] on button "Attach Files" at bounding box center [955, 527] width 129 height 33
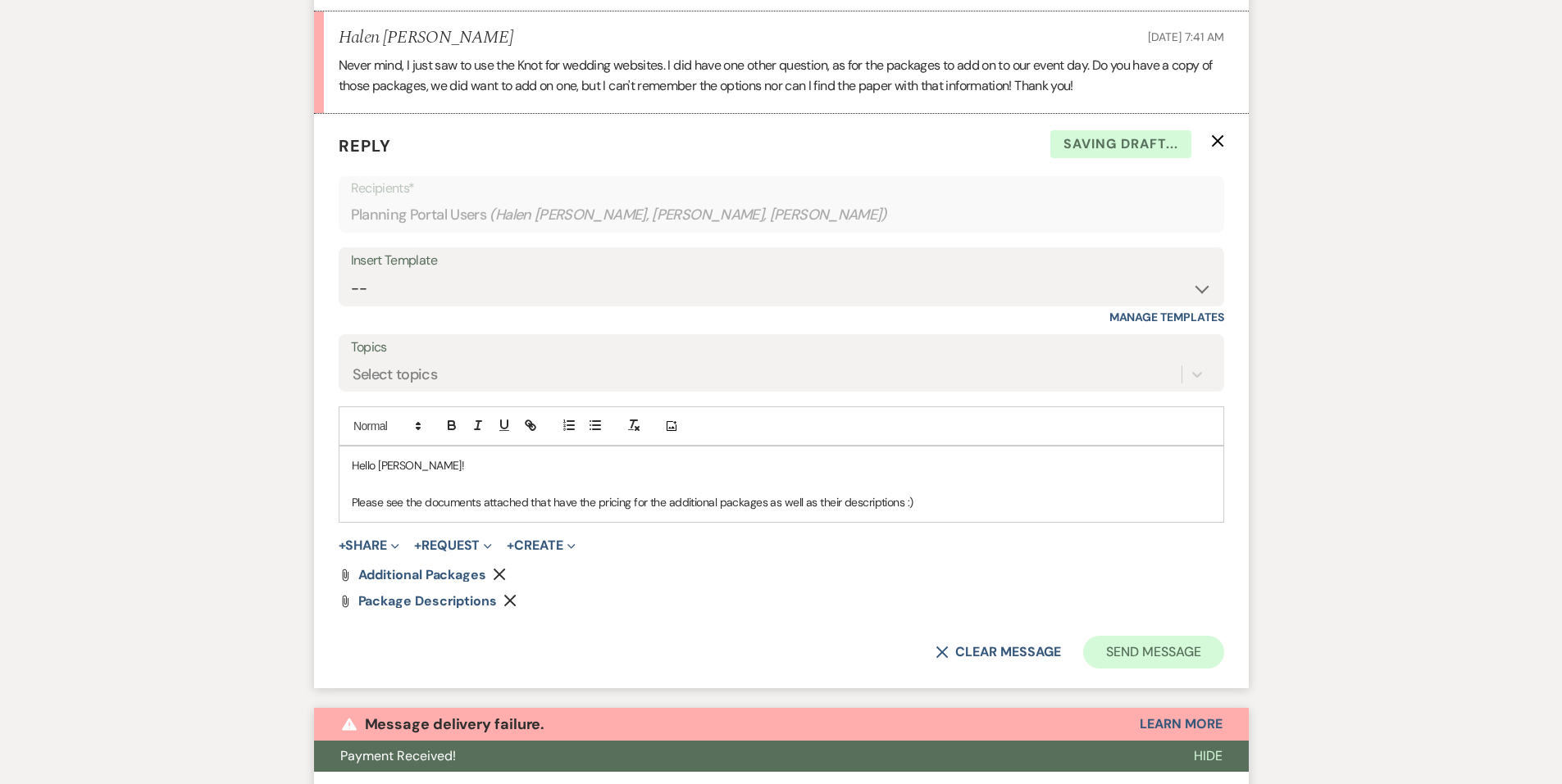
scroll to position [749, 0]
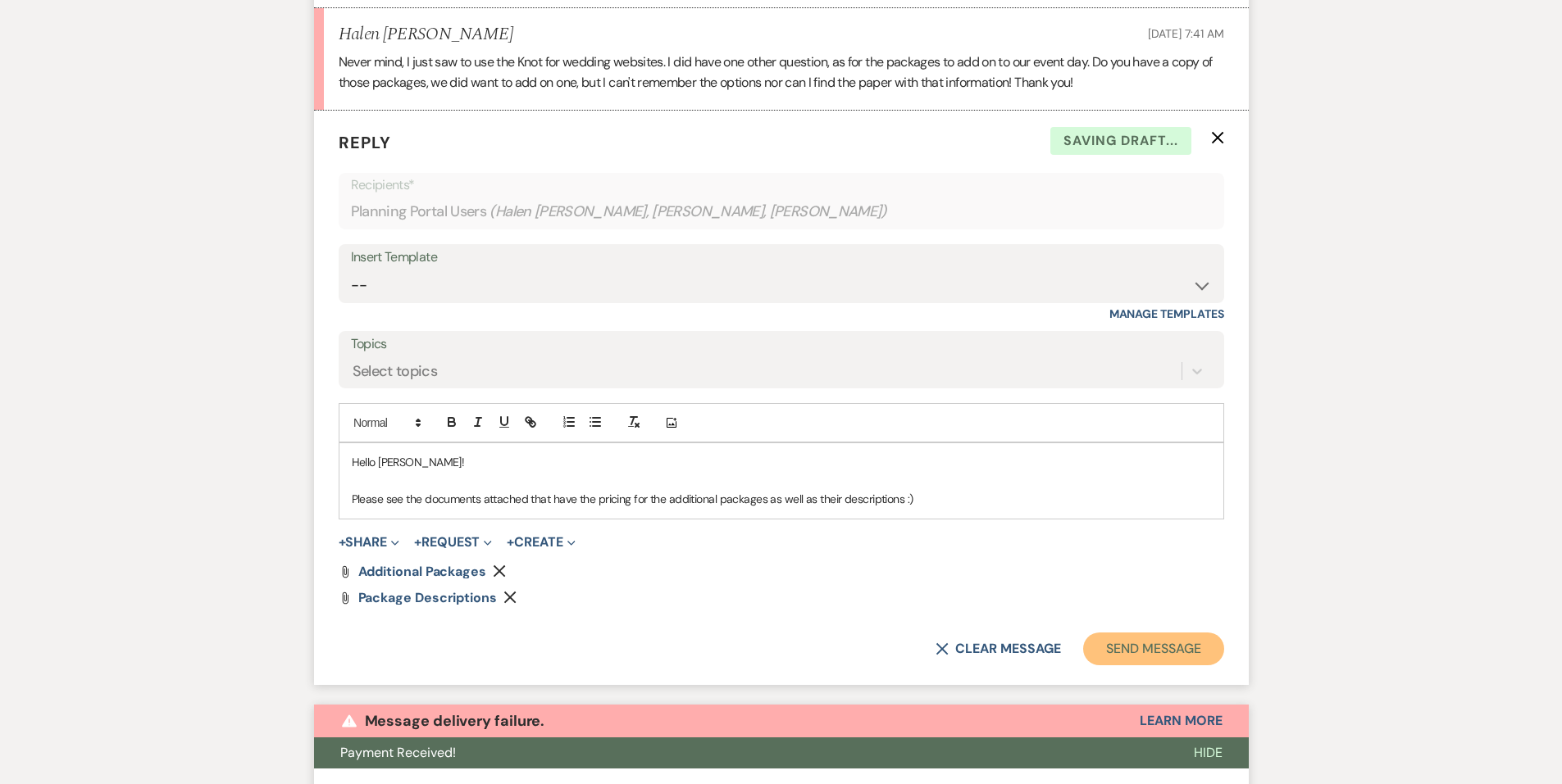
click at [1115, 637] on button "Send Message" at bounding box center [1154, 649] width 141 height 33
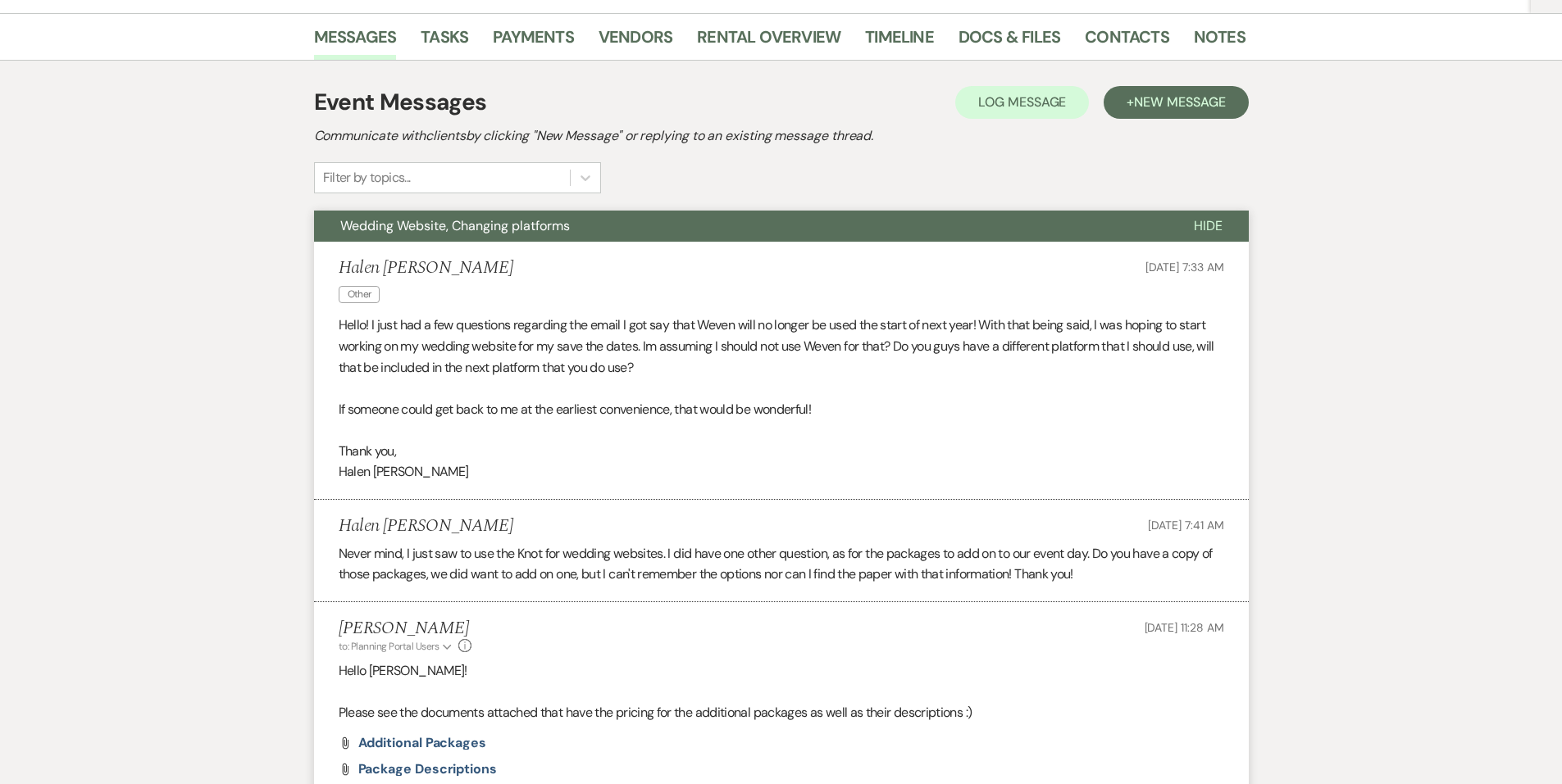
scroll to position [0, 0]
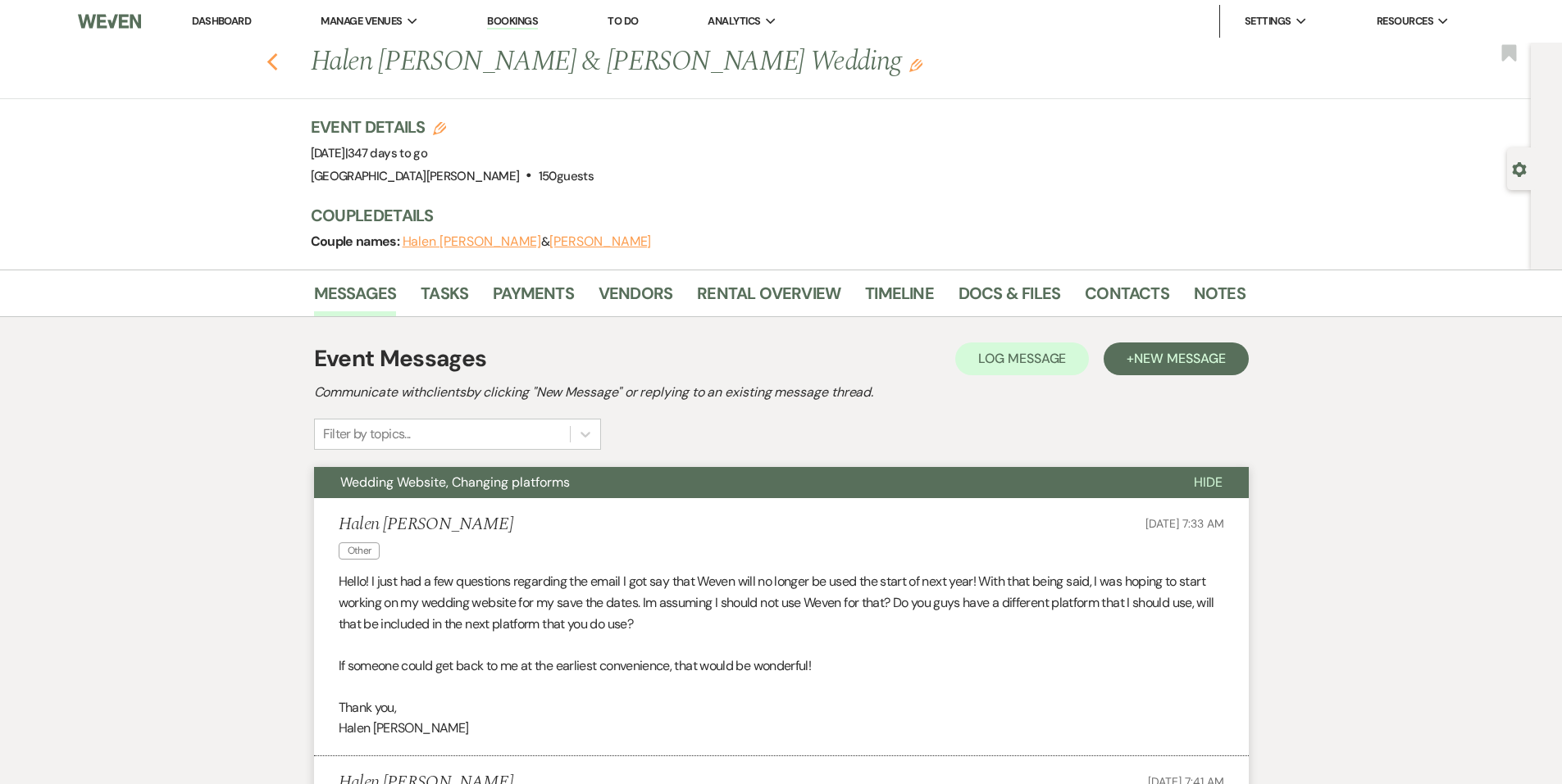
click at [277, 65] on use "button" at bounding box center [272, 62] width 11 height 18
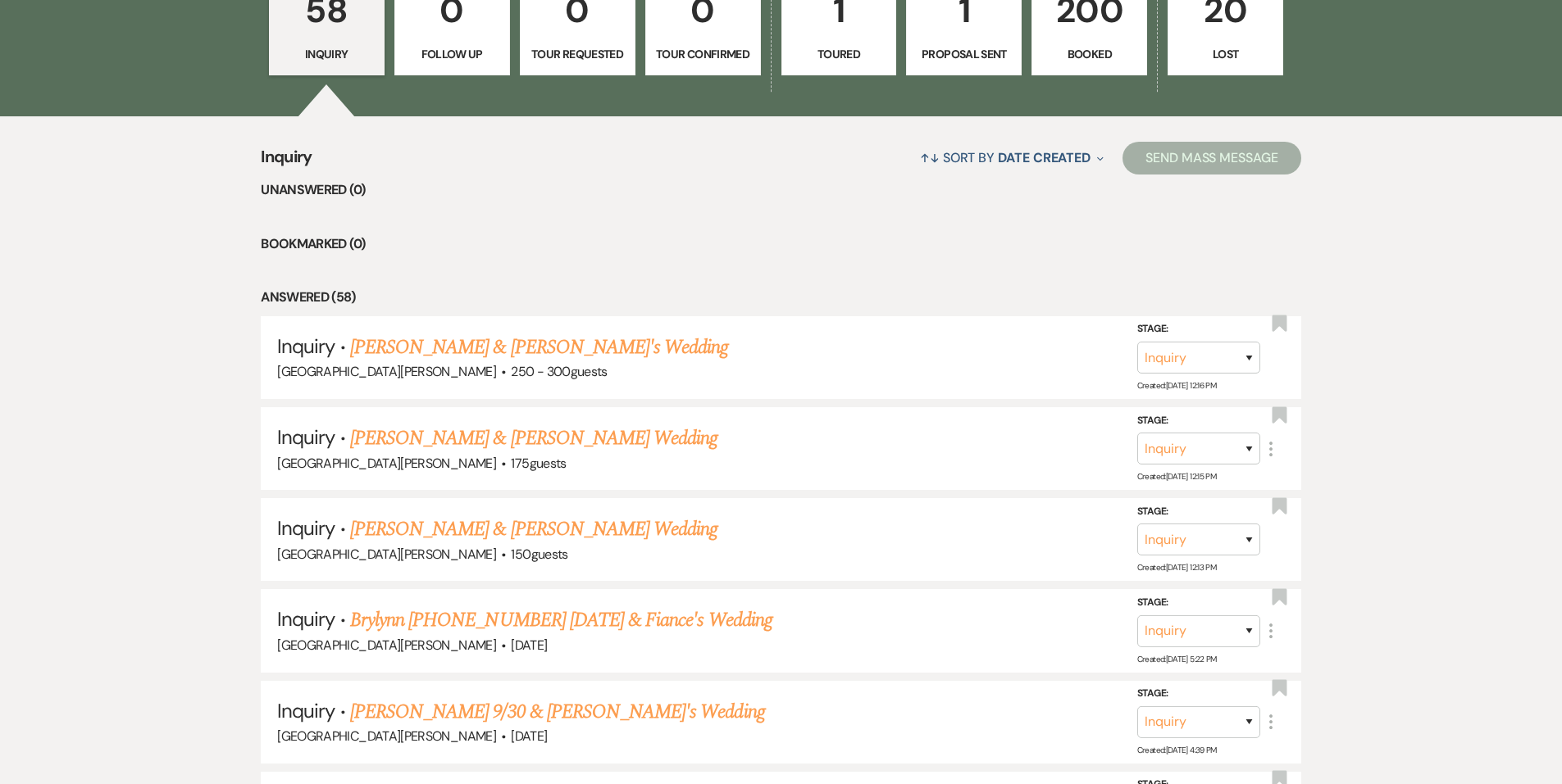
scroll to position [580, 0]
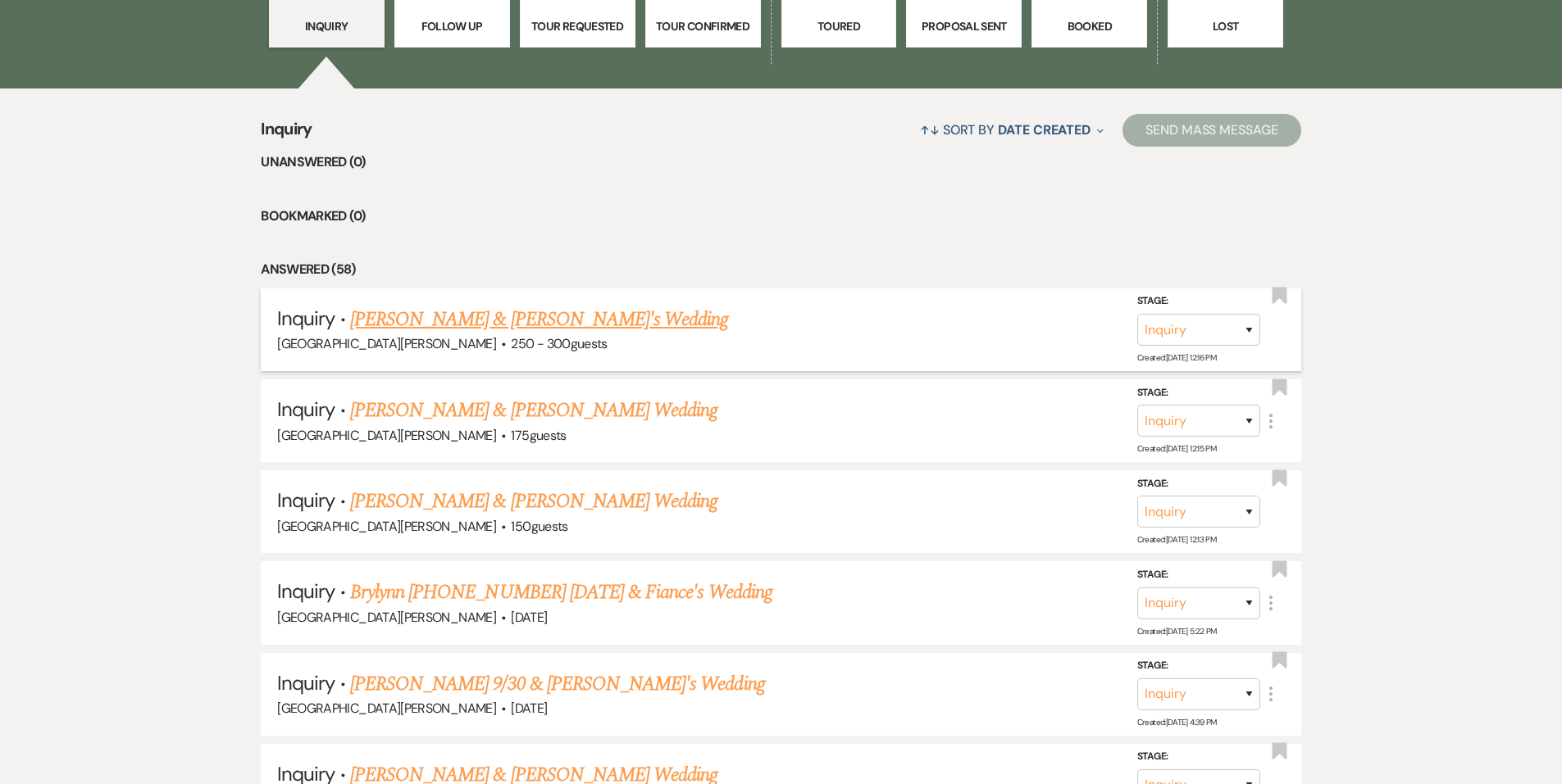
click at [488, 309] on link "[PERSON_NAME] & [PERSON_NAME]'s Wedding" at bounding box center [540, 319] width 379 height 29
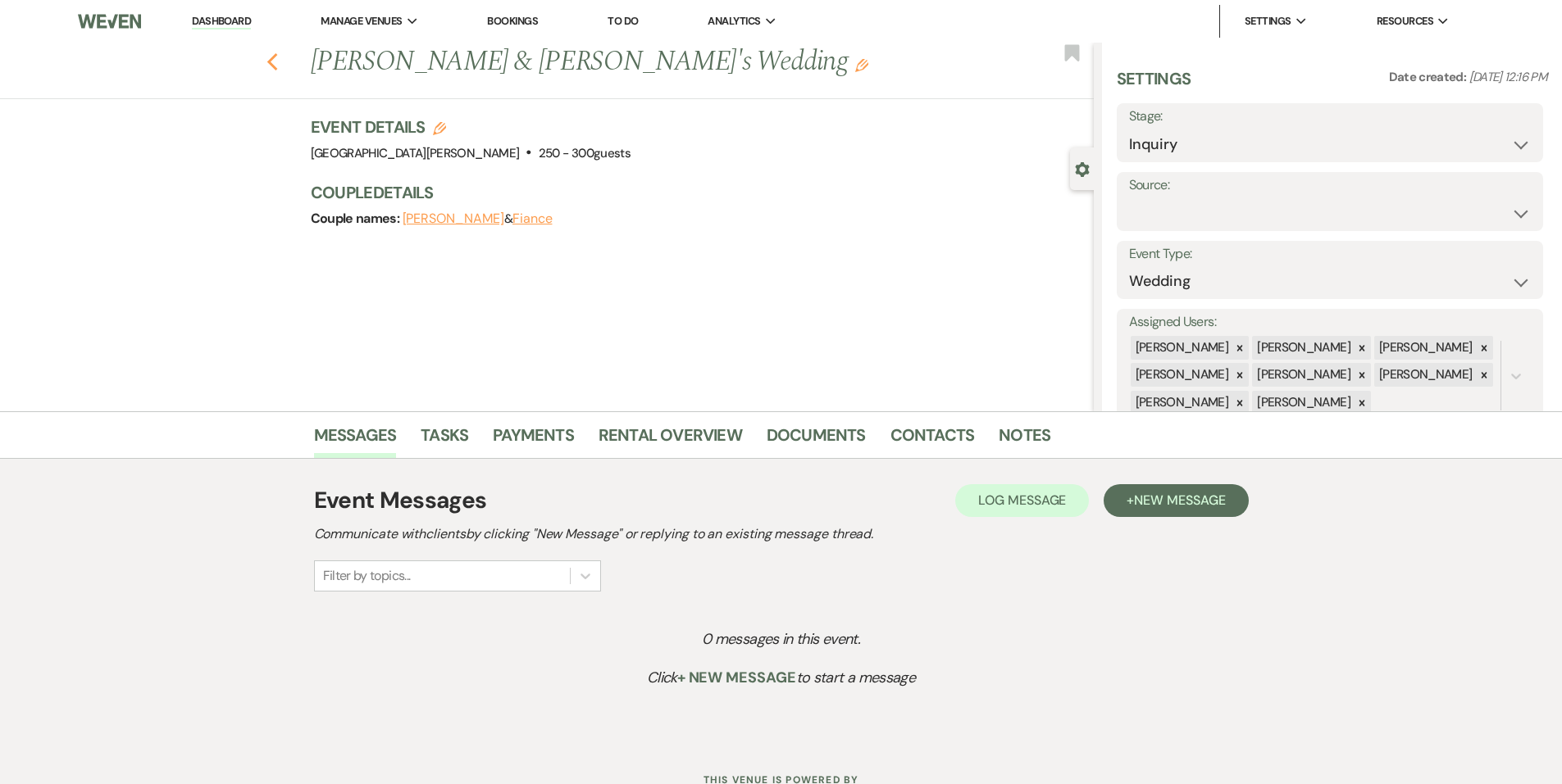
click at [274, 59] on icon "Previous" at bounding box center [273, 62] width 13 height 20
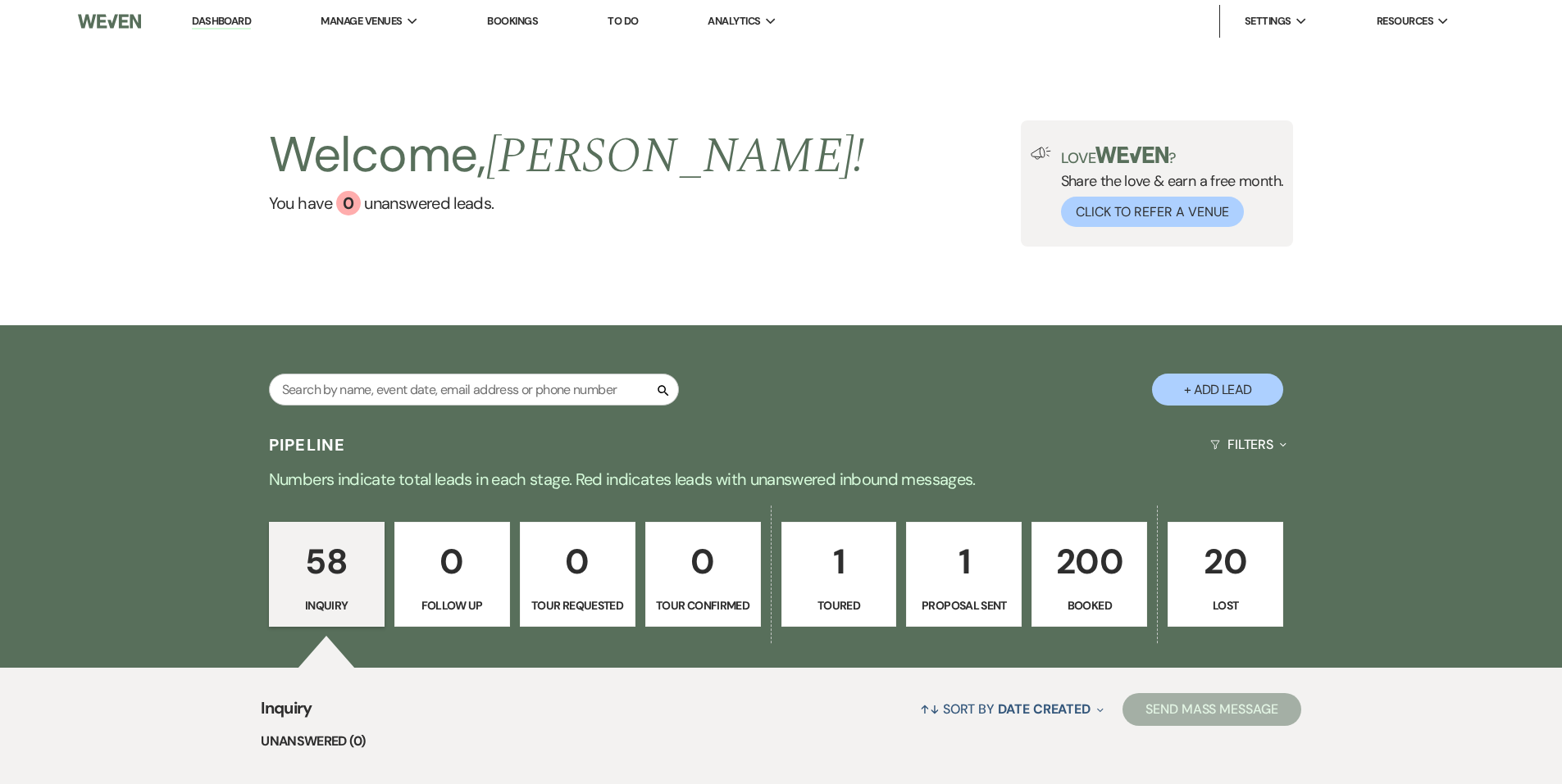
click at [401, 366] on div "Search + Add Lead" at bounding box center [781, 377] width 1181 height 86
click at [406, 396] on input "text" at bounding box center [474, 390] width 410 height 32
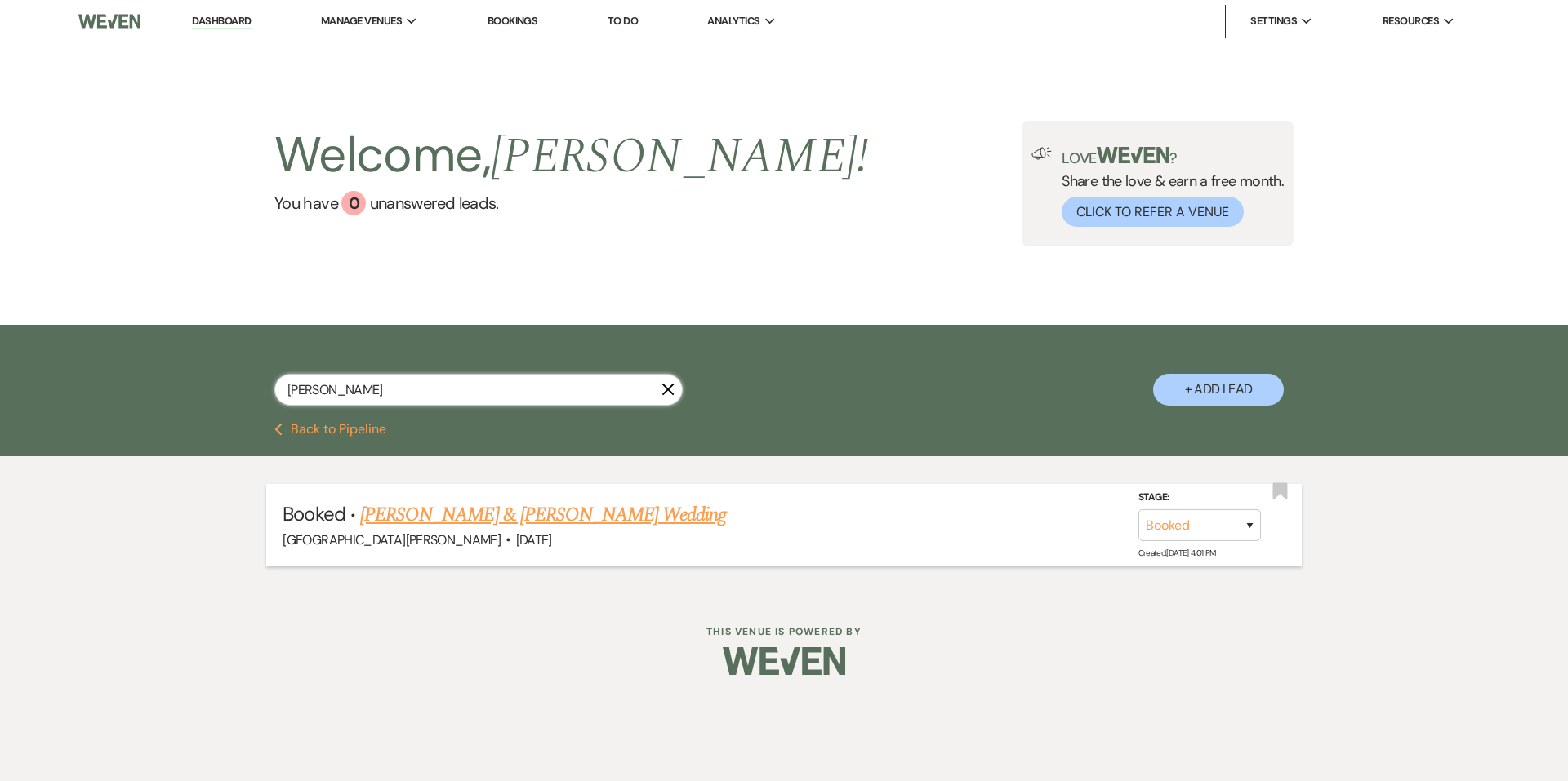
type input "[PERSON_NAME]"
click at [470, 526] on link "[PERSON_NAME] & [PERSON_NAME] Wedding" at bounding box center [543, 515] width 366 height 29
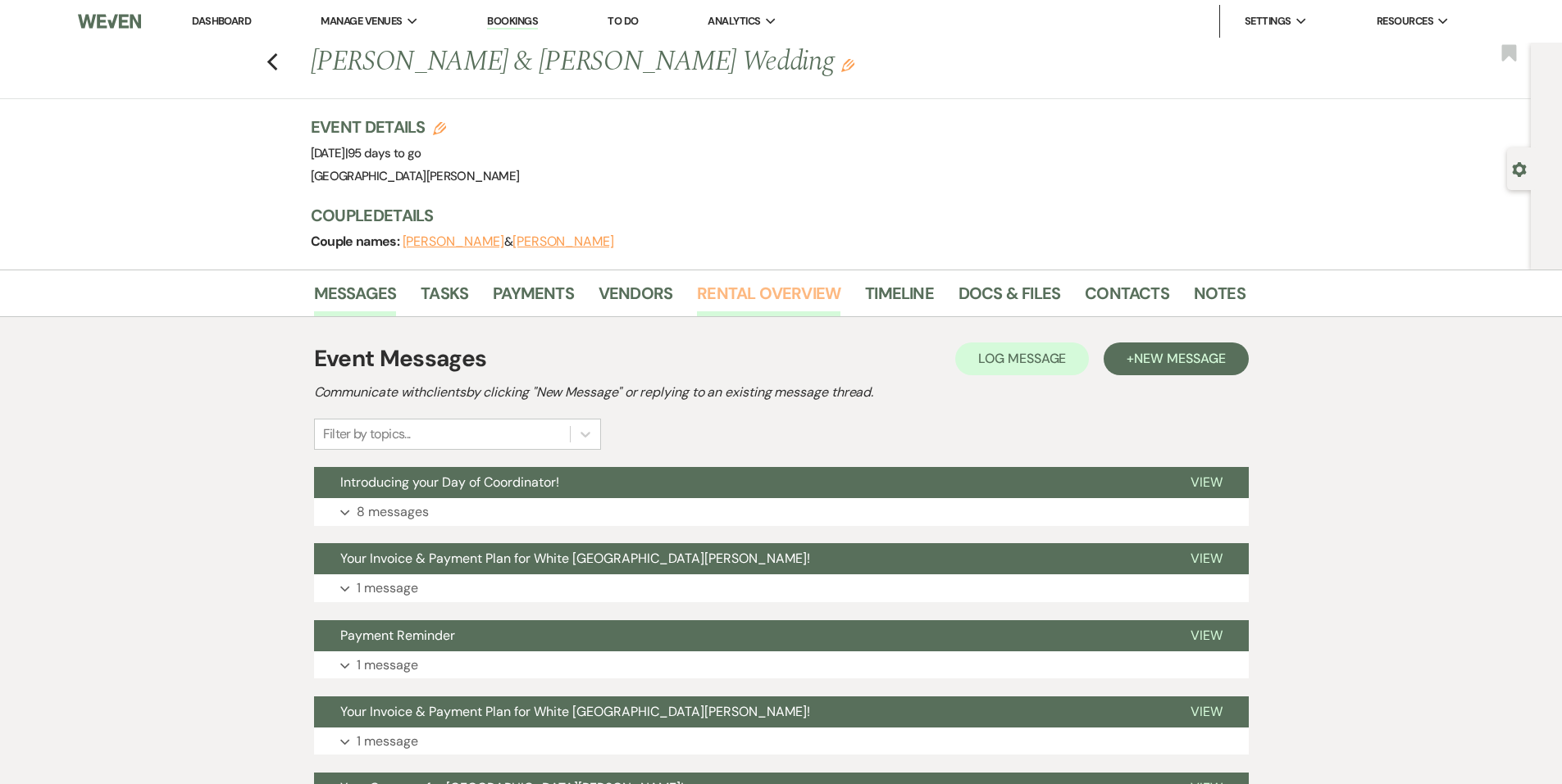
click at [708, 300] on link "Rental Overview" at bounding box center [769, 298] width 144 height 36
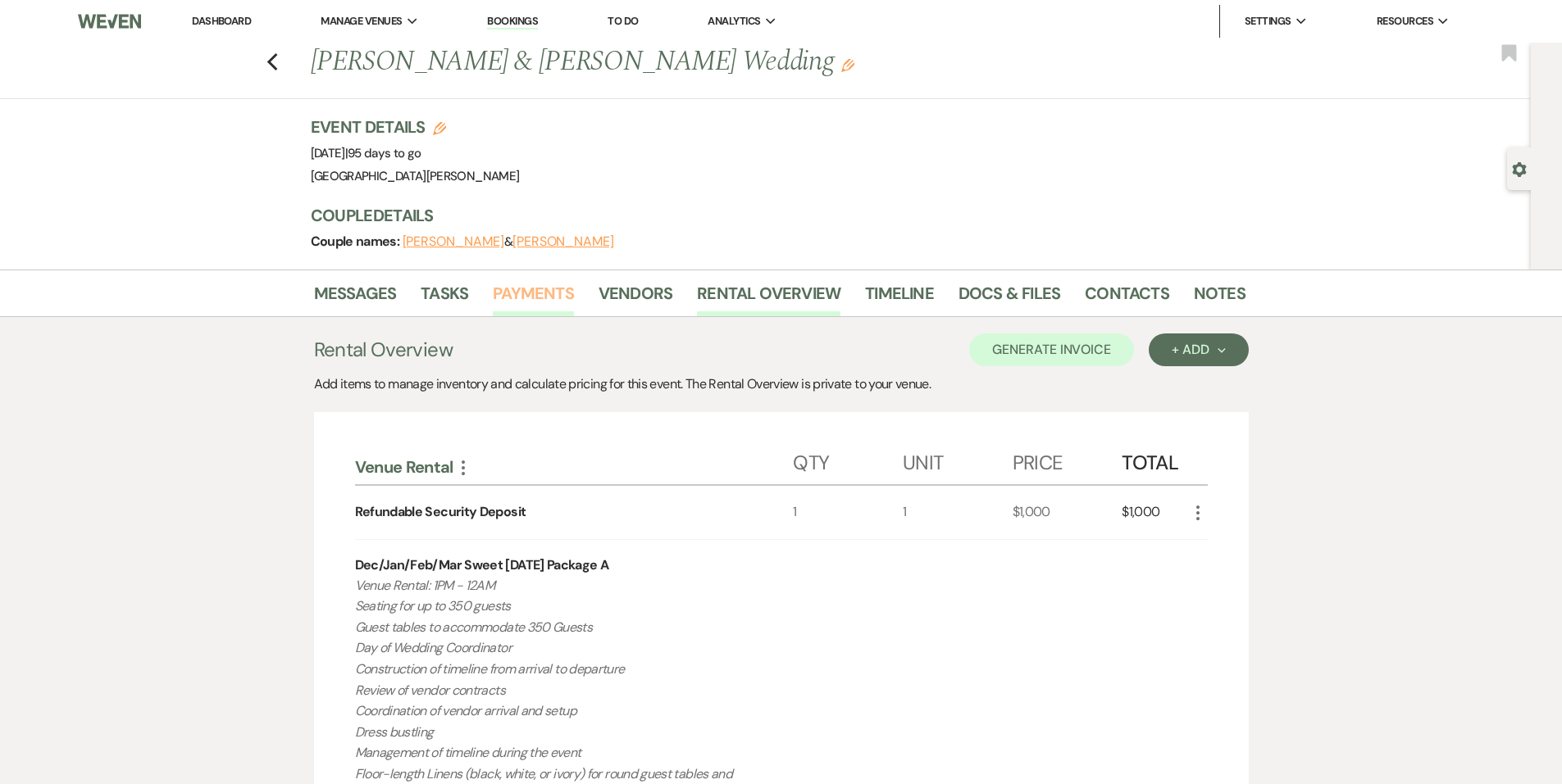
click at [516, 291] on link "Payments" at bounding box center [533, 298] width 81 height 36
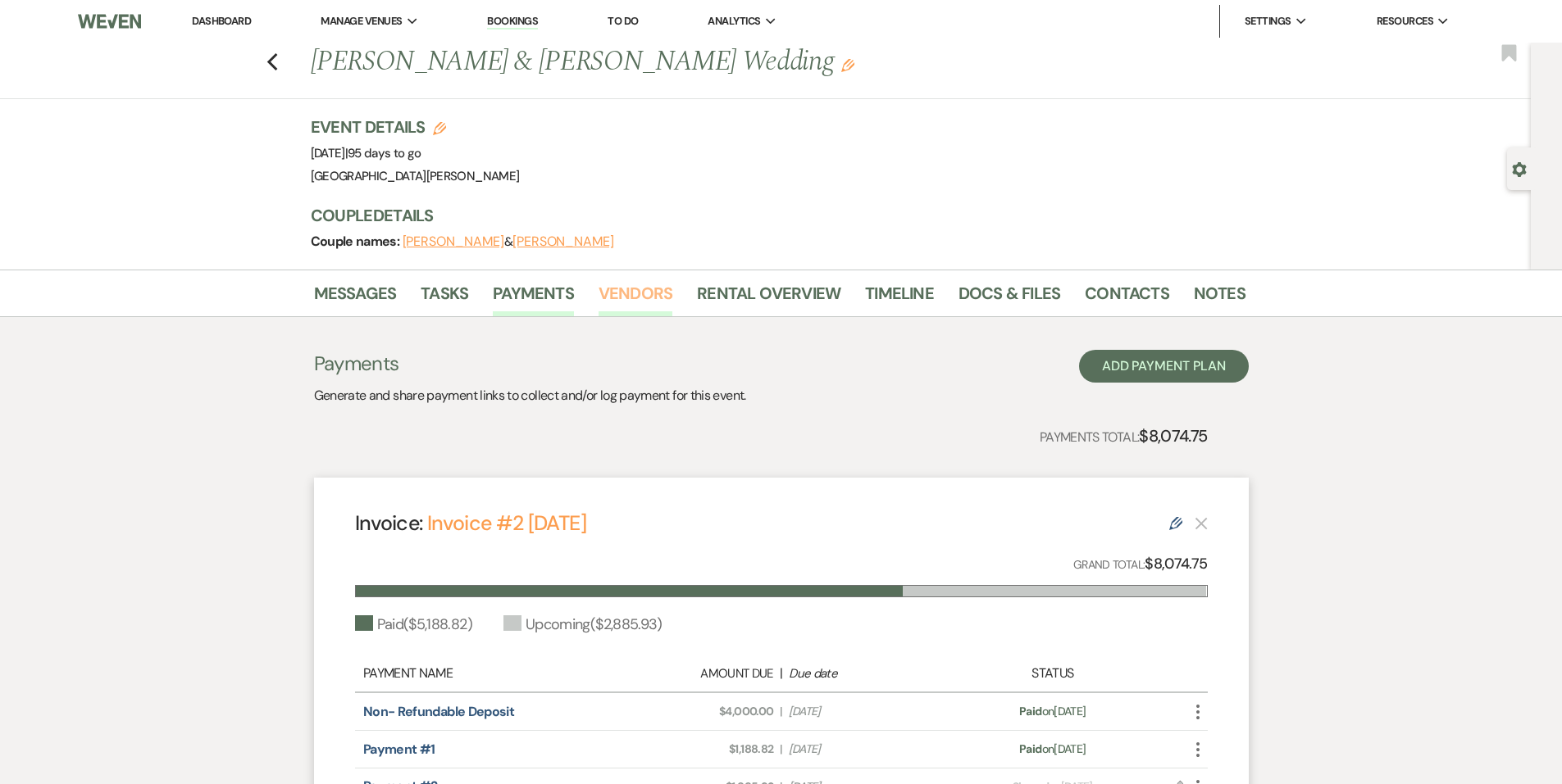
click at [654, 304] on link "Vendors" at bounding box center [636, 298] width 74 height 36
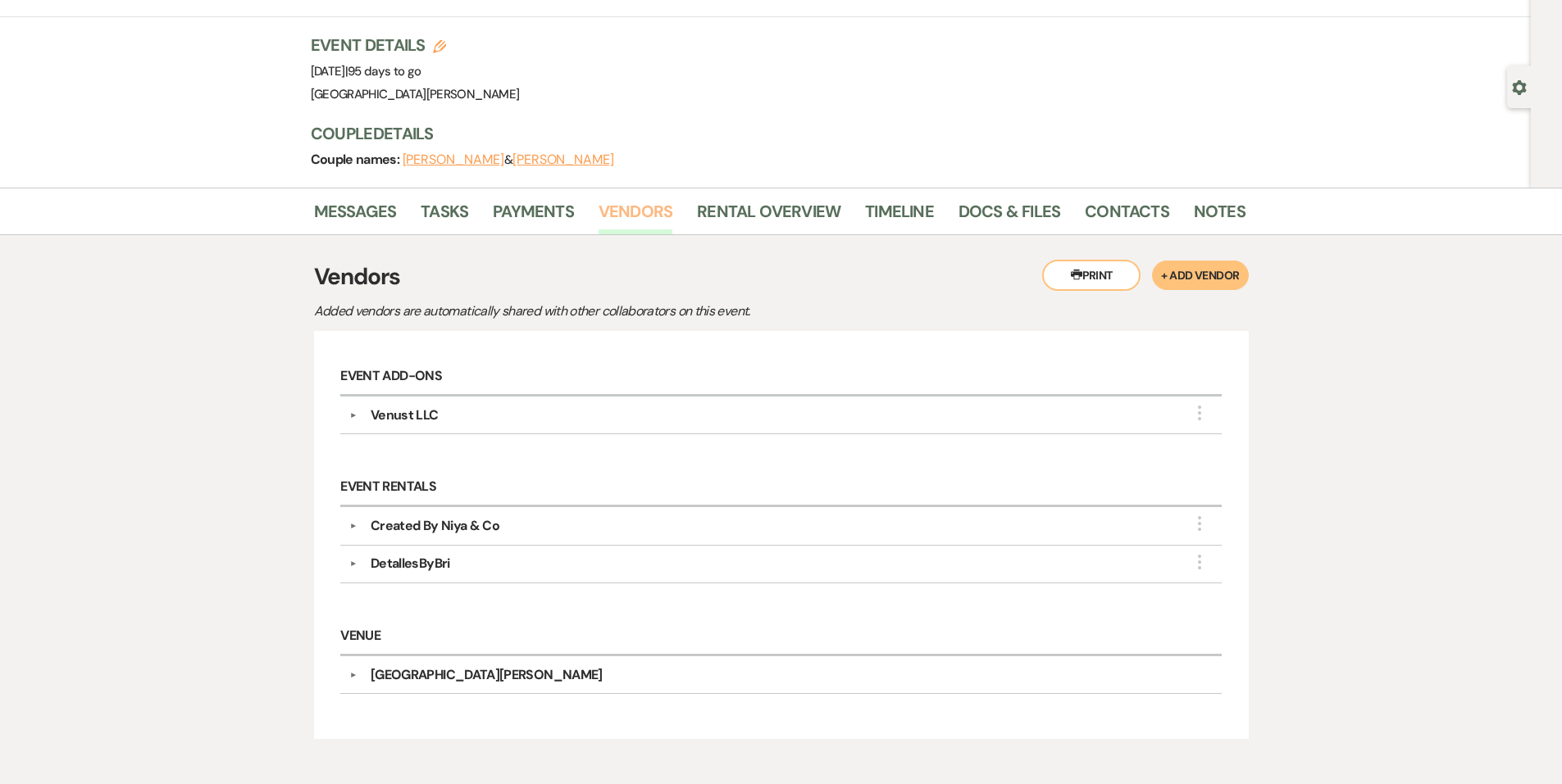
scroll to position [184, 0]
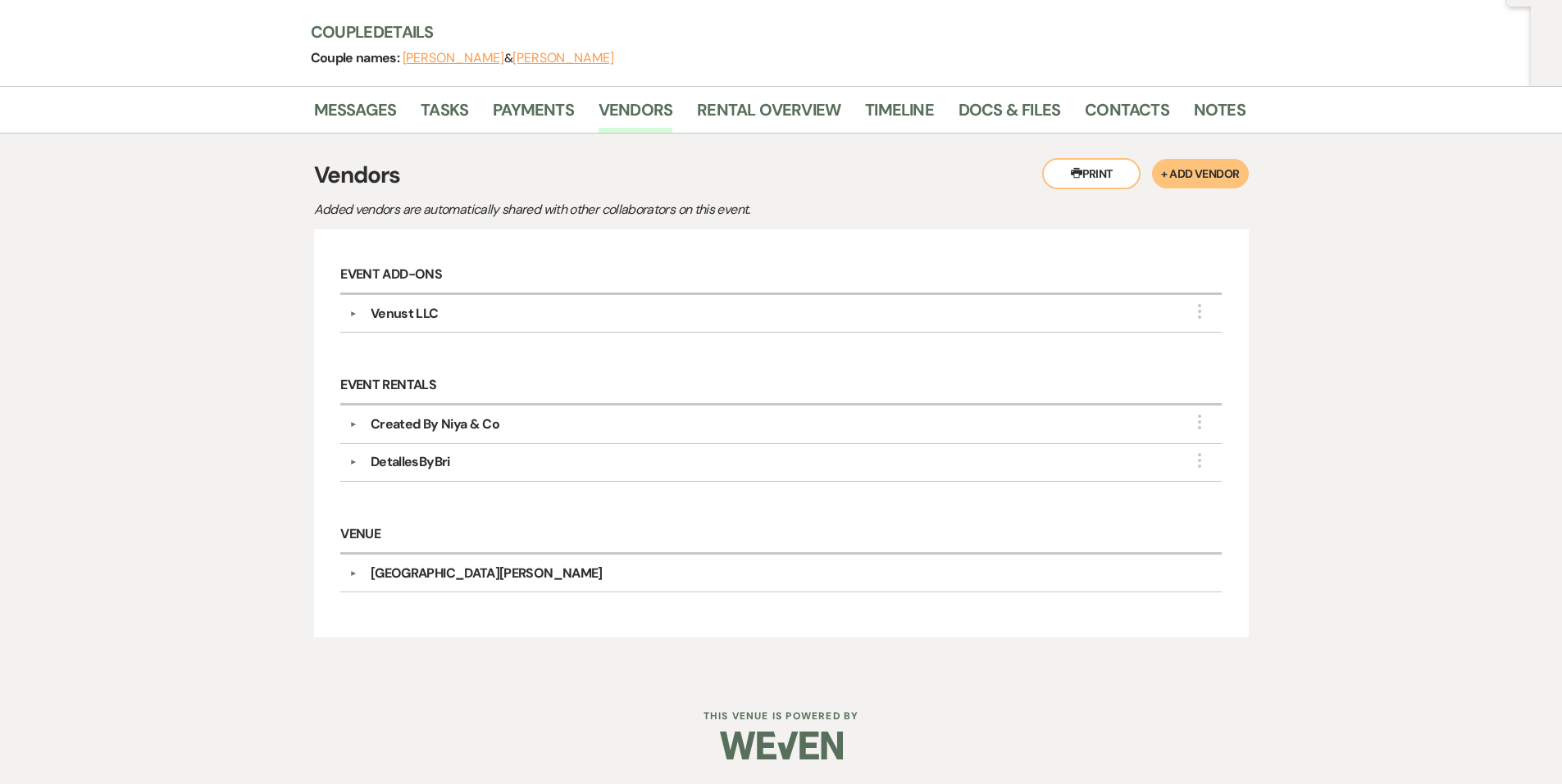
click at [412, 314] on div "Venust LLC" at bounding box center [404, 313] width 68 height 20
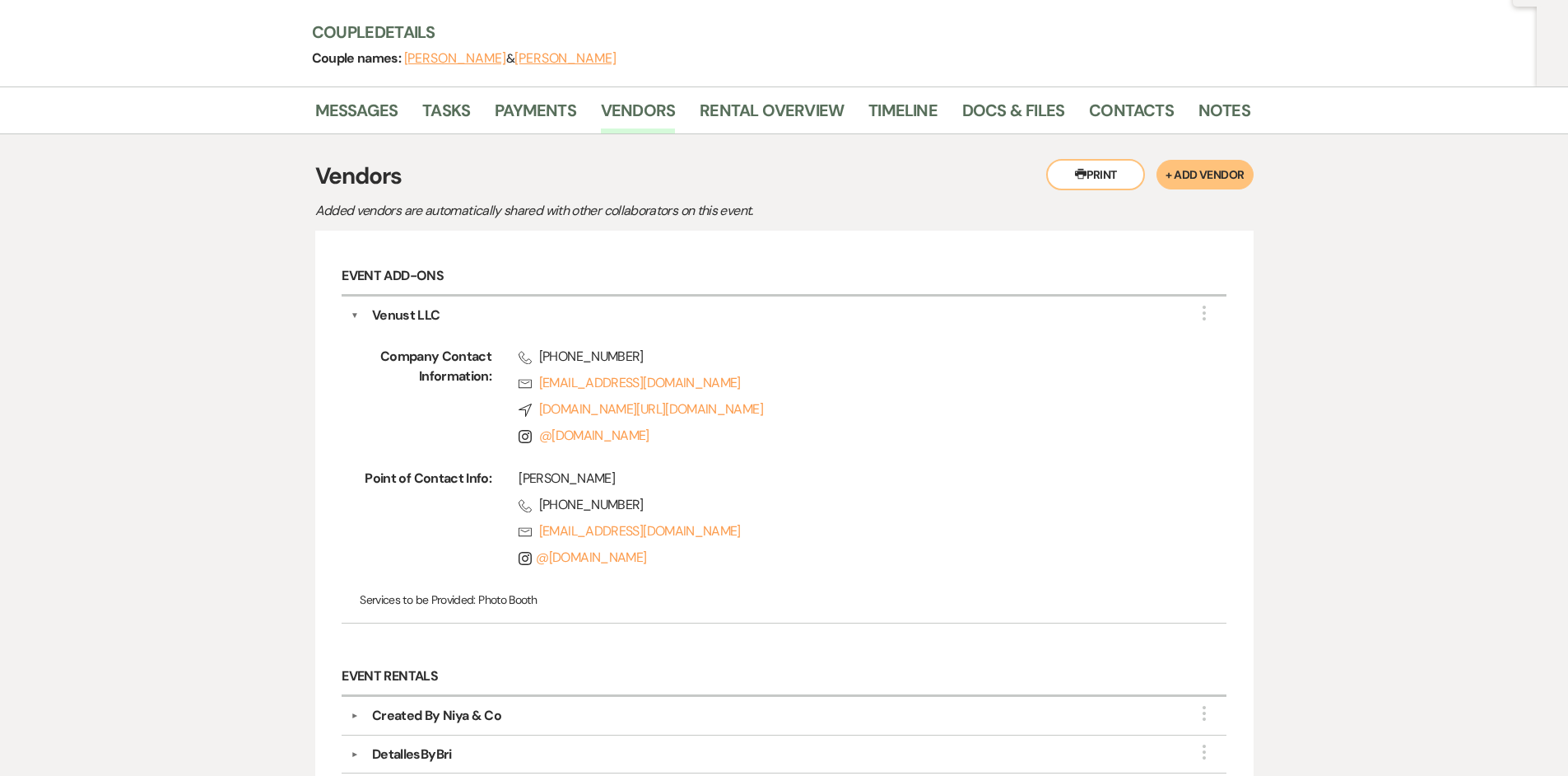
click at [361, 306] on div "Venust LLC" at bounding box center [788, 315] width 859 height 20
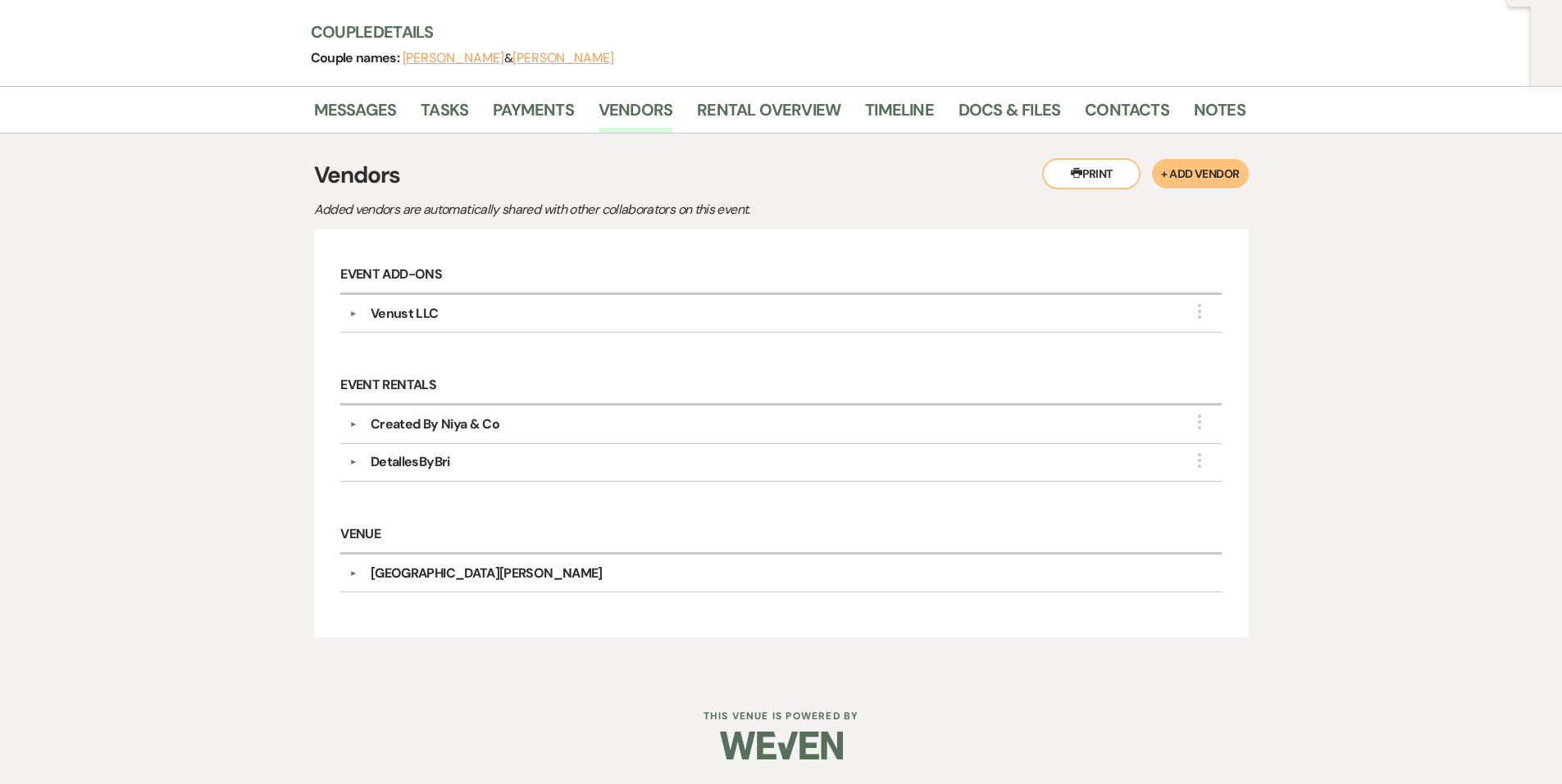
click at [369, 417] on div "Created By Niya & Co" at bounding box center [785, 425] width 856 height 20
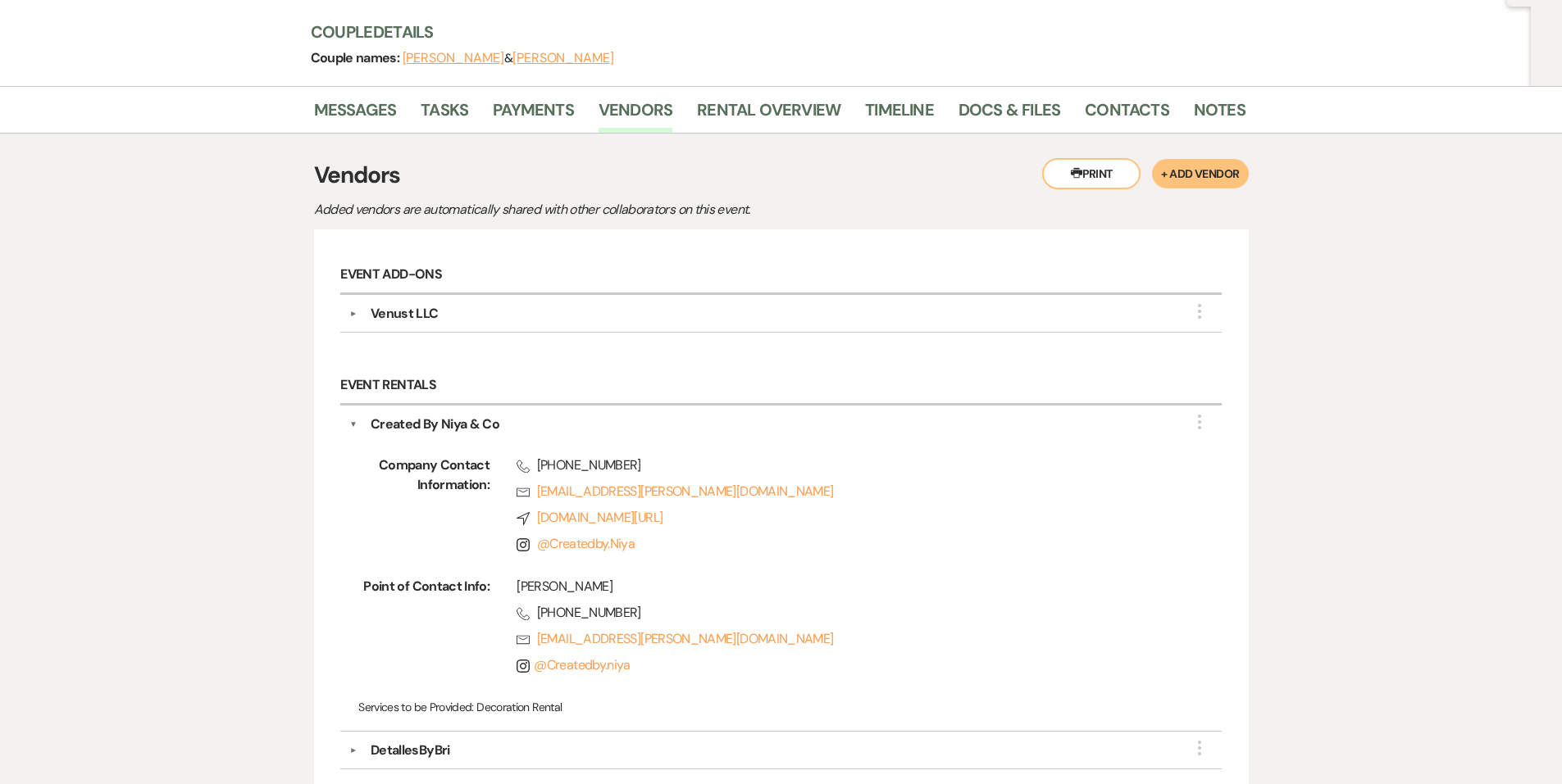
click at [365, 417] on div "Created By Niya & Co" at bounding box center [785, 425] width 856 height 20
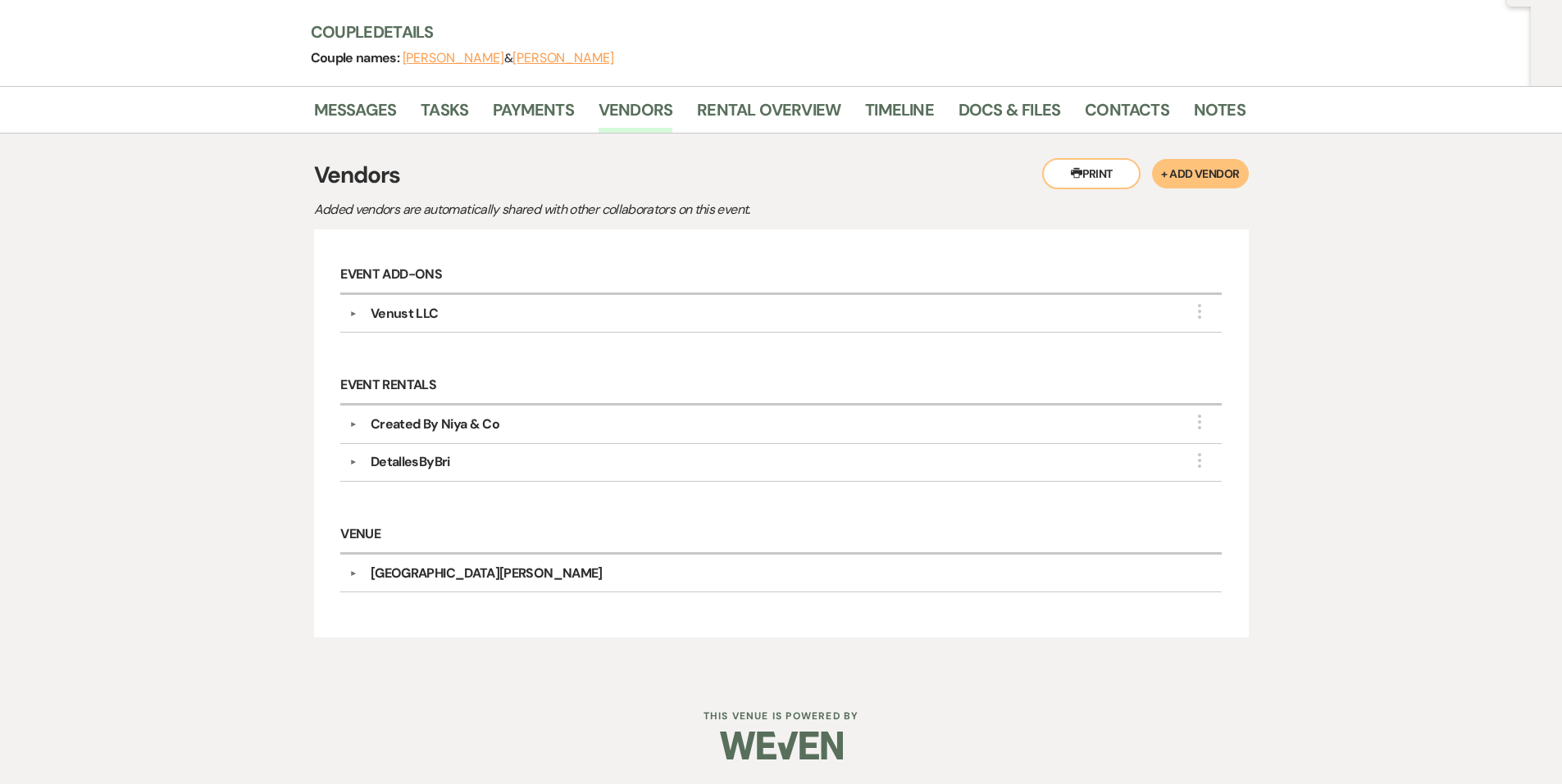
click at [361, 456] on div "DetallesByBri" at bounding box center [785, 462] width 856 height 20
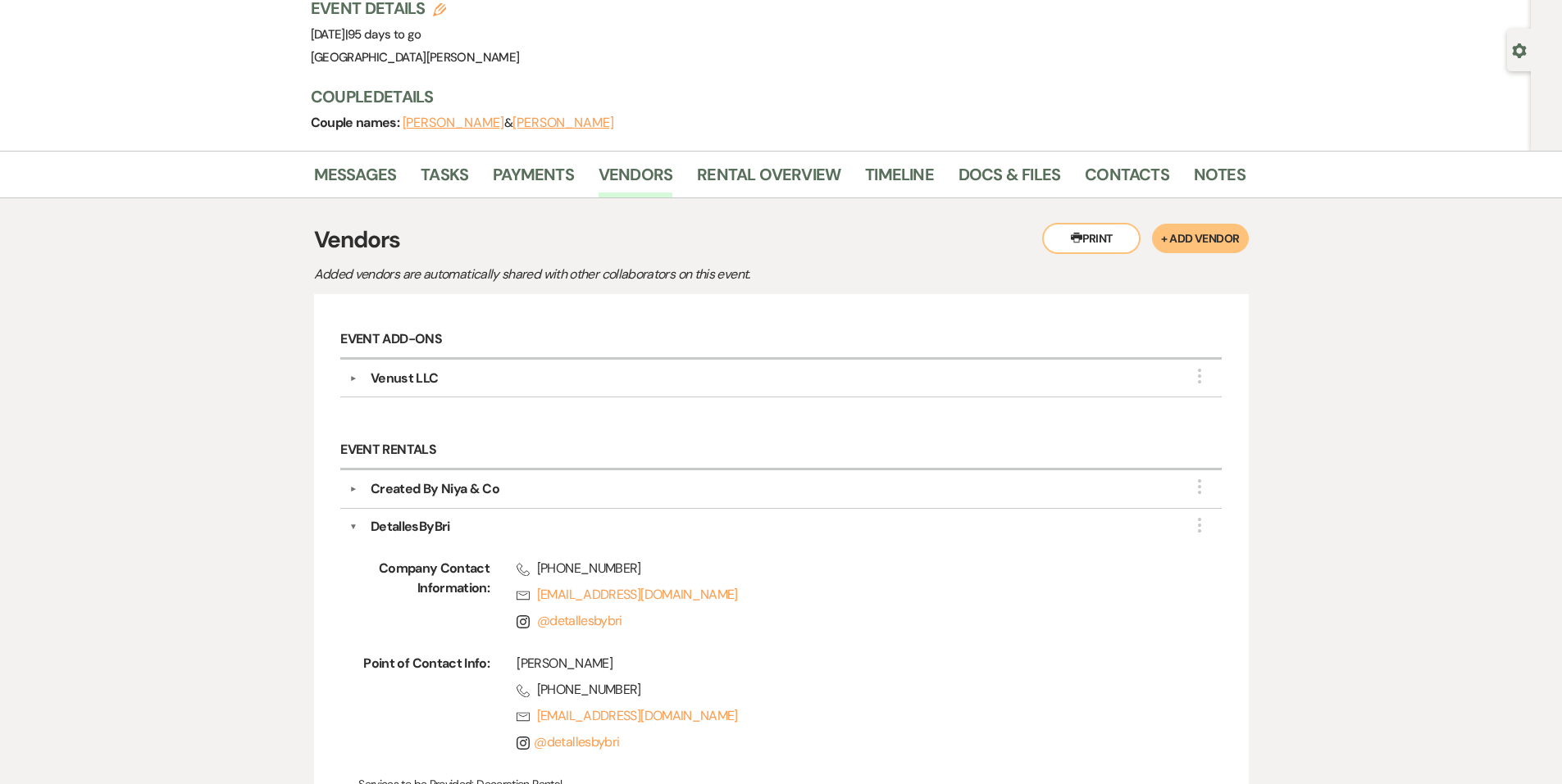
scroll to position [35, 0]
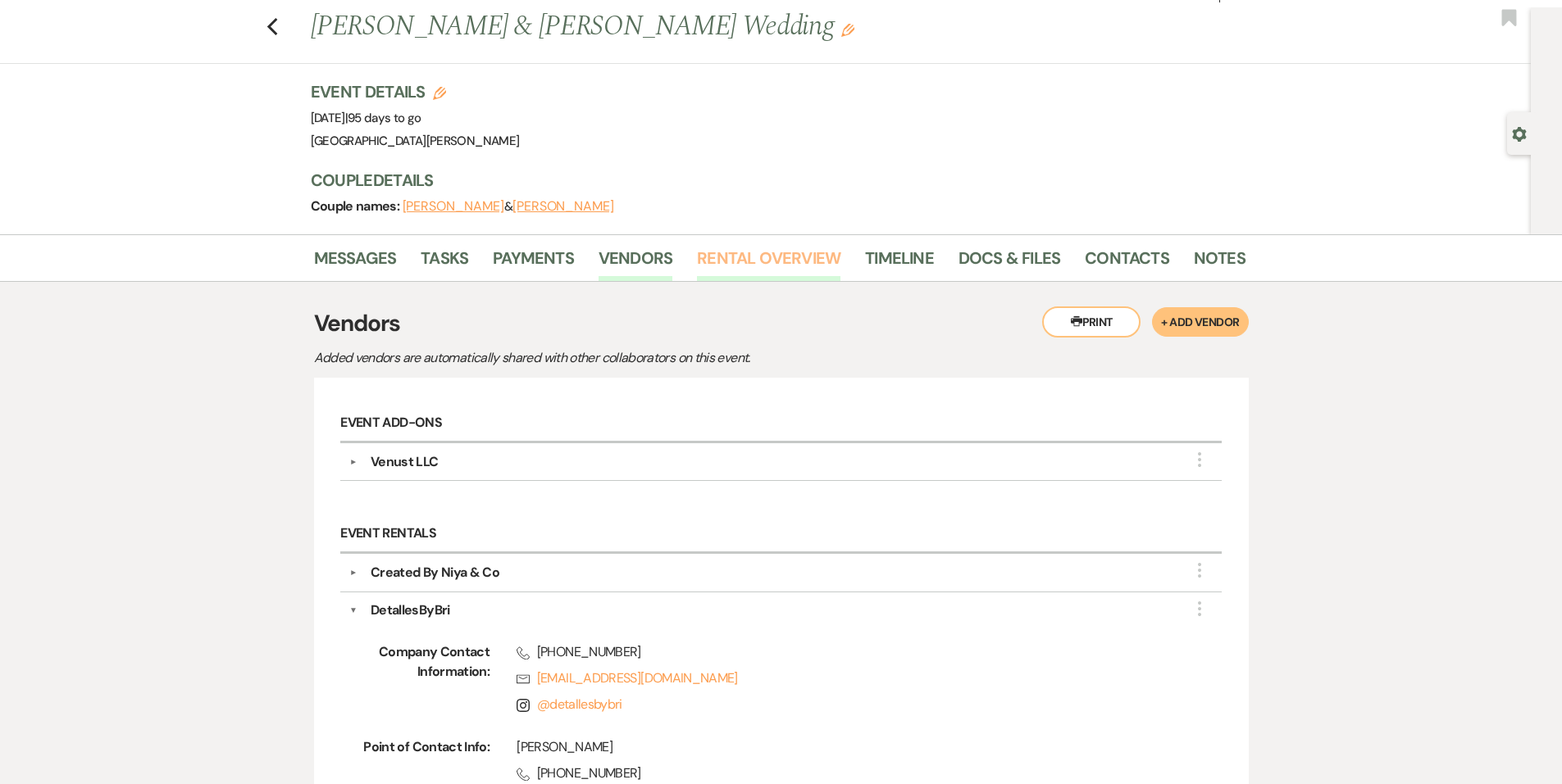
click at [724, 259] on link "Rental Overview" at bounding box center [769, 263] width 144 height 36
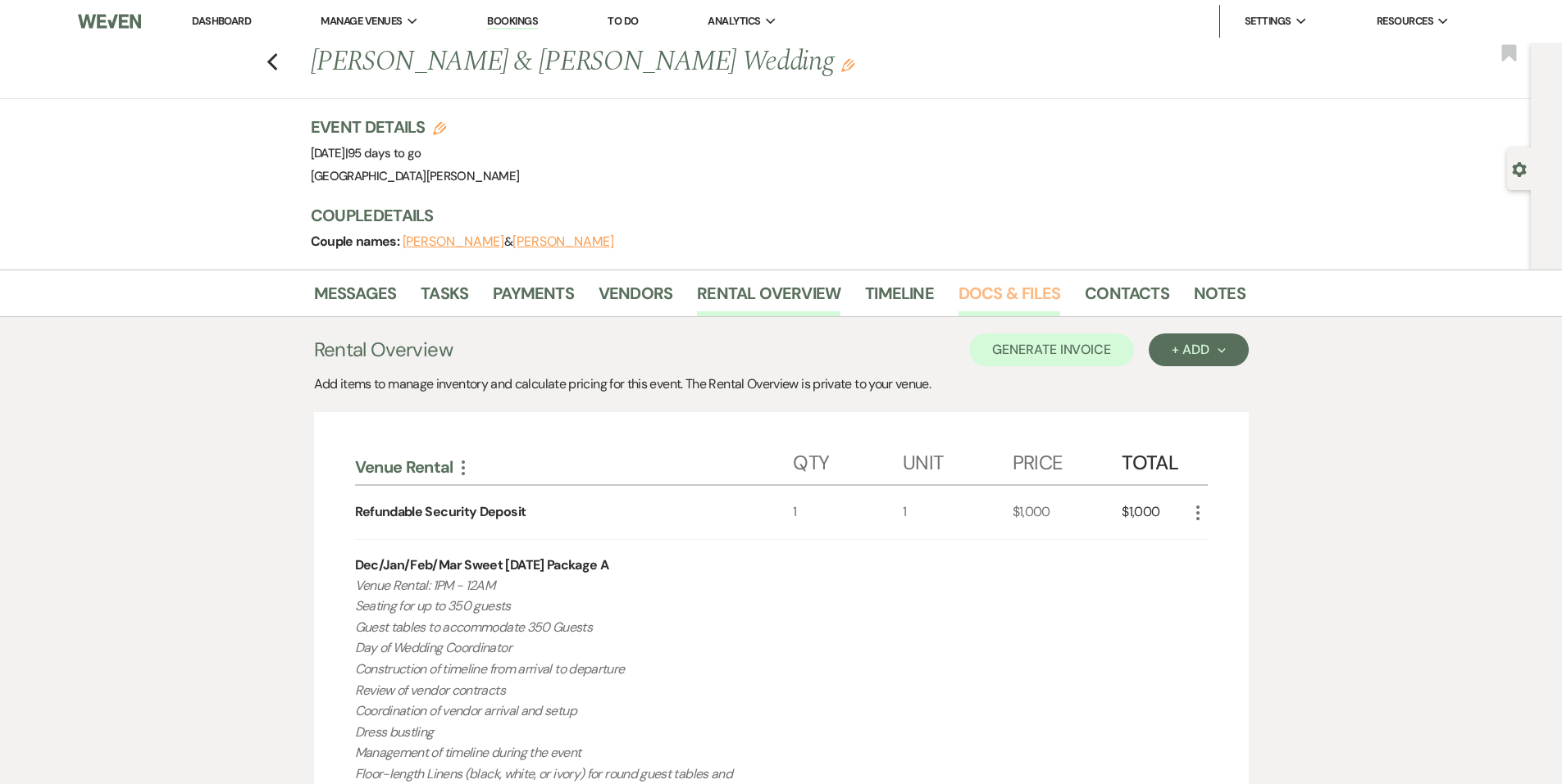
click at [994, 302] on link "Docs & Files" at bounding box center [1009, 298] width 102 height 36
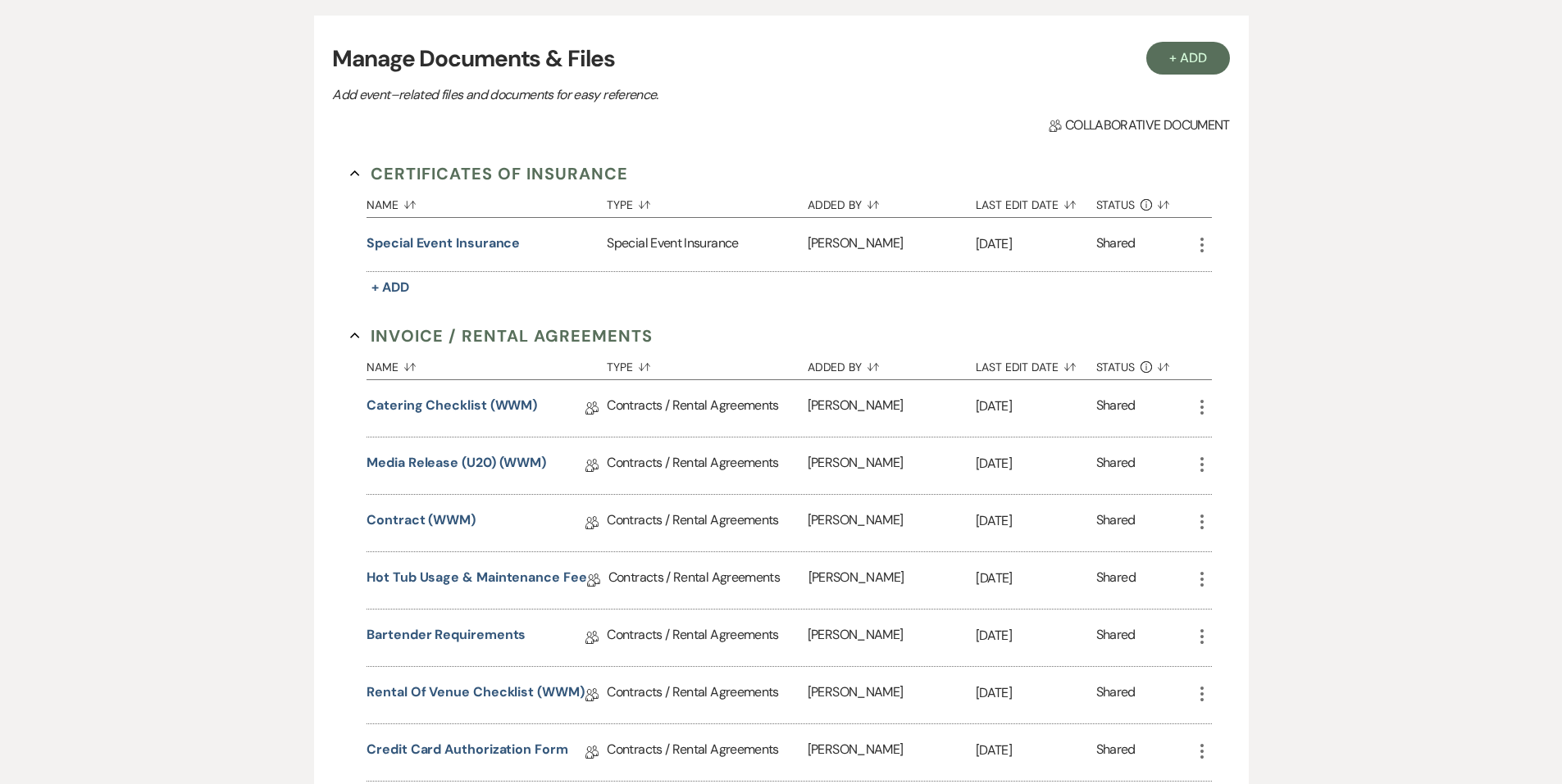
scroll to position [328, 0]
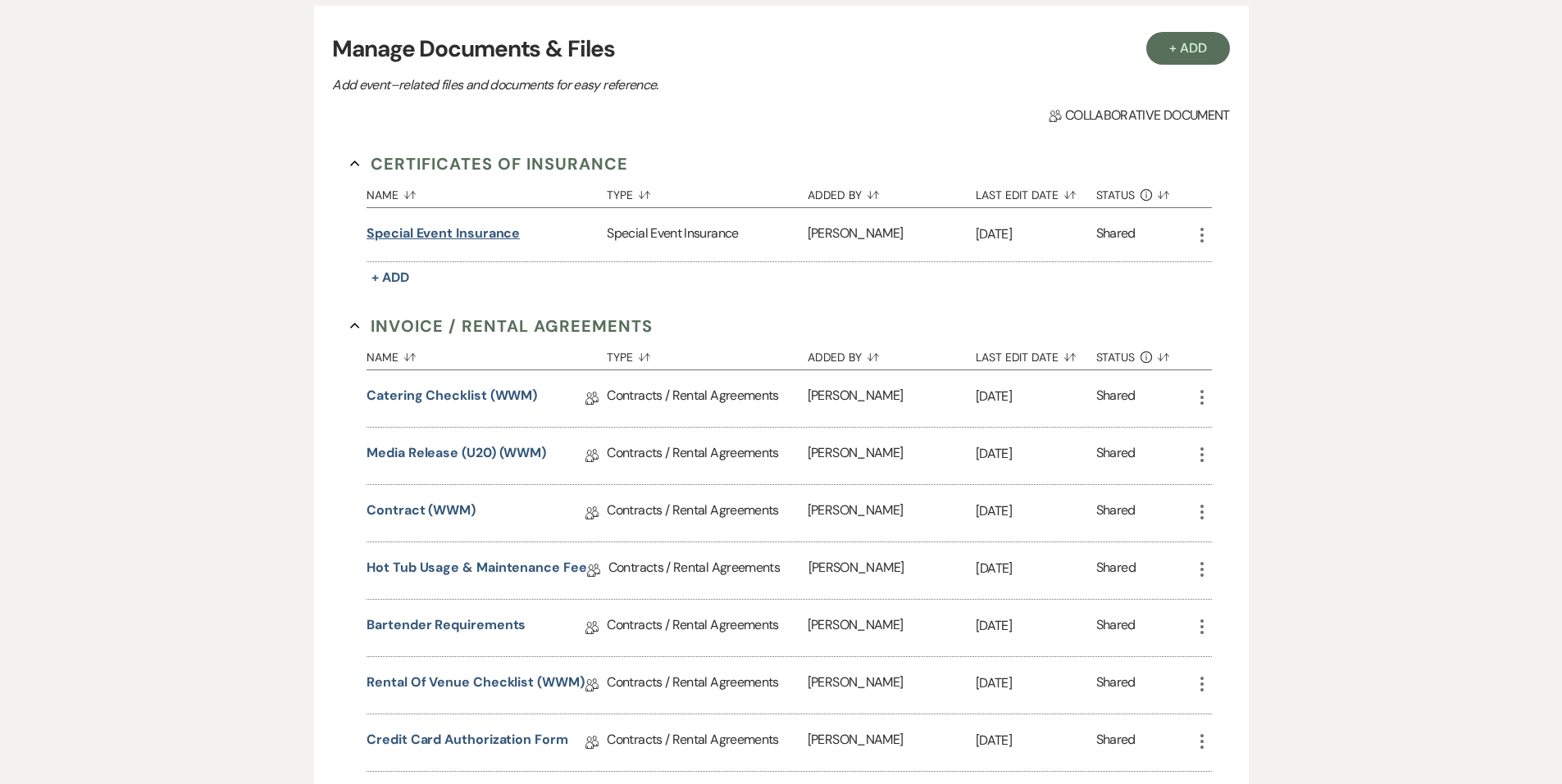
click at [501, 239] on button "Special event insurance" at bounding box center [443, 233] width 153 height 20
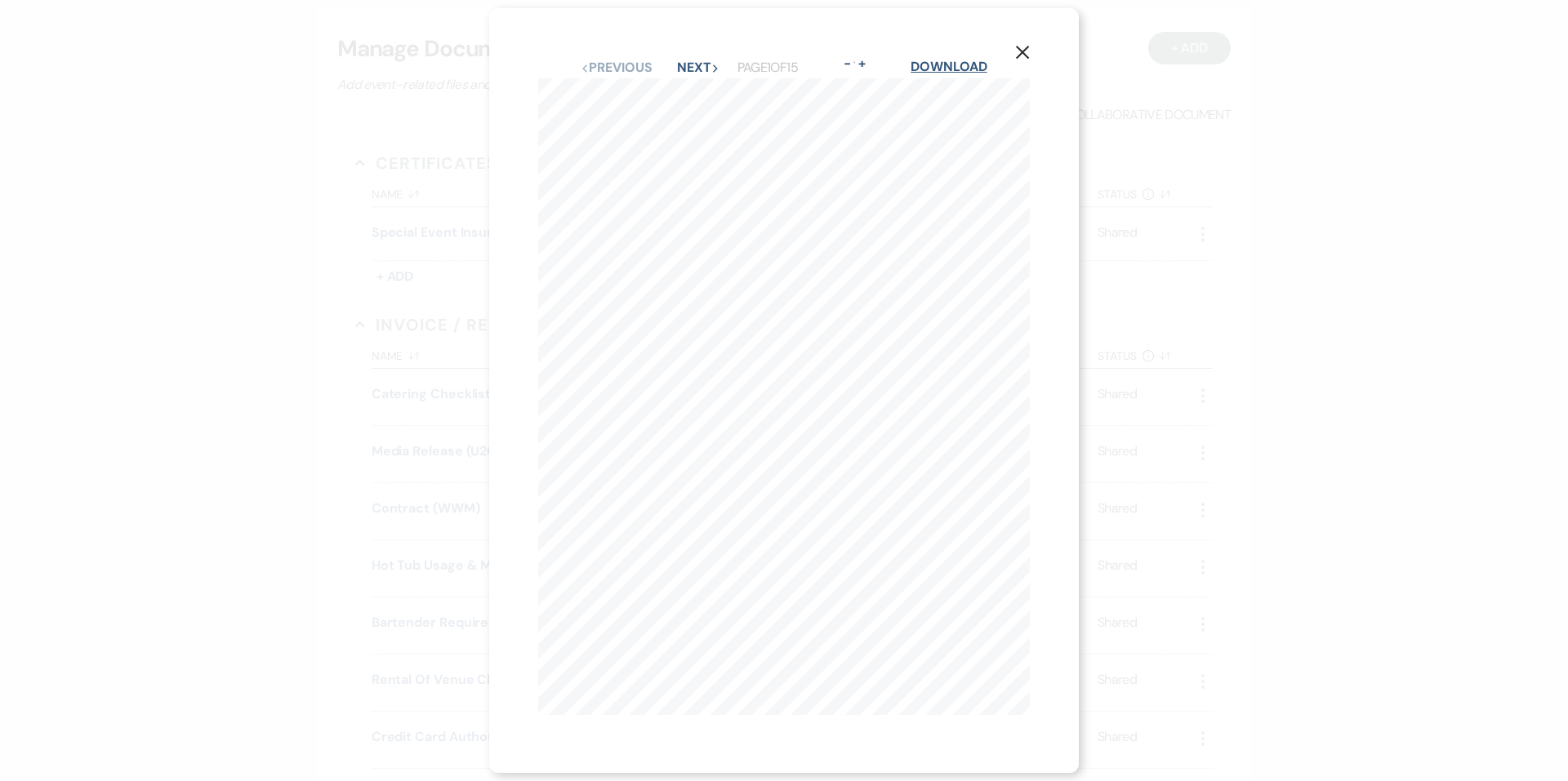
click at [982, 60] on link "Download" at bounding box center [948, 67] width 76 height 18
click at [1184, 222] on div "X Previous Previous Next Next Page 1 of 15 - Zoom + Download [PERSON_NAME] AMER…" at bounding box center [784, 390] width 1568 height 781
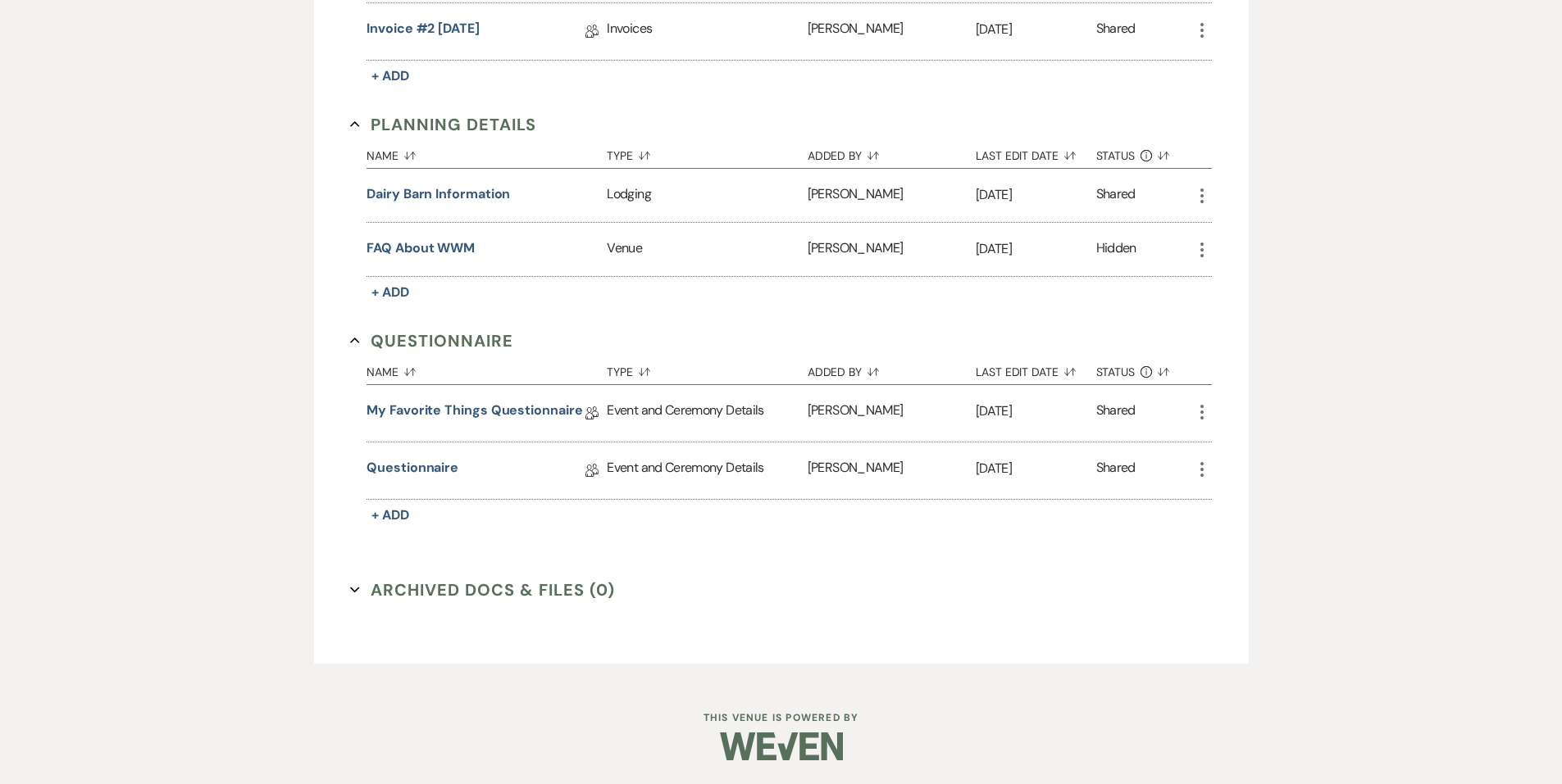
scroll to position [1213, 0]
click at [500, 409] on link "My Favorite Things Questionnaire" at bounding box center [474, 413] width 216 height 25
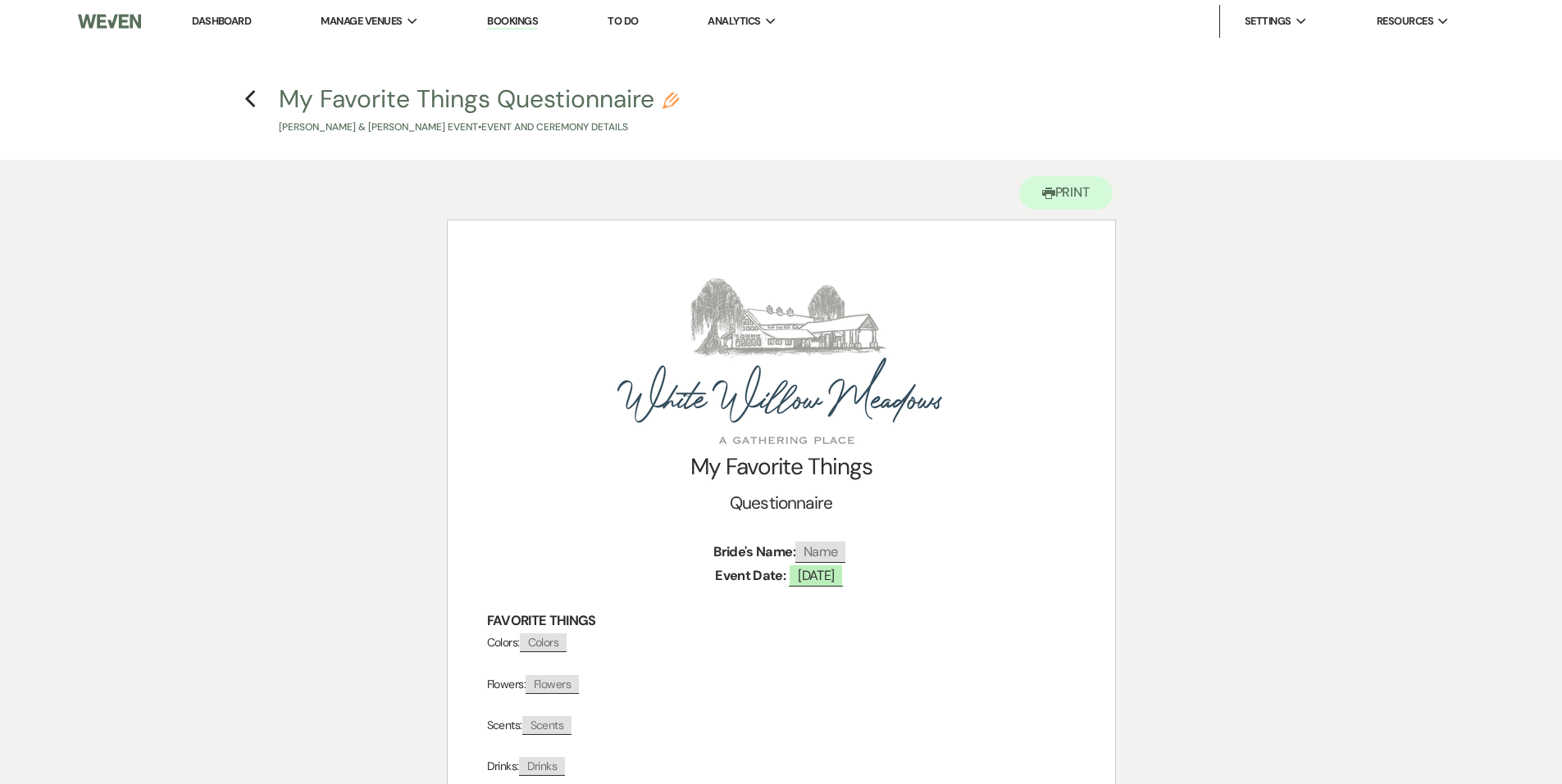
click at [247, 85] on div "Previous" at bounding box center [250, 97] width 13 height 26
click at [253, 100] on icon "Previous" at bounding box center [250, 100] width 13 height 20
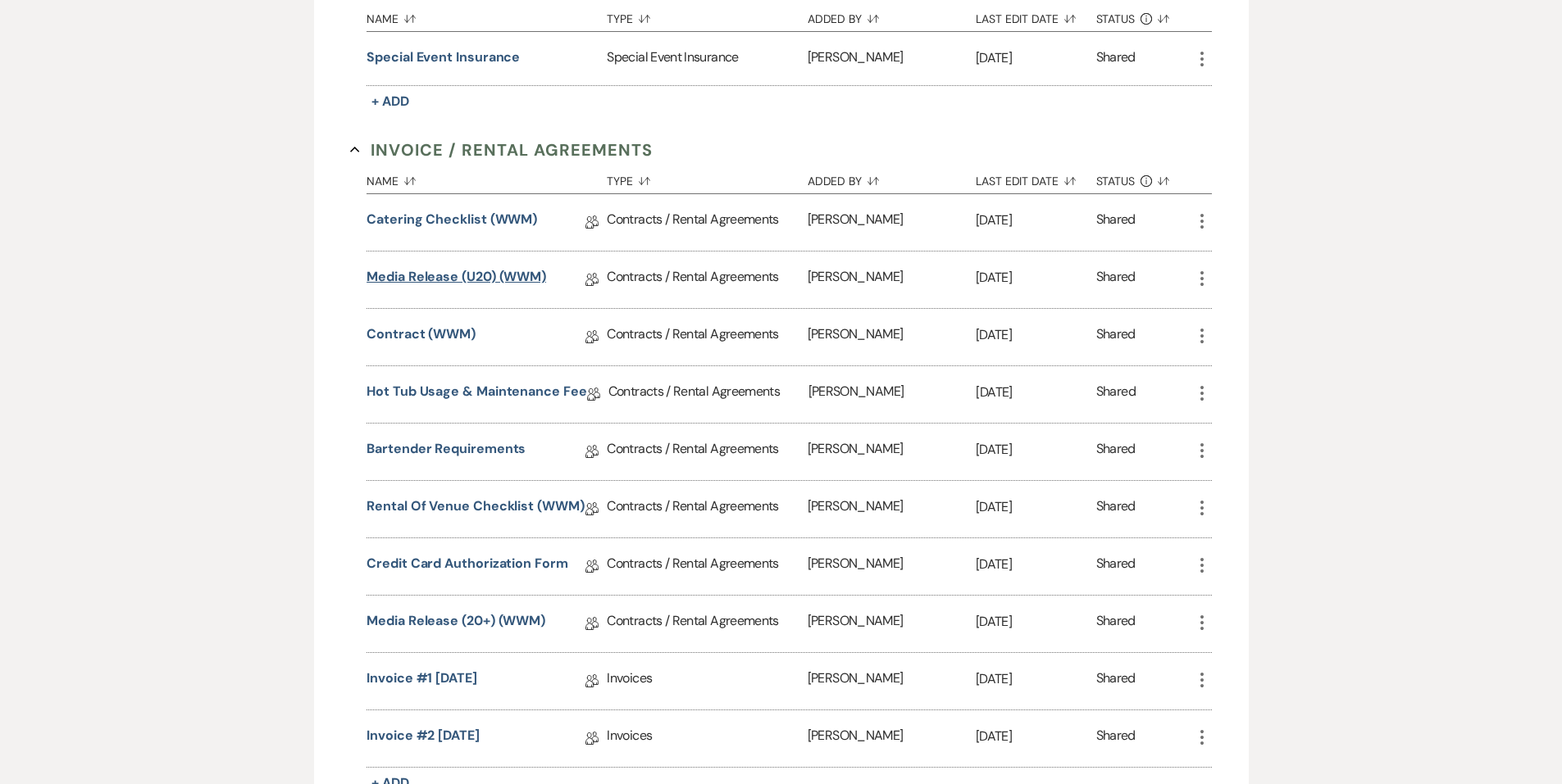
scroll to position [475, 0]
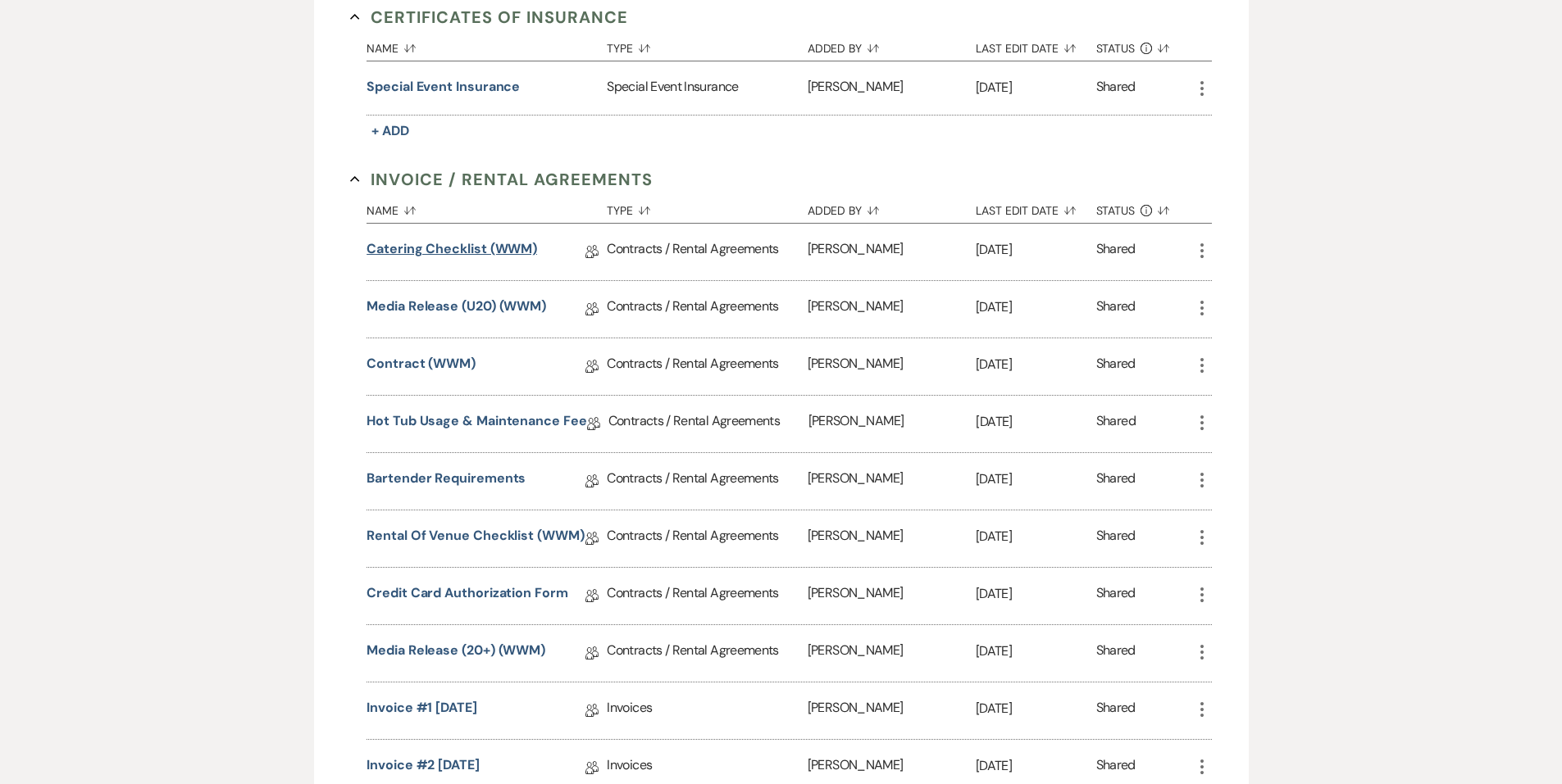
click at [453, 248] on link "Catering Checklist (WWM)" at bounding box center [451, 252] width 171 height 25
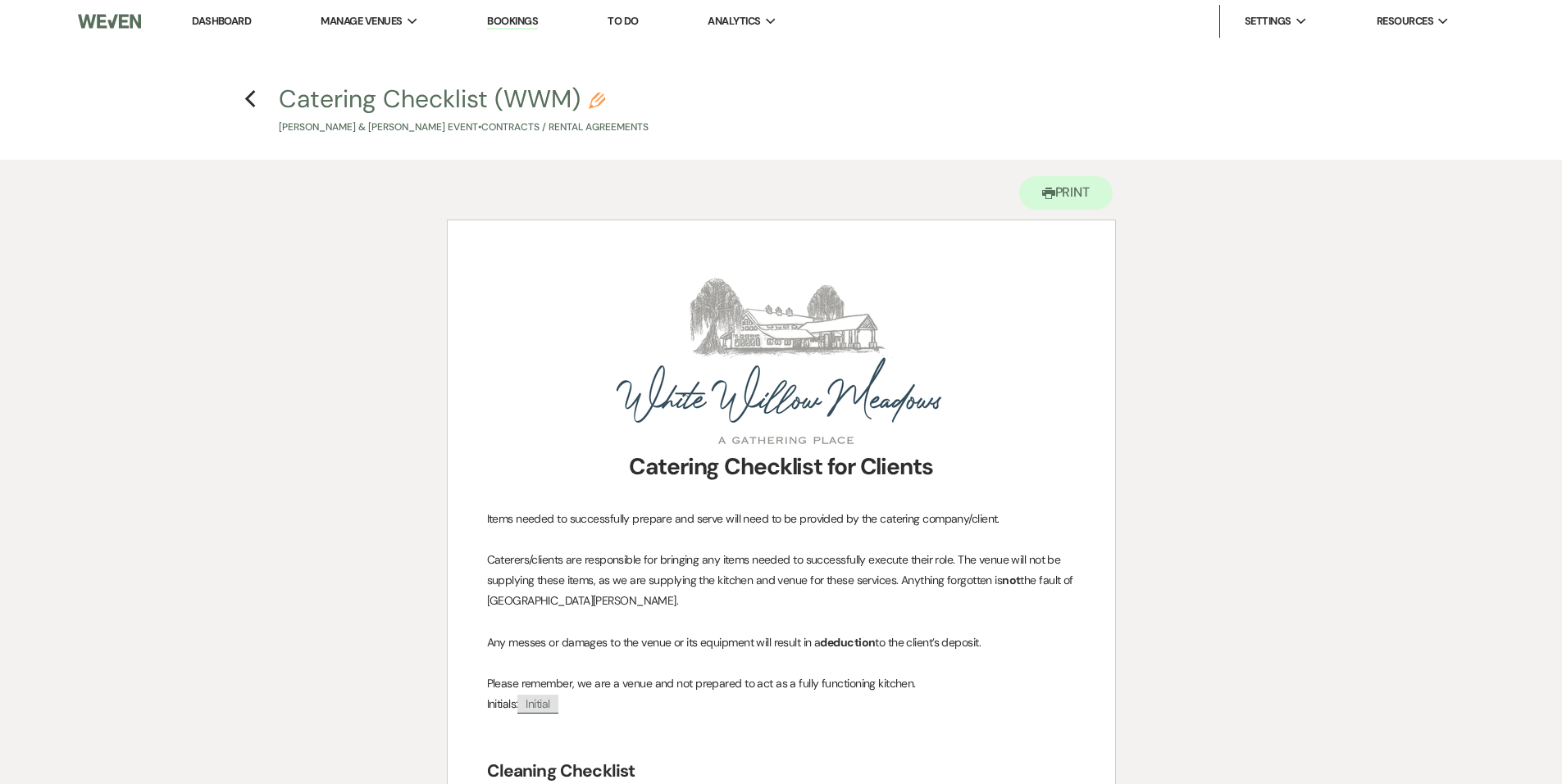
click at [234, 104] on h4 "Previous Catering Checklist (WWM) Pencil [PERSON_NAME] & [PERSON_NAME] Event • …" at bounding box center [781, 108] width 1181 height 54
click at [250, 103] on icon "Previous" at bounding box center [250, 100] width 13 height 20
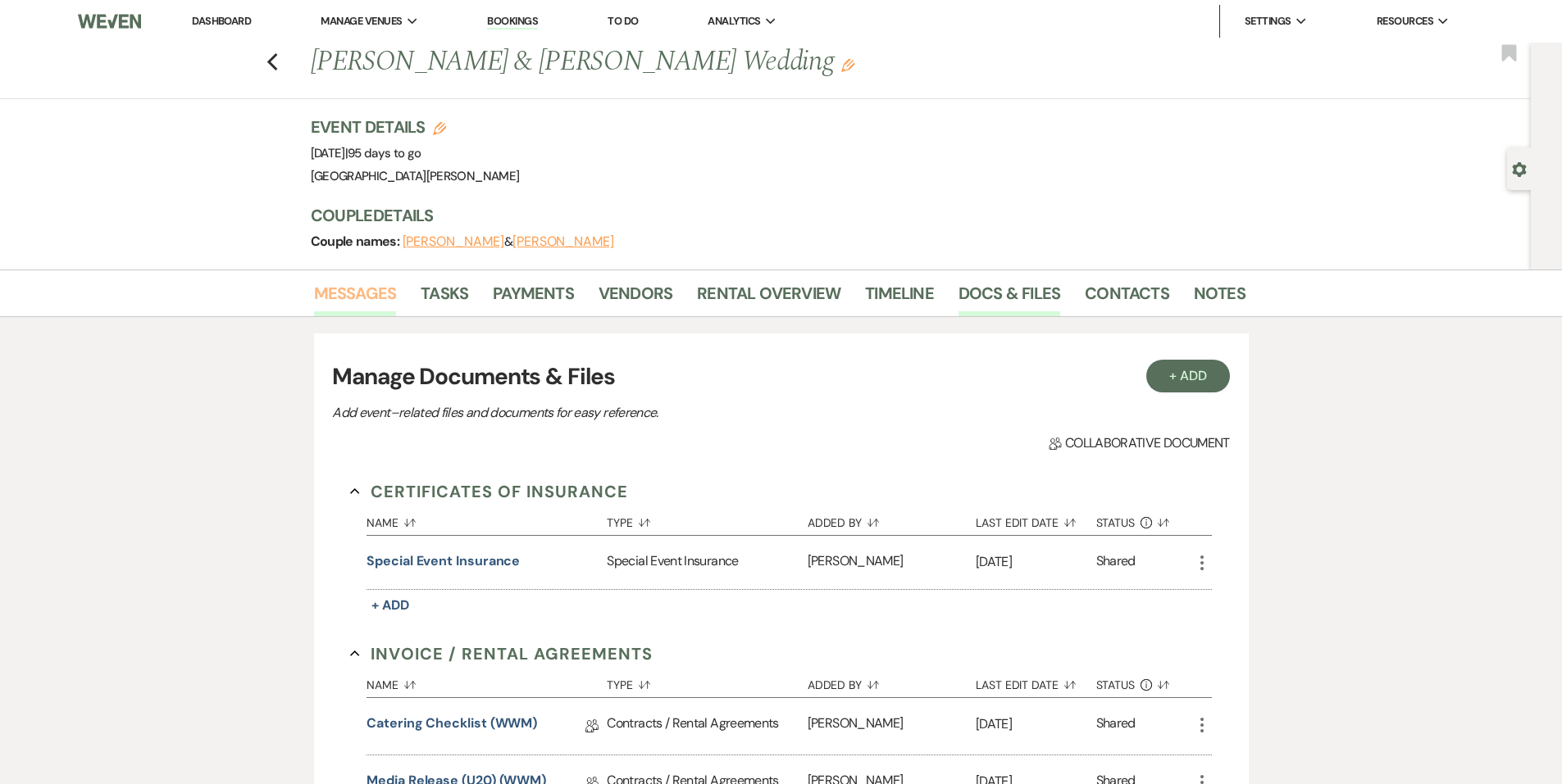
click at [377, 284] on link "Messages" at bounding box center [356, 298] width 83 height 36
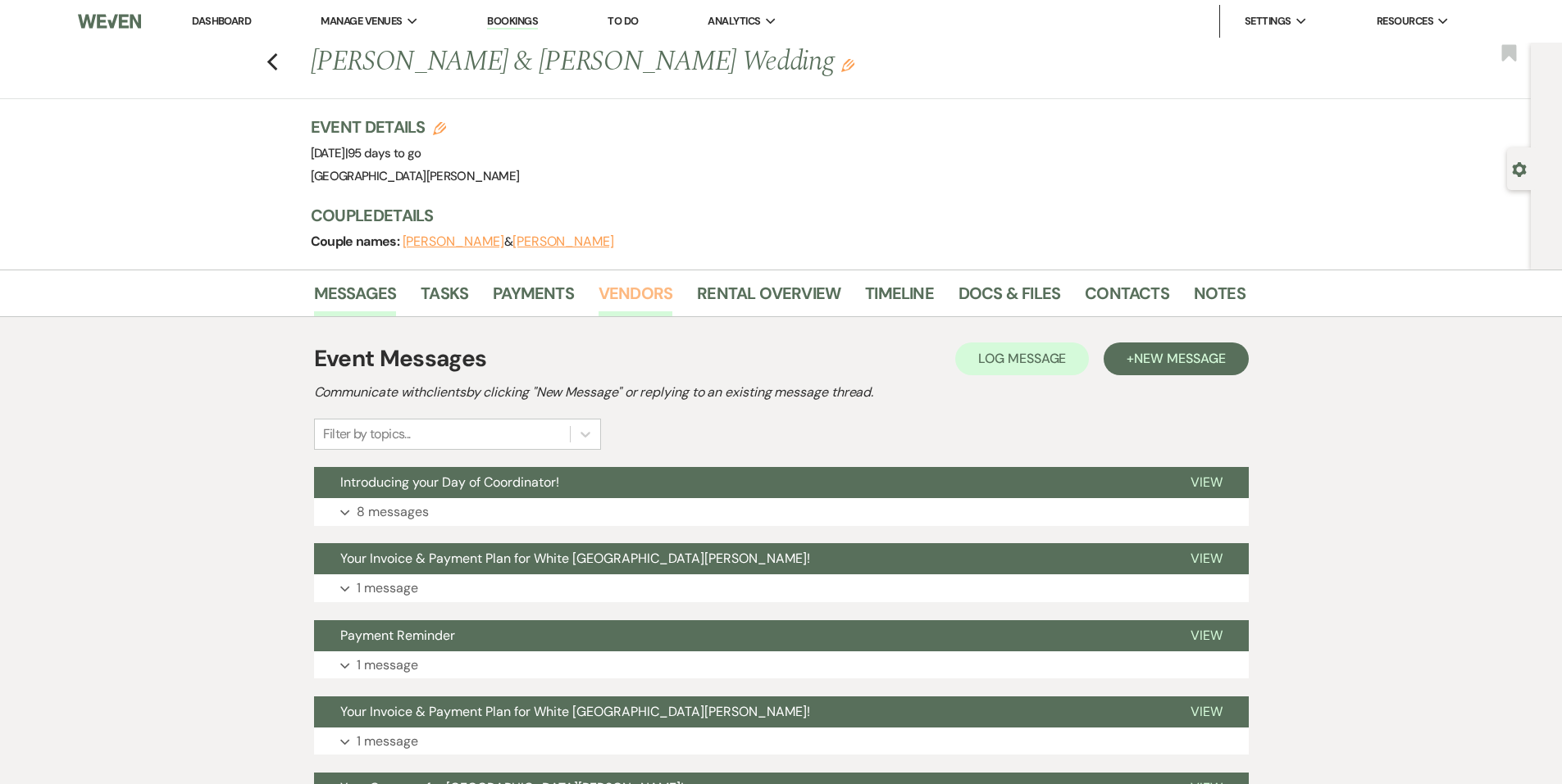
click at [637, 301] on link "Vendors" at bounding box center [636, 298] width 74 height 36
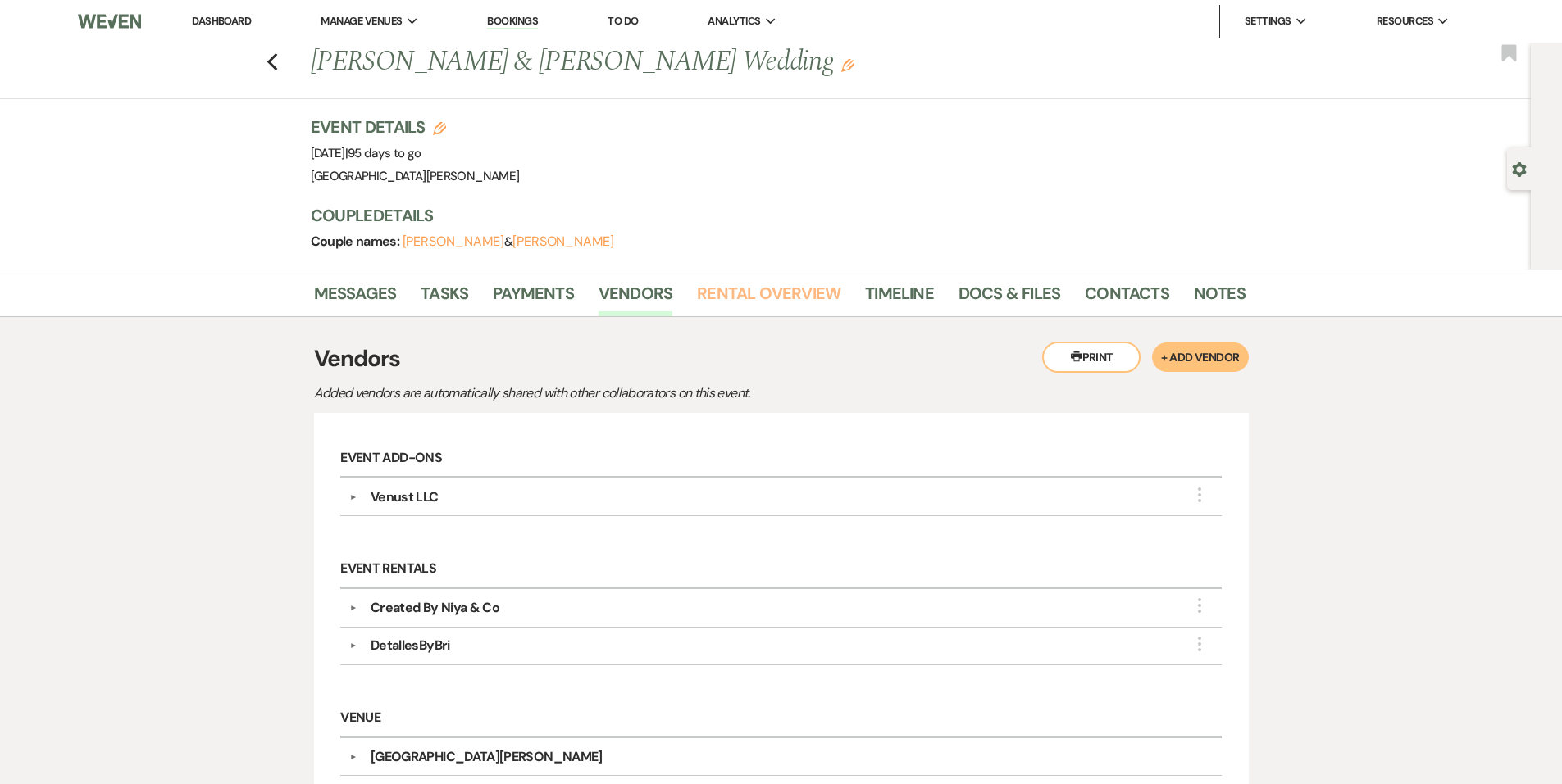
drag, startPoint x: 760, startPoint y: 303, endPoint x: 741, endPoint y: 317, distance: 23.6
click at [760, 303] on link "Rental Overview" at bounding box center [769, 298] width 144 height 36
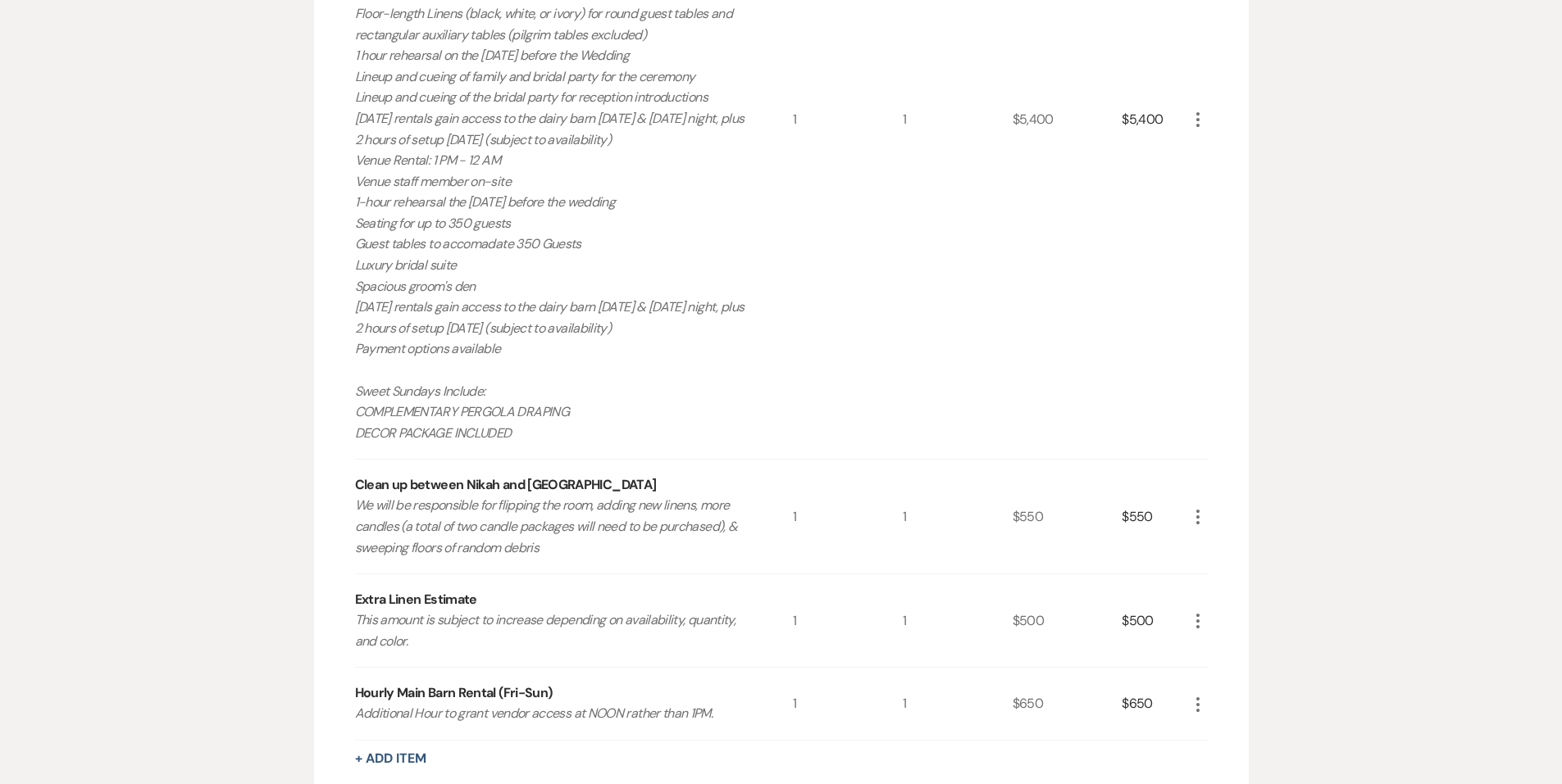
scroll to position [1065, 0]
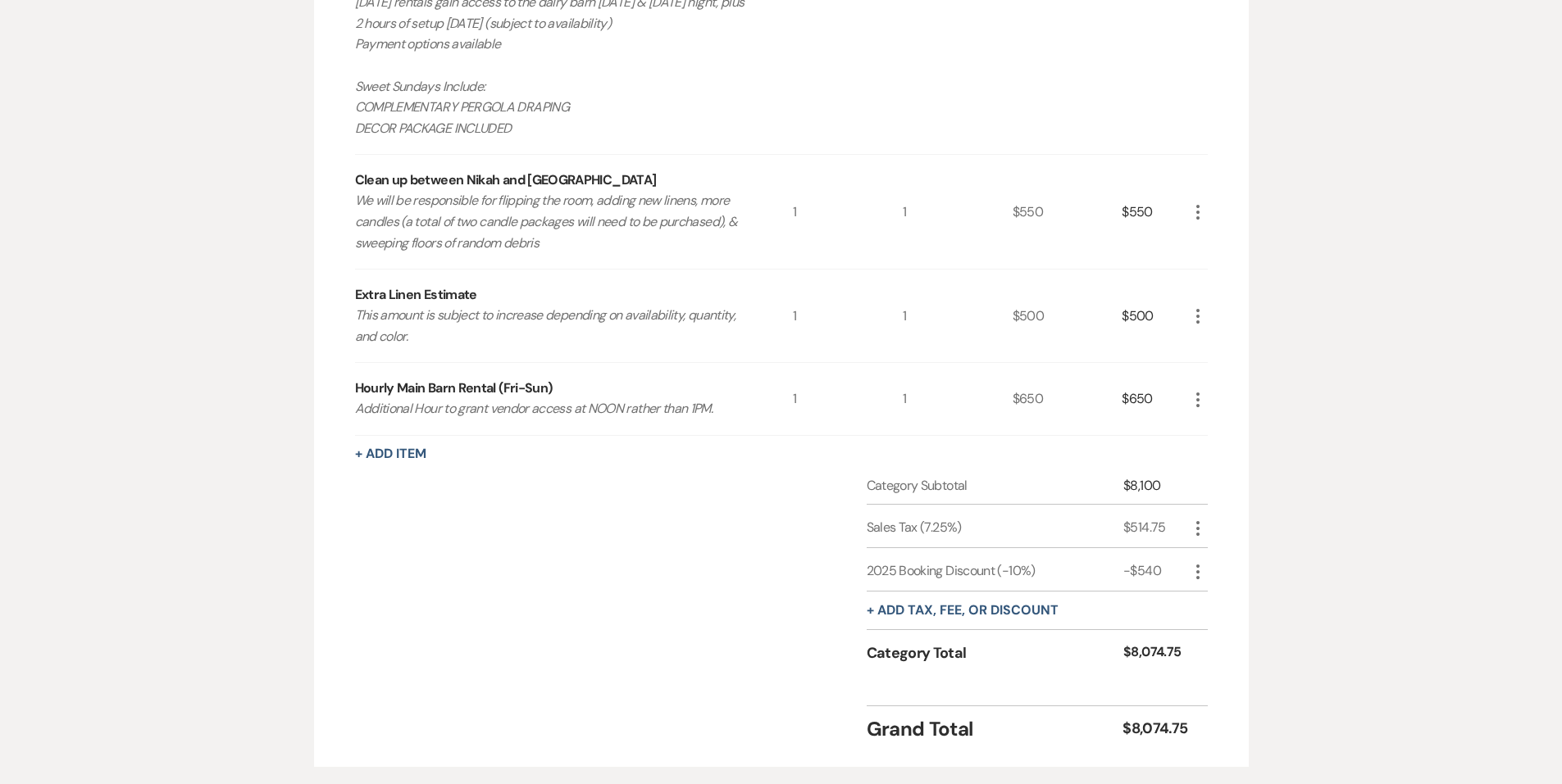
click at [1206, 217] on icon "More" at bounding box center [1199, 212] width 20 height 20
click at [1212, 249] on icon "Pencil" at bounding box center [1211, 244] width 10 height 13
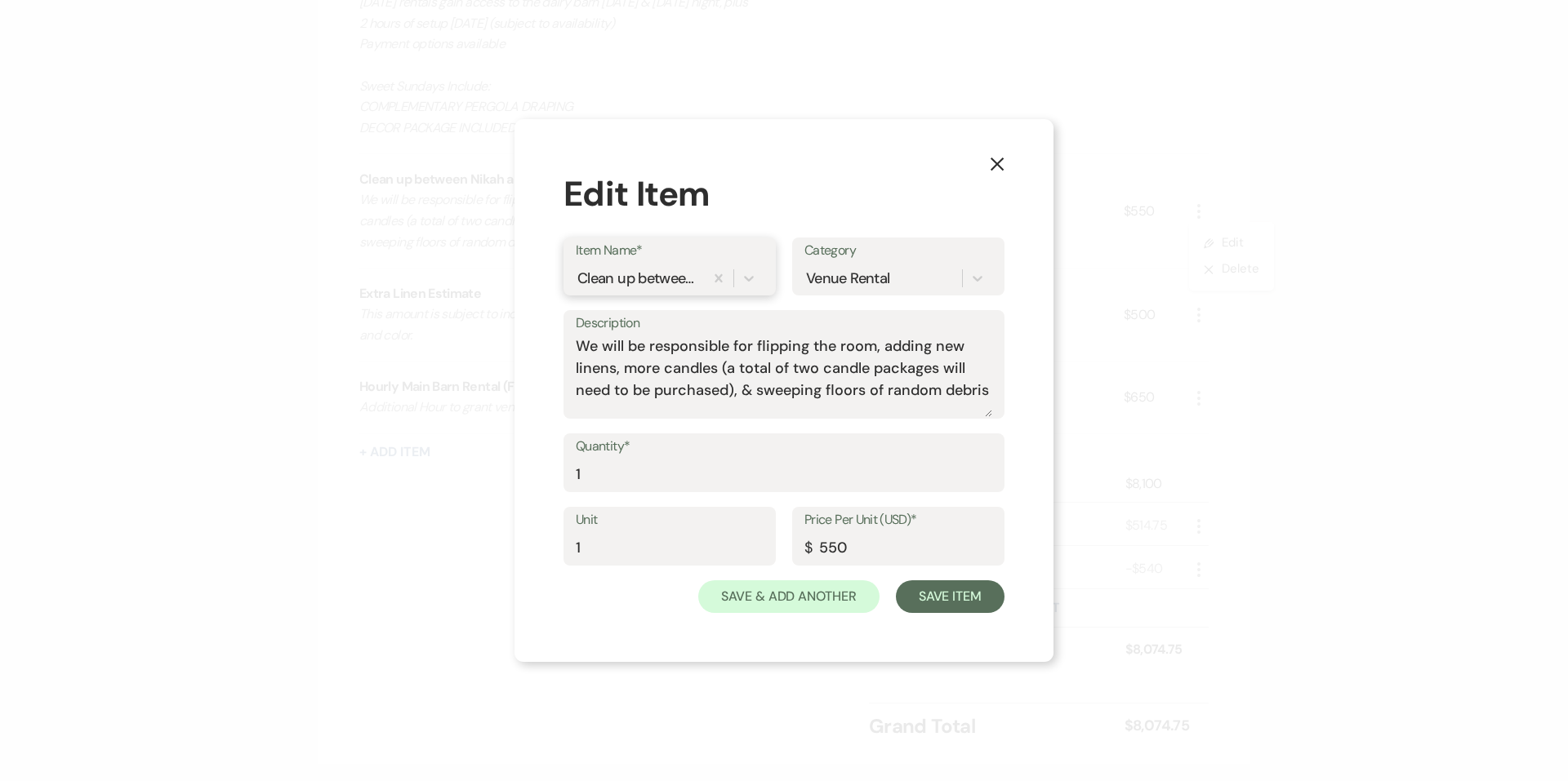
click at [677, 271] on div "Clean up between Nikah and [GEOGRAPHIC_DATA]" at bounding box center [638, 278] width 122 height 22
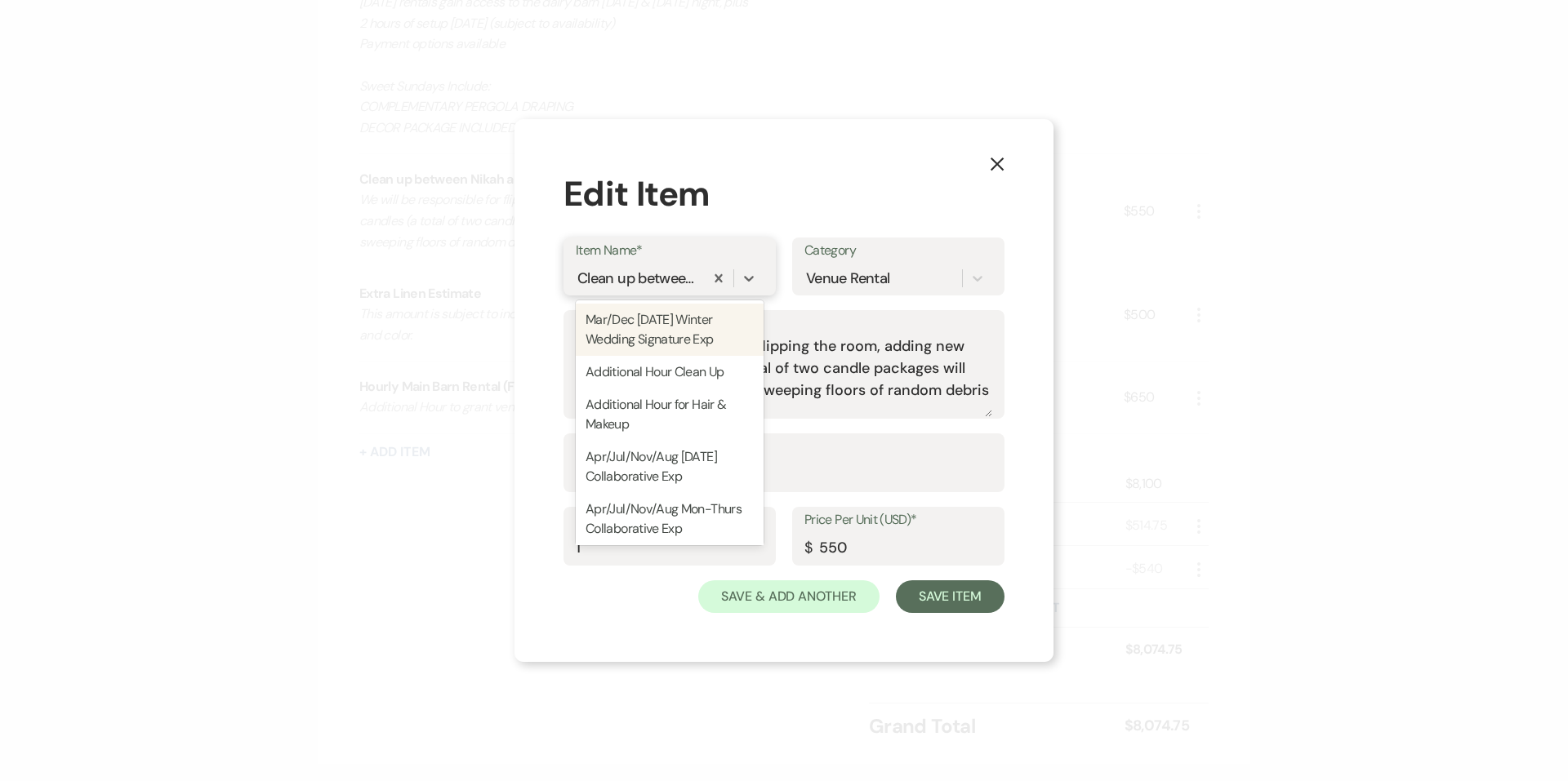
click at [661, 287] on div "Clean up between Nikah and [GEOGRAPHIC_DATA]" at bounding box center [638, 278] width 122 height 22
click at [670, 274] on div "Clean up between Nikah and [GEOGRAPHIC_DATA]" at bounding box center [638, 278] width 122 height 22
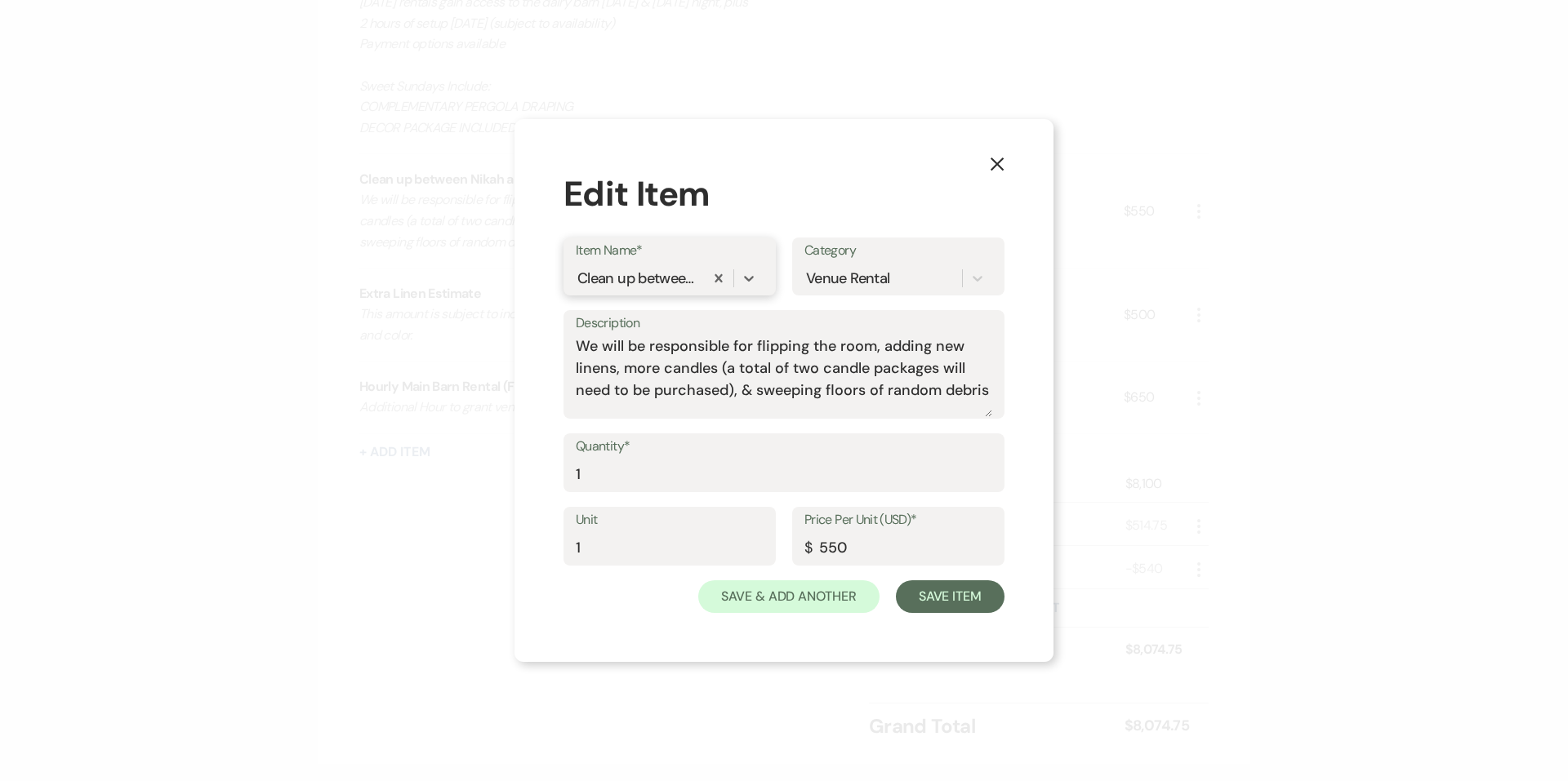
click at [634, 286] on div "Clean up between Nikah and [GEOGRAPHIC_DATA]" at bounding box center [638, 278] width 122 height 22
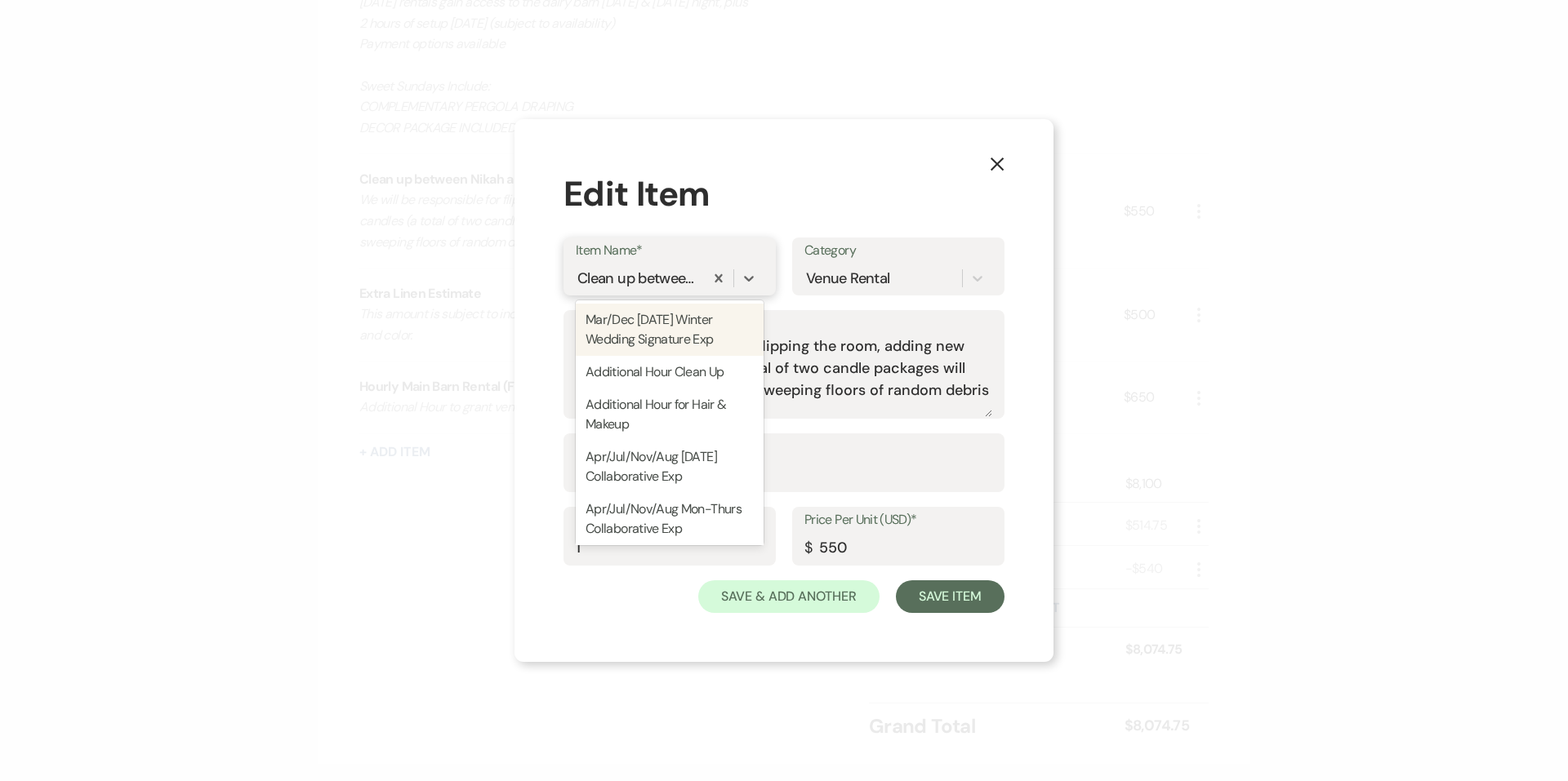
click at [614, 277] on div "Clean up between Nikah and [GEOGRAPHIC_DATA]" at bounding box center [638, 278] width 122 height 22
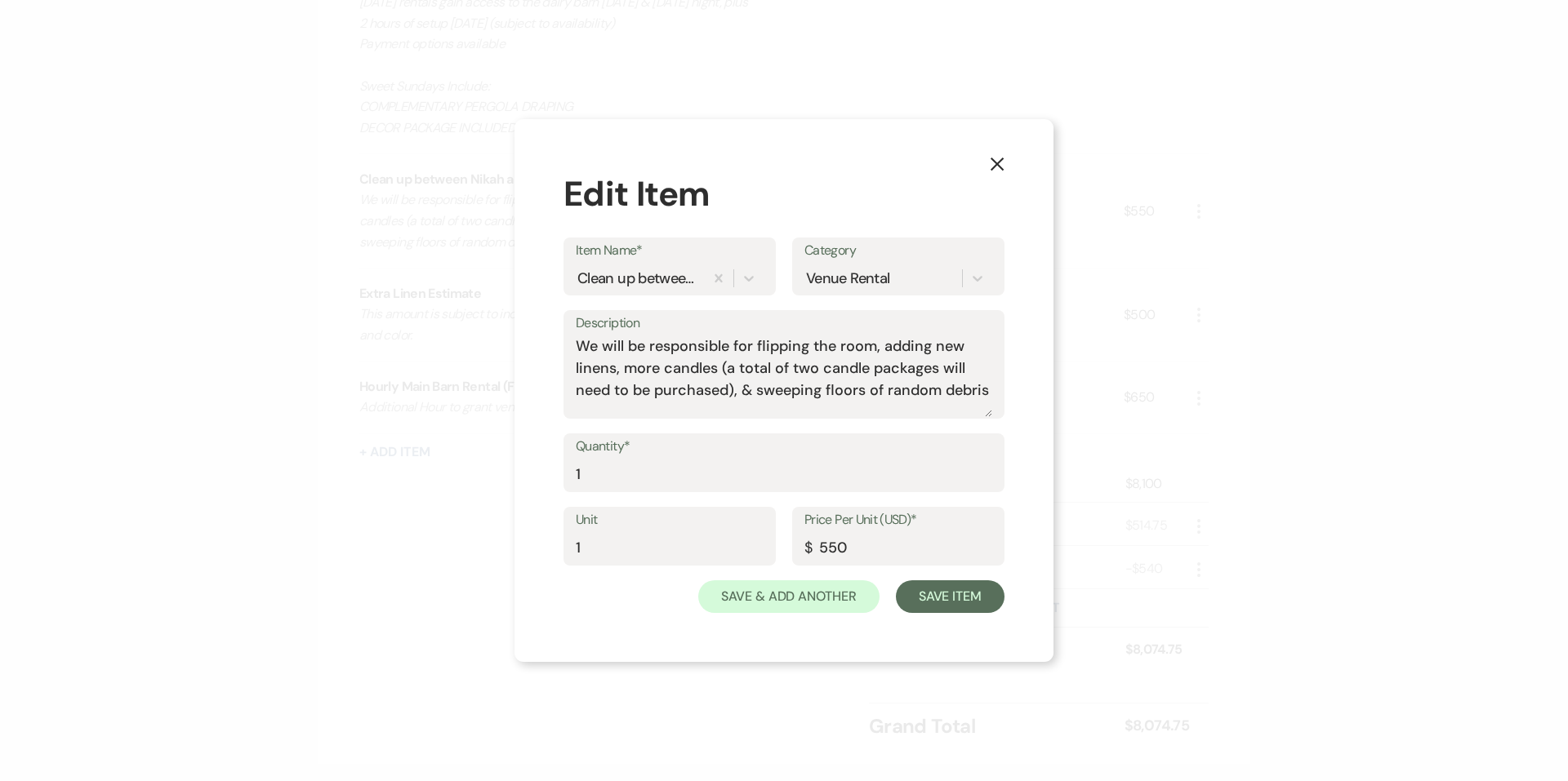
click at [628, 257] on label "Item Name*" at bounding box center [669, 251] width 188 height 23
click at [579, 267] on input "Item Name*" at bounding box center [579, 278] width 2 height 22
click at [993, 170] on icon "X" at bounding box center [997, 163] width 15 height 15
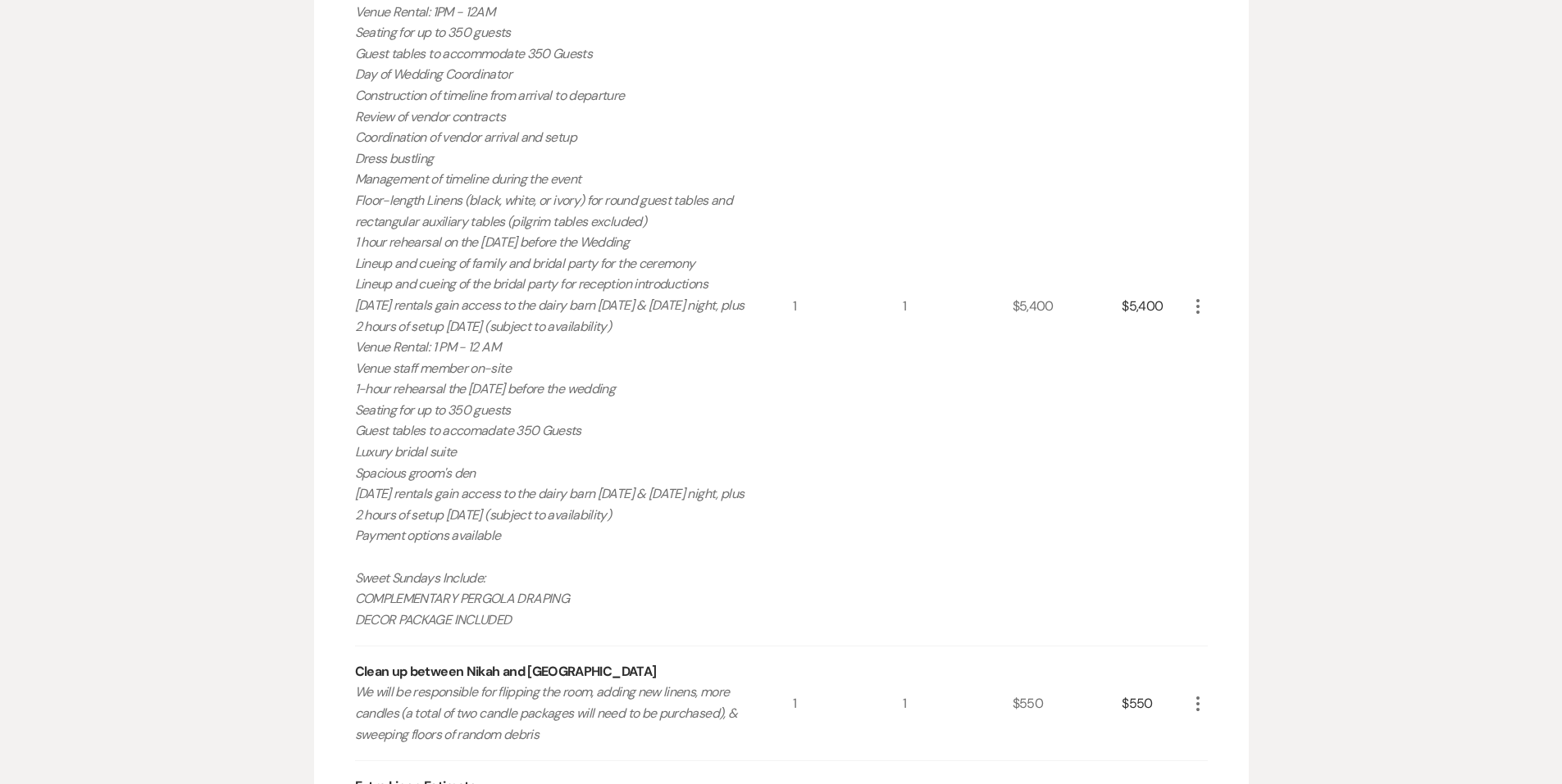
scroll to position [0, 0]
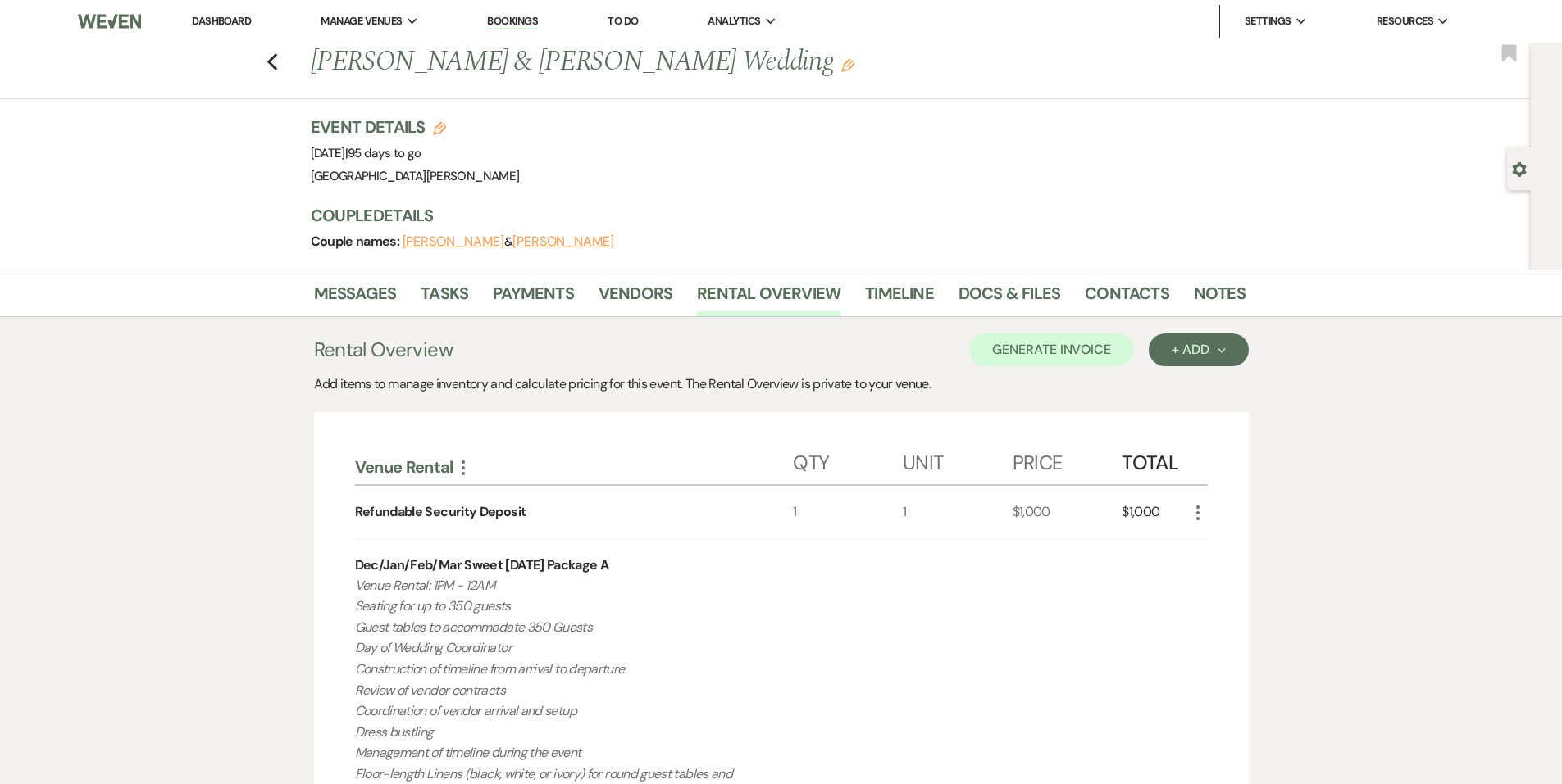
click at [289, 65] on div "Previous [PERSON_NAME] & [PERSON_NAME] Wedding Edit Bookmark" at bounding box center [762, 71] width 1540 height 57
click at [278, 65] on icon "Previous" at bounding box center [273, 62] width 13 height 20
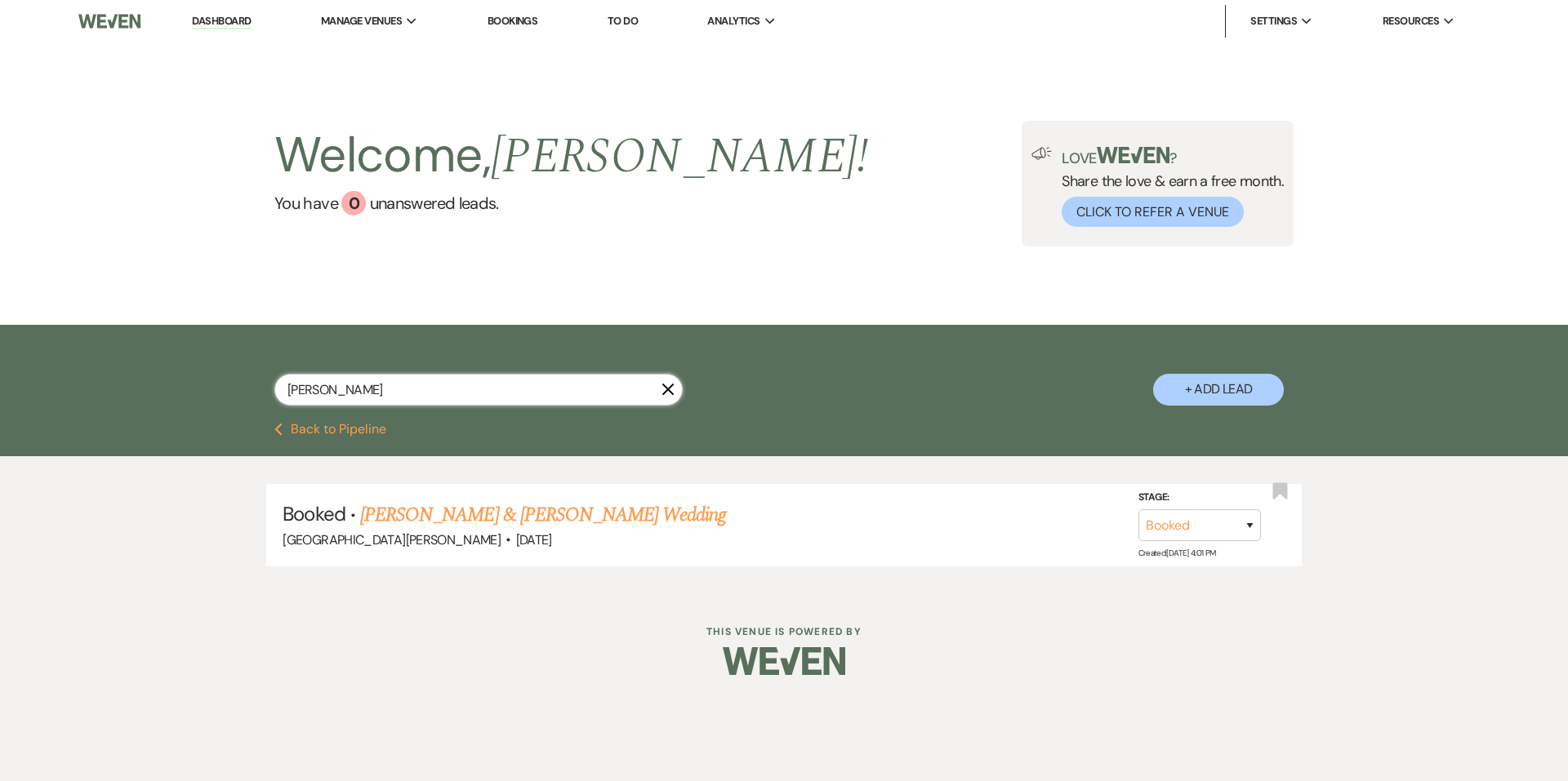
drag, startPoint x: 350, startPoint y: 388, endPoint x: 279, endPoint y: 404, distance: 72.8
click at [279, 404] on div "[PERSON_NAME]" at bounding box center [479, 390] width 409 height 32
click at [219, 14] on link "Dashboard" at bounding box center [221, 21] width 58 height 16
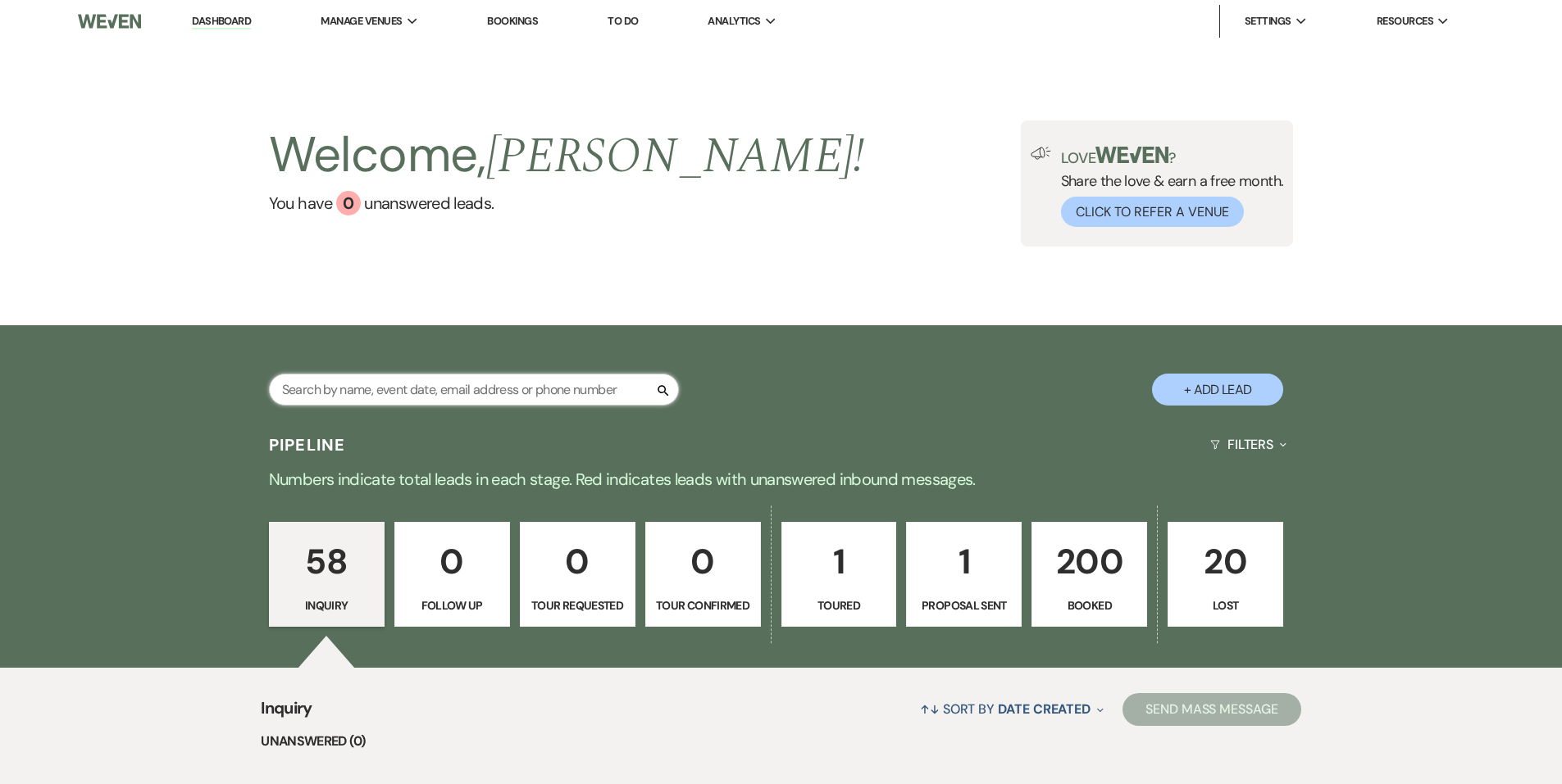
click at [463, 381] on input "text" at bounding box center [474, 390] width 410 height 32
click at [781, 380] on div "Search + Add Lead" at bounding box center [781, 377] width 1181 height 86
click at [398, 377] on input "text" at bounding box center [474, 390] width 410 height 32
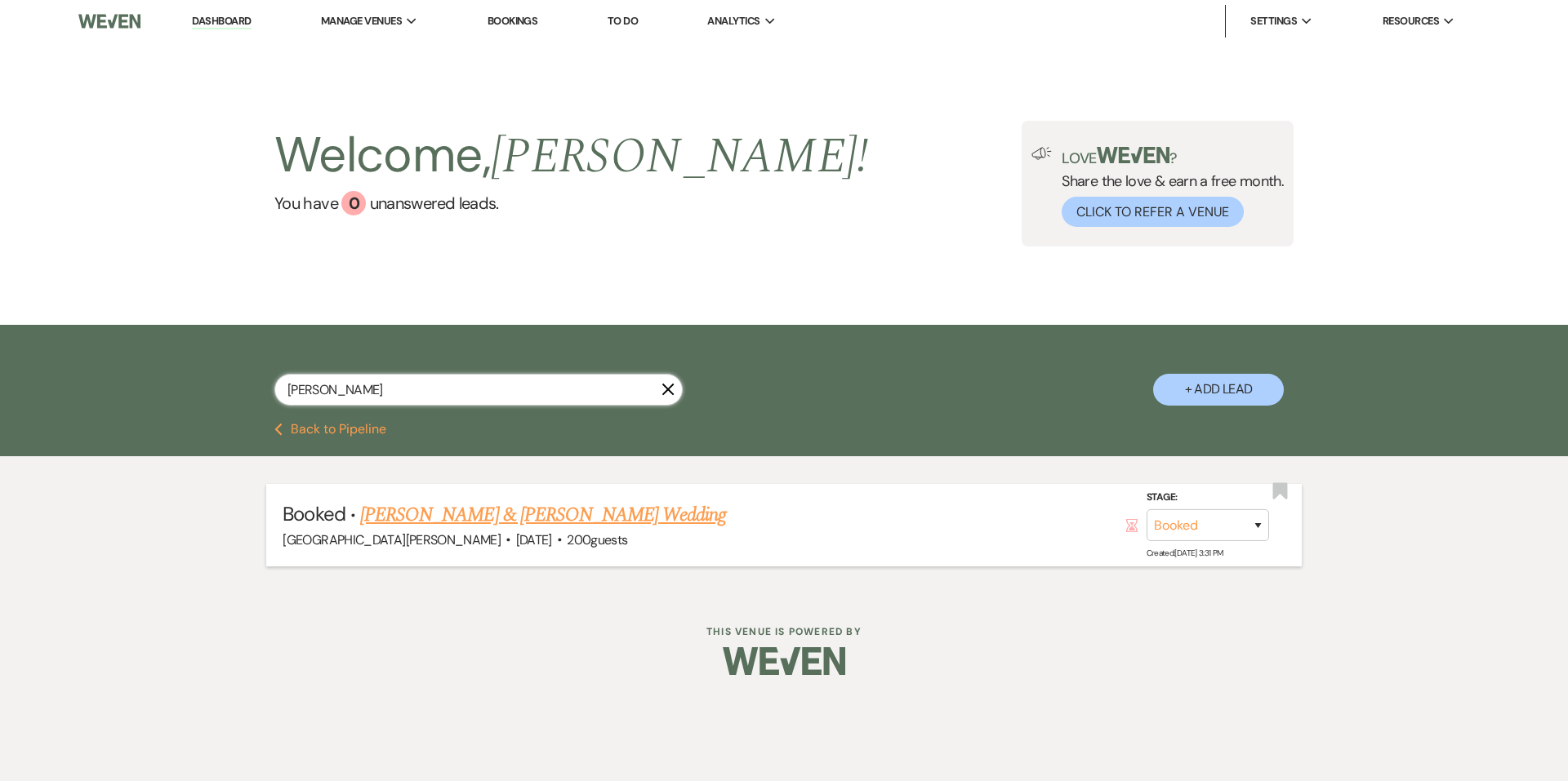
type input "[PERSON_NAME]"
click at [489, 513] on link "[PERSON_NAME] & [PERSON_NAME] Wedding" at bounding box center [543, 515] width 366 height 29
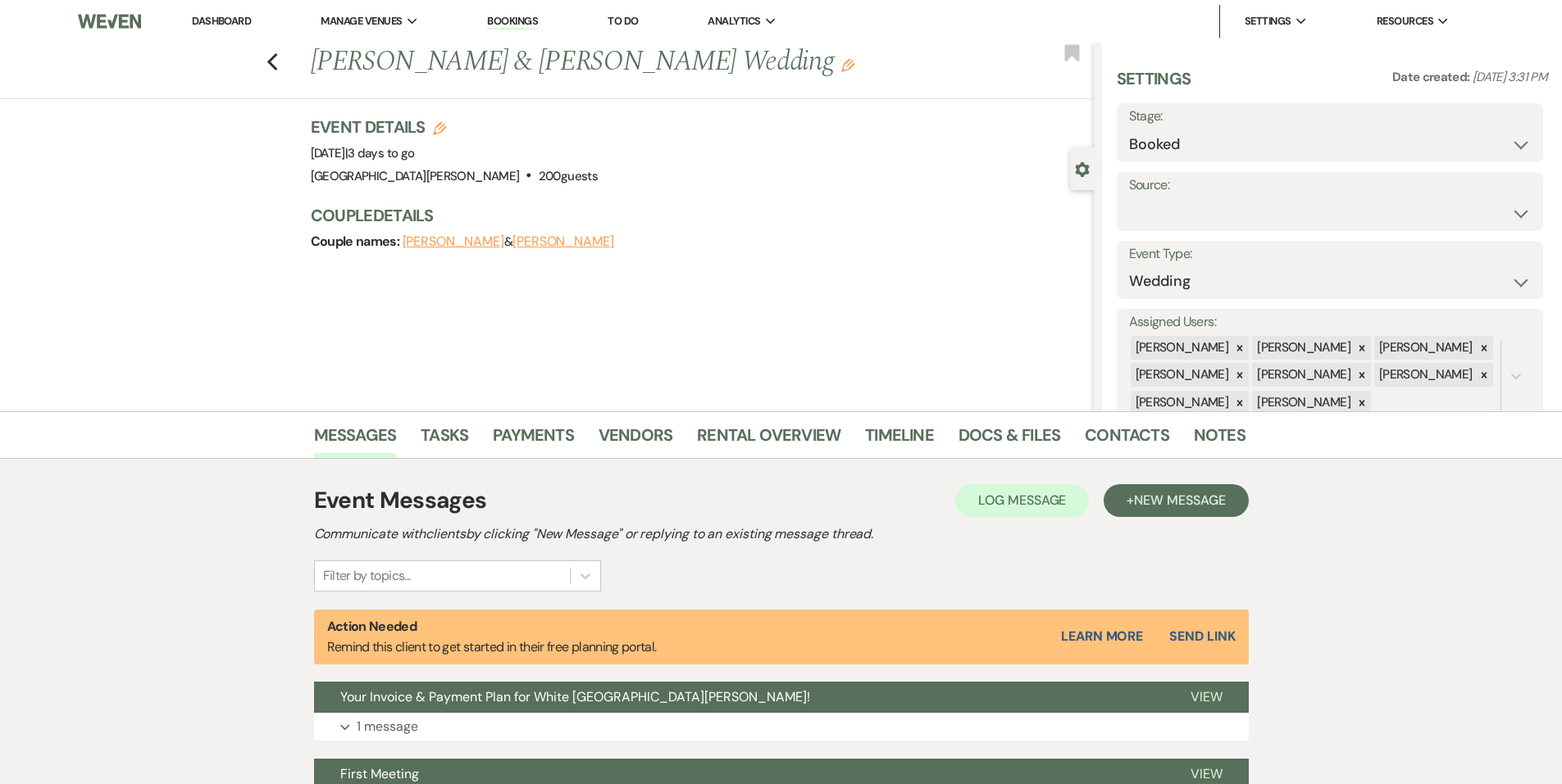
click at [756, 420] on li "Rental Overview" at bounding box center [781, 438] width 168 height 39
click at [756, 442] on link "Rental Overview" at bounding box center [769, 439] width 144 height 36
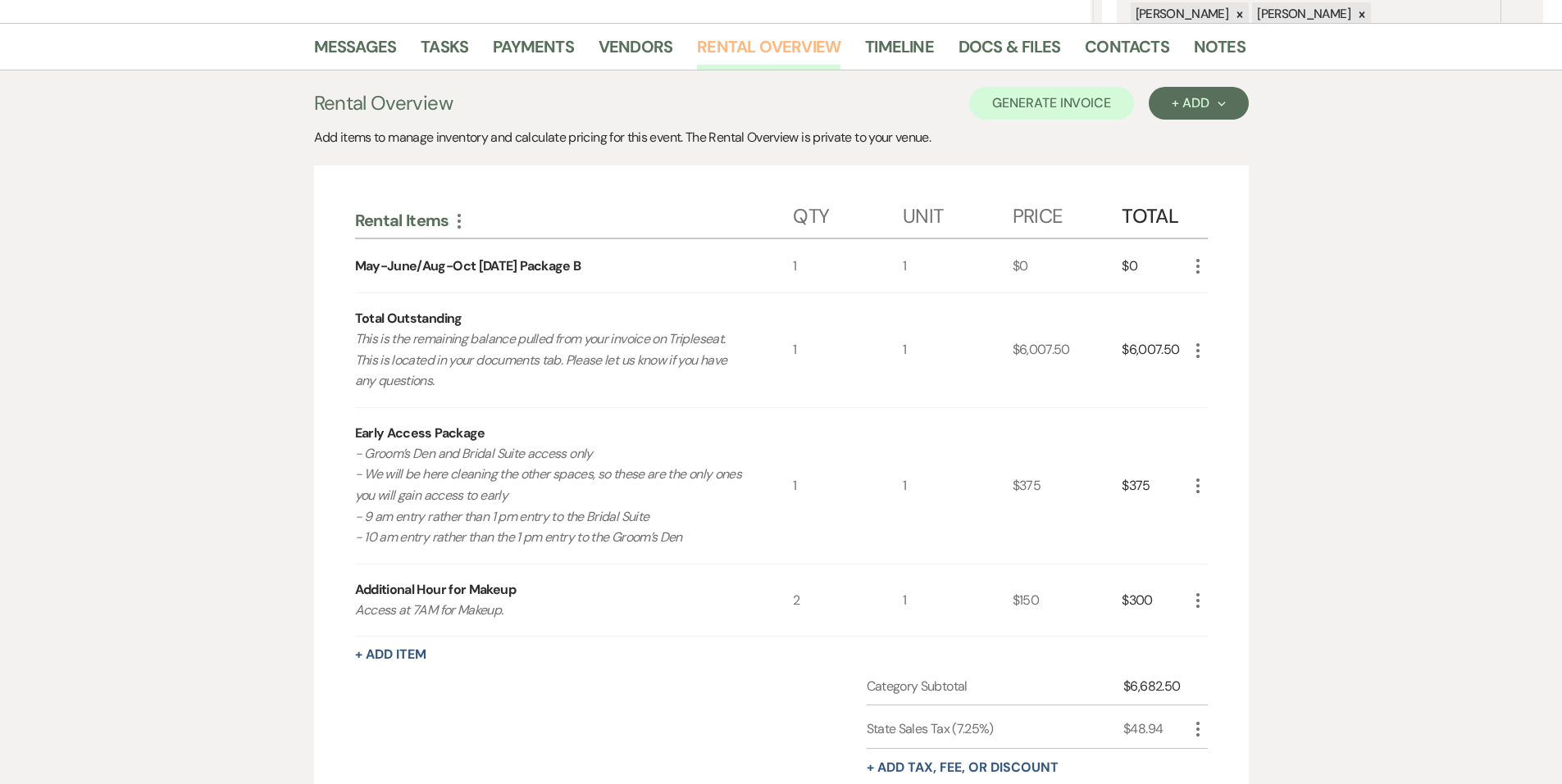
scroll to position [410, 0]
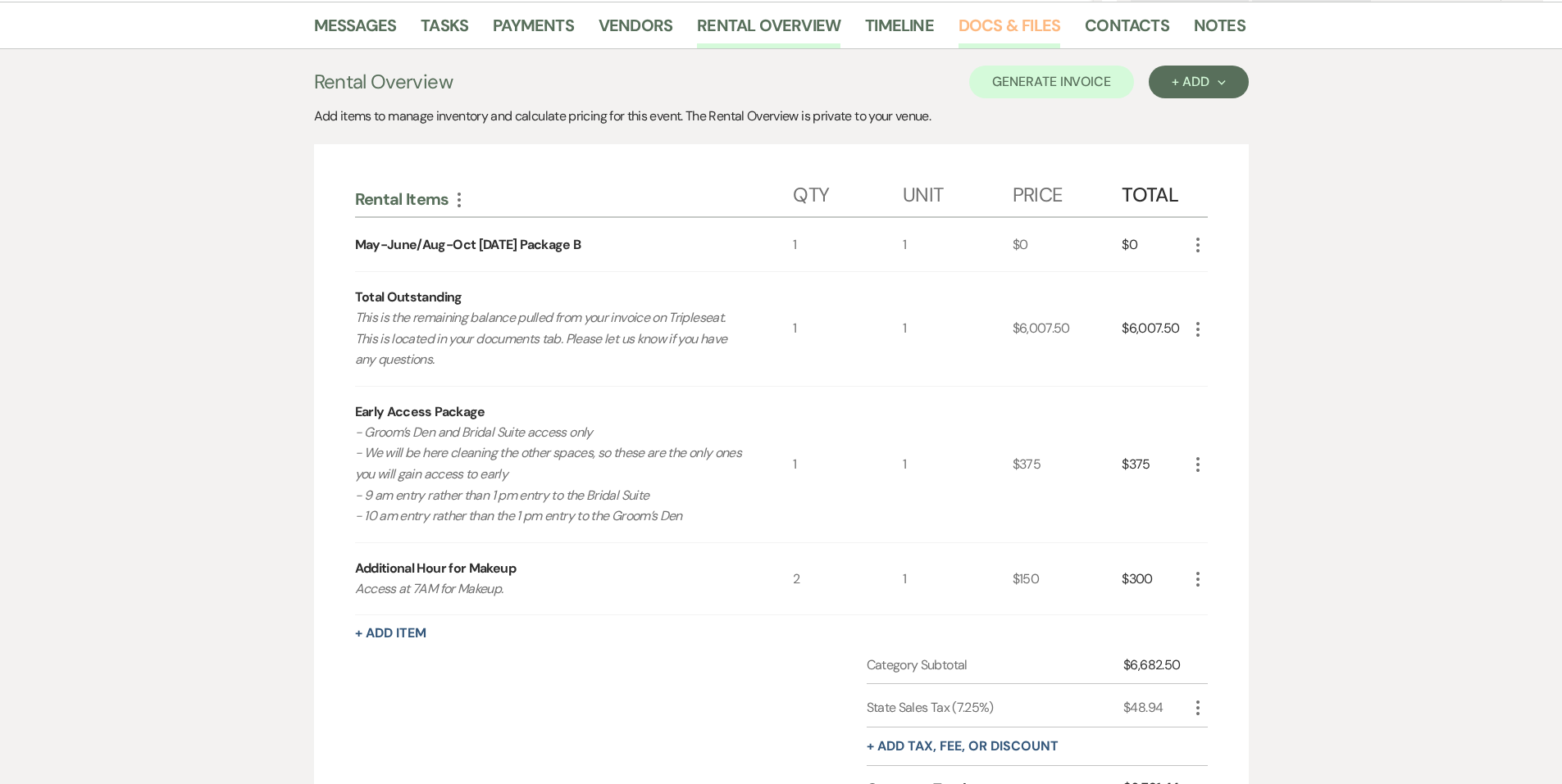
click at [1039, 34] on link "Docs & Files" at bounding box center [1009, 30] width 102 height 36
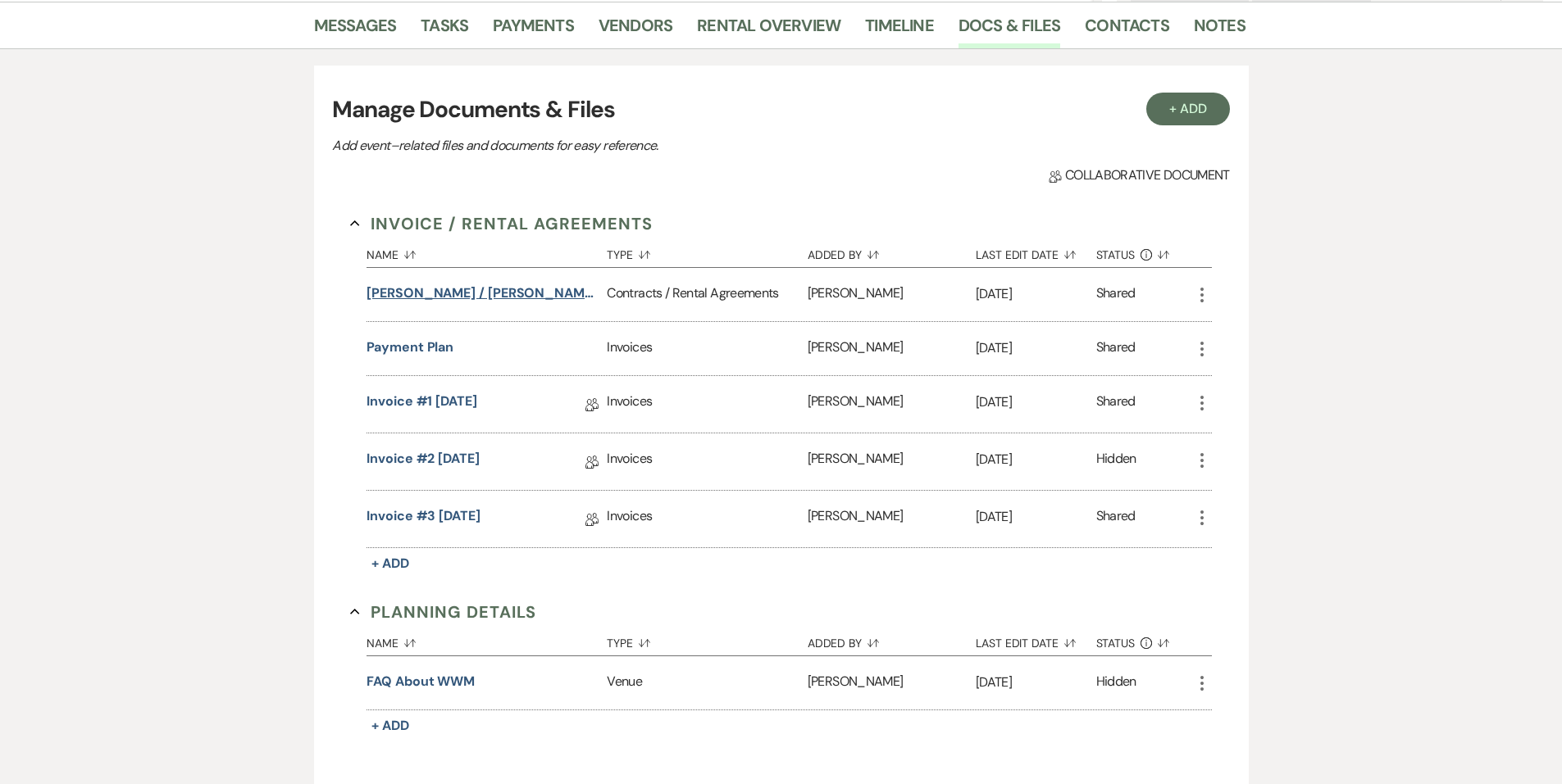
click at [498, 290] on button "[PERSON_NAME] / [PERSON_NAME] Wedding" at bounding box center [483, 294] width 233 height 20
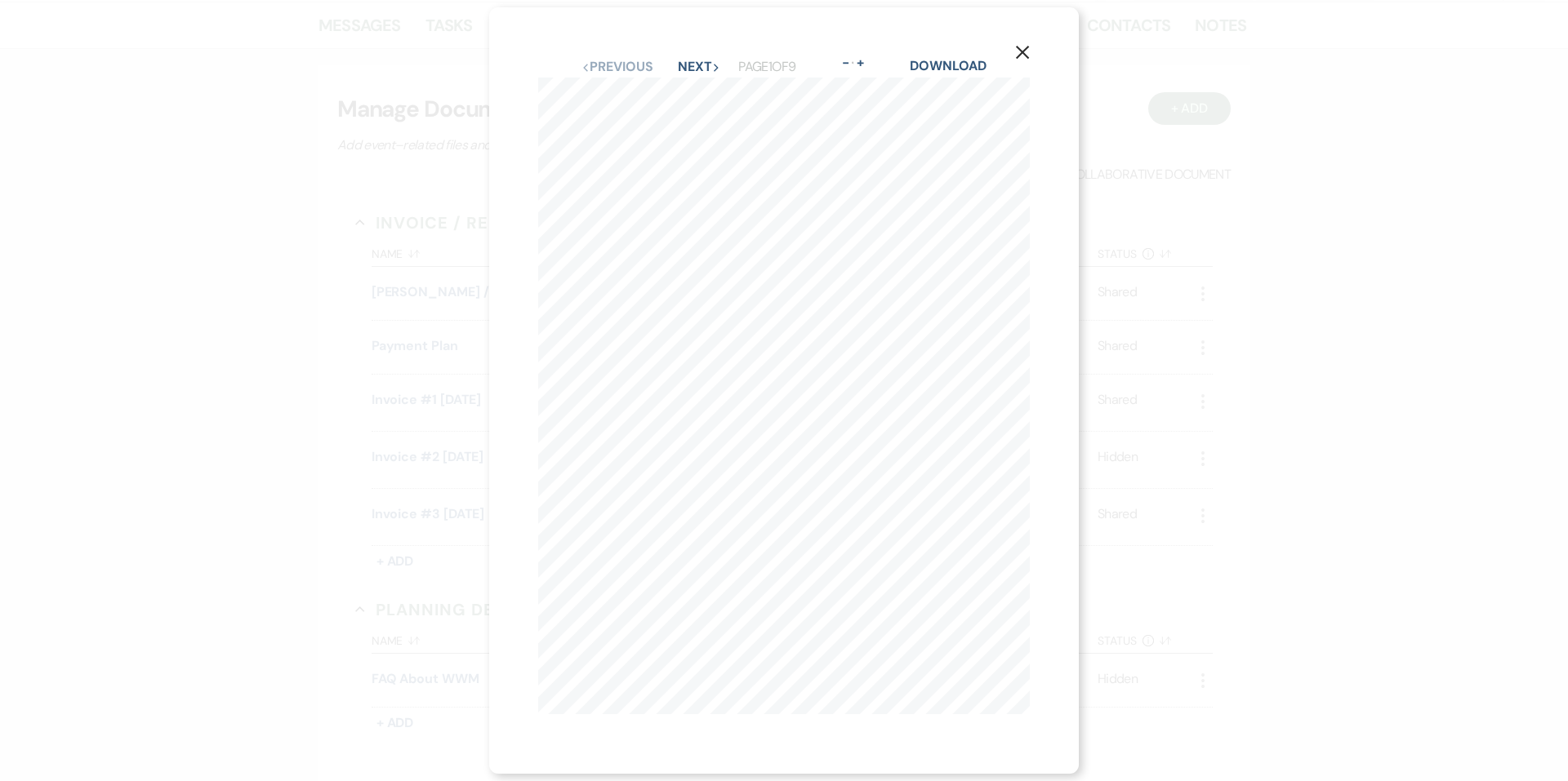
click at [1029, 46] on use "button" at bounding box center [1021, 52] width 13 height 13
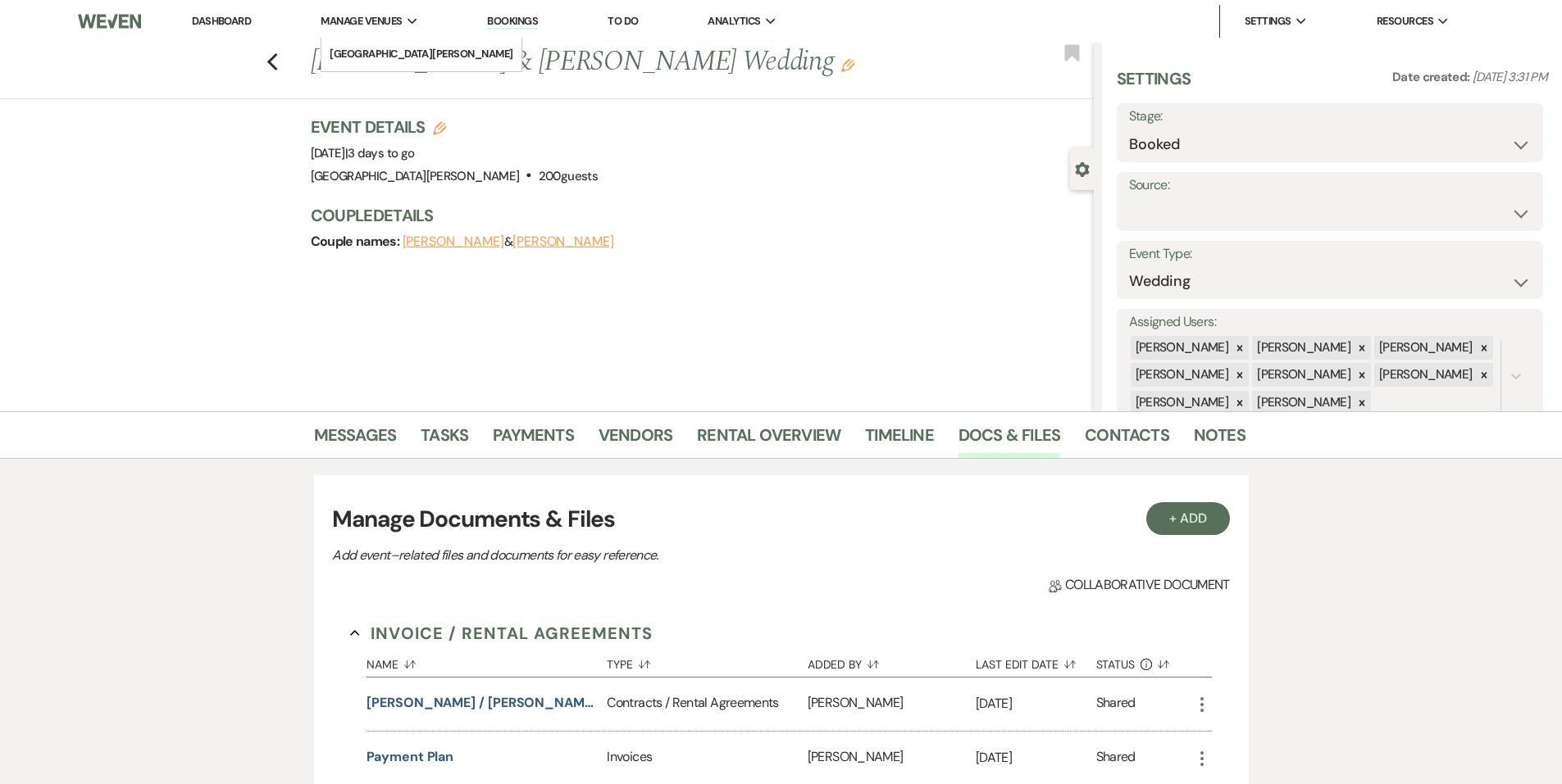
click at [390, 27] on span "Manage Venues" at bounding box center [360, 21] width 81 height 17
click at [386, 67] on link "[GEOGRAPHIC_DATA][PERSON_NAME]" at bounding box center [421, 55] width 200 height 33
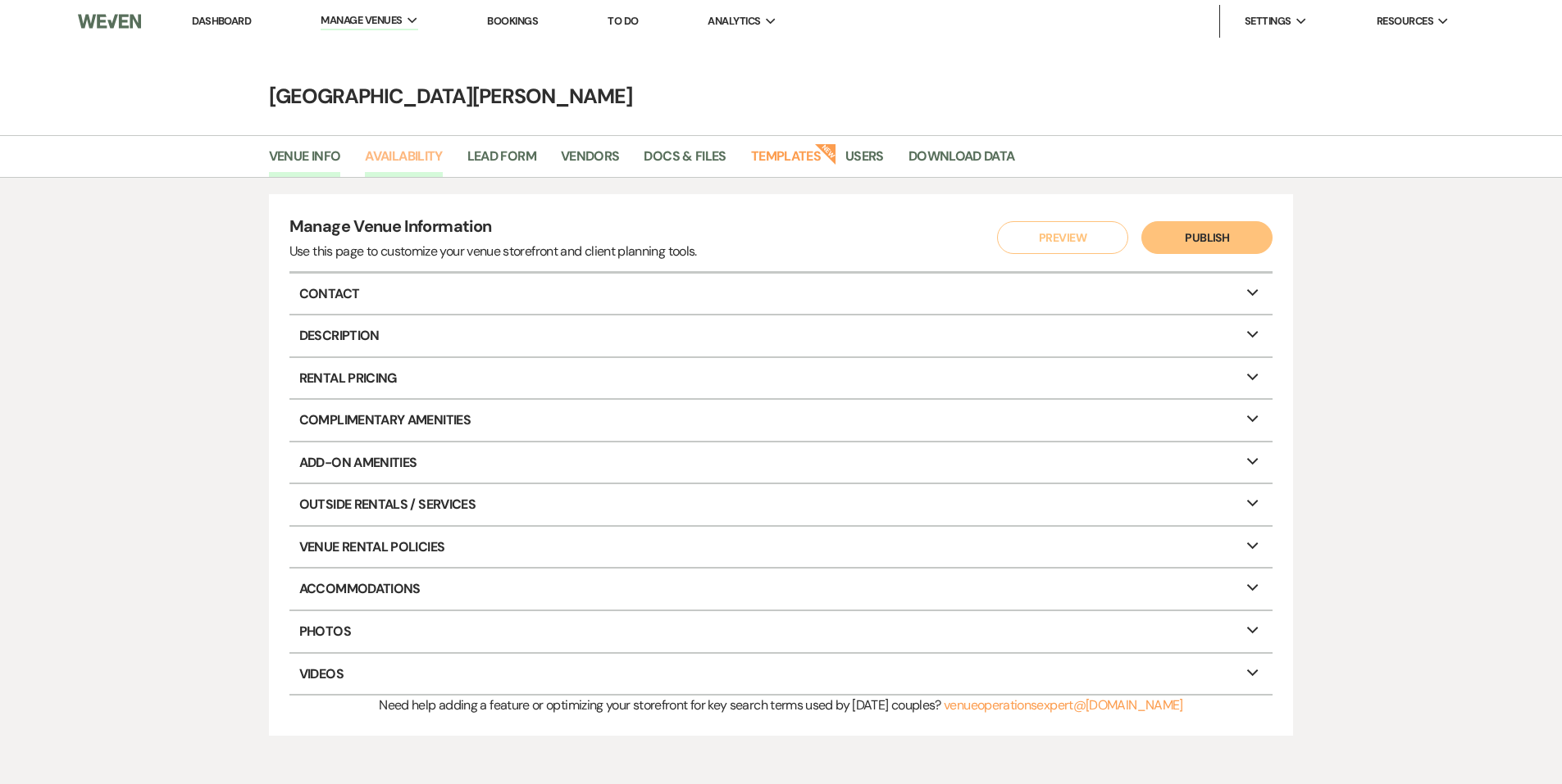
click at [376, 167] on link "Availability" at bounding box center [403, 161] width 77 height 31
select select "3"
select select "2026"
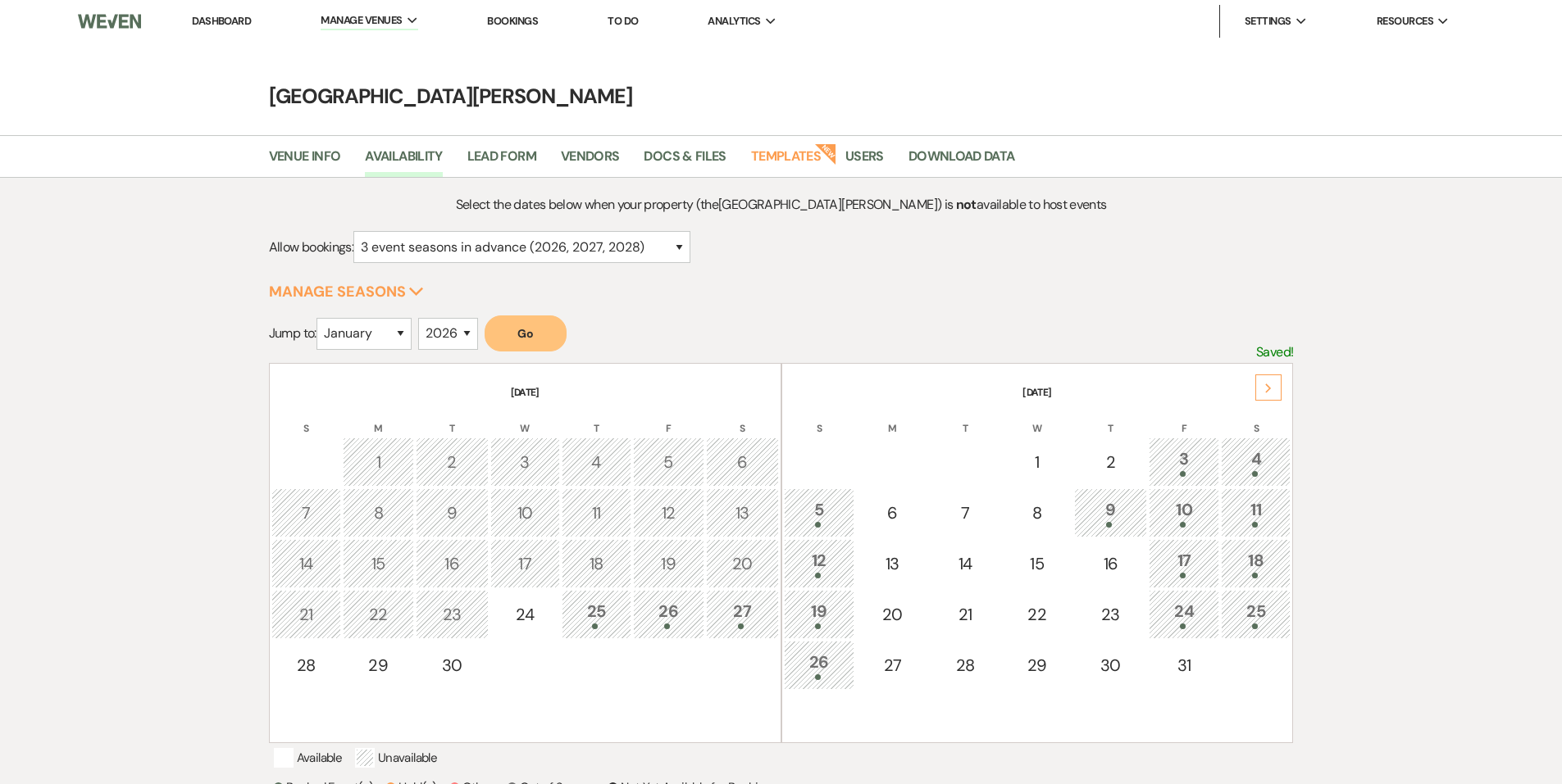
click at [213, 17] on link "Dashboard" at bounding box center [221, 21] width 59 height 14
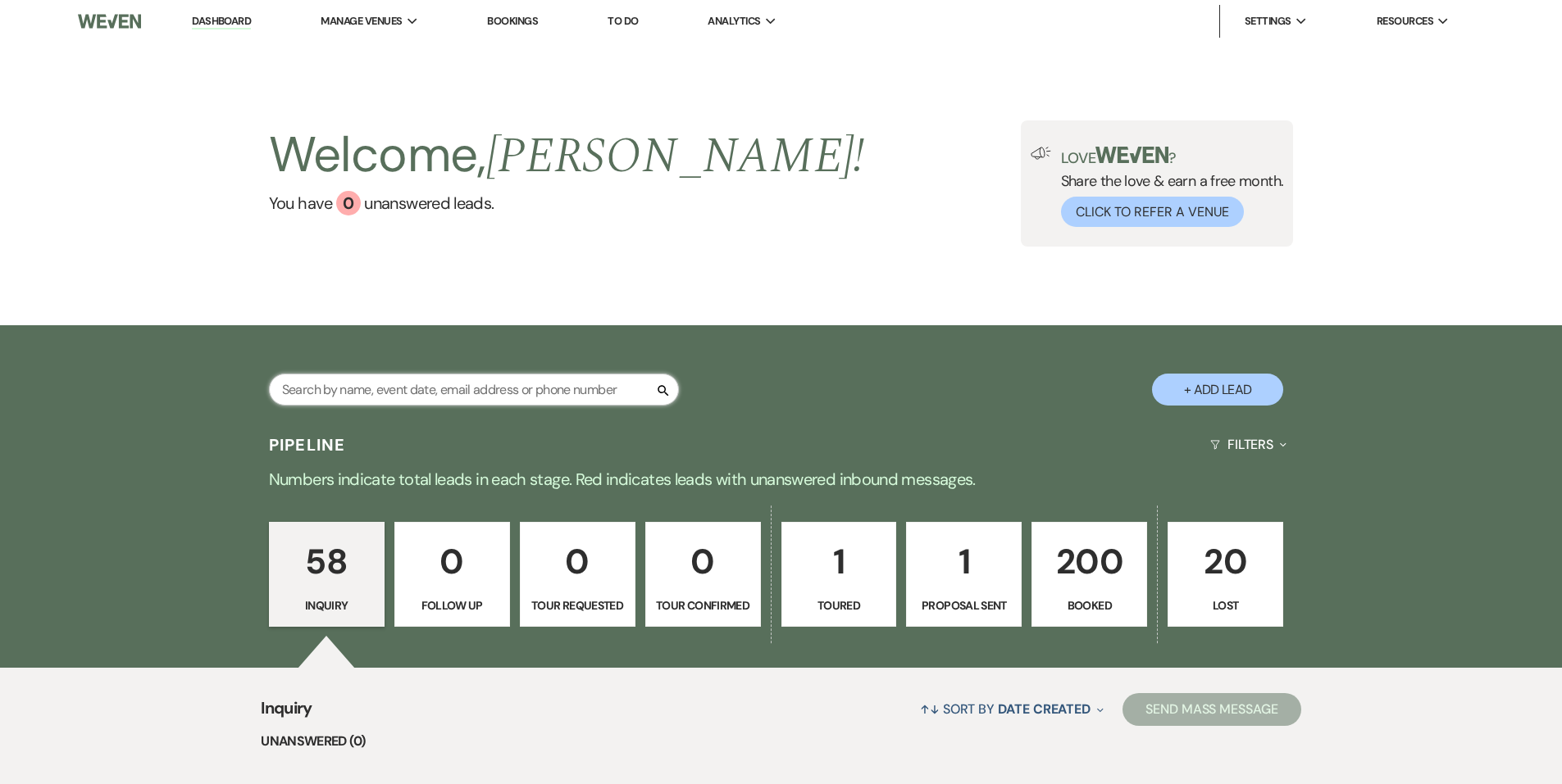
click at [397, 386] on input "text" at bounding box center [474, 390] width 410 height 32
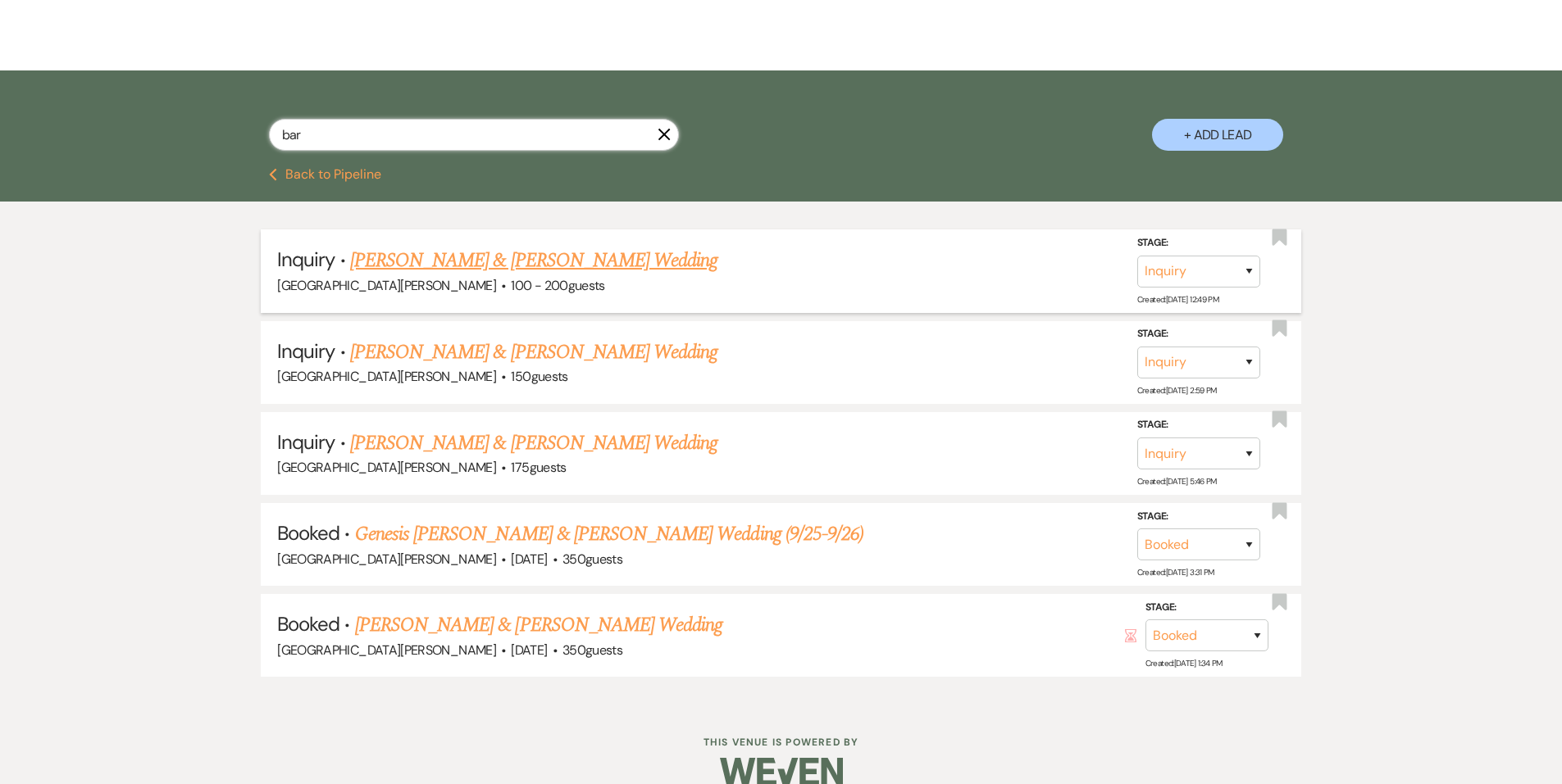
scroll to position [281, 0]
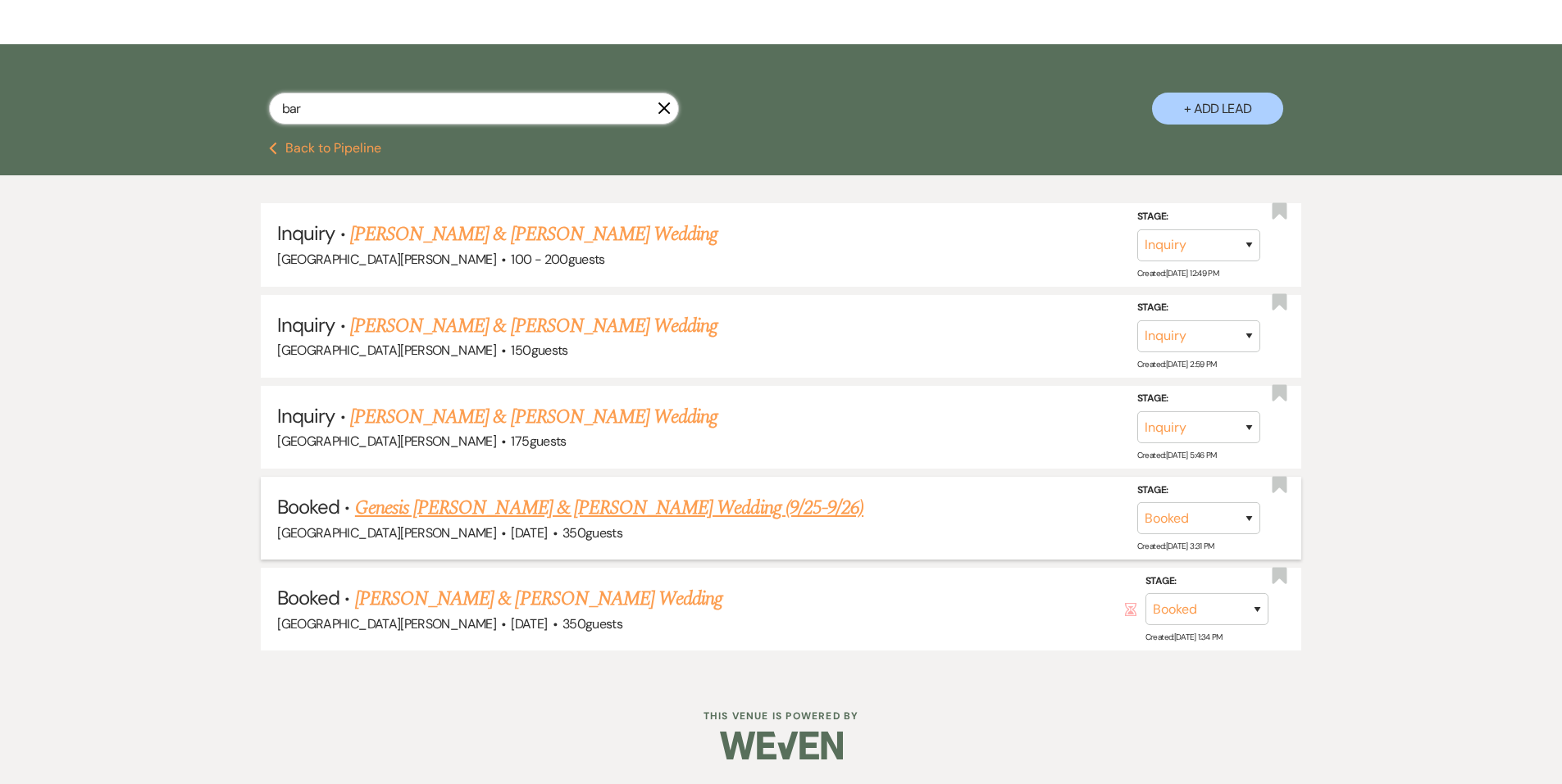
type input "bar"
click at [563, 527] on span "350 guests" at bounding box center [592, 533] width 60 height 18
click at [540, 515] on link "Genesis [PERSON_NAME] & [PERSON_NAME] Wedding (9/25-9/26)" at bounding box center [610, 508] width 509 height 29
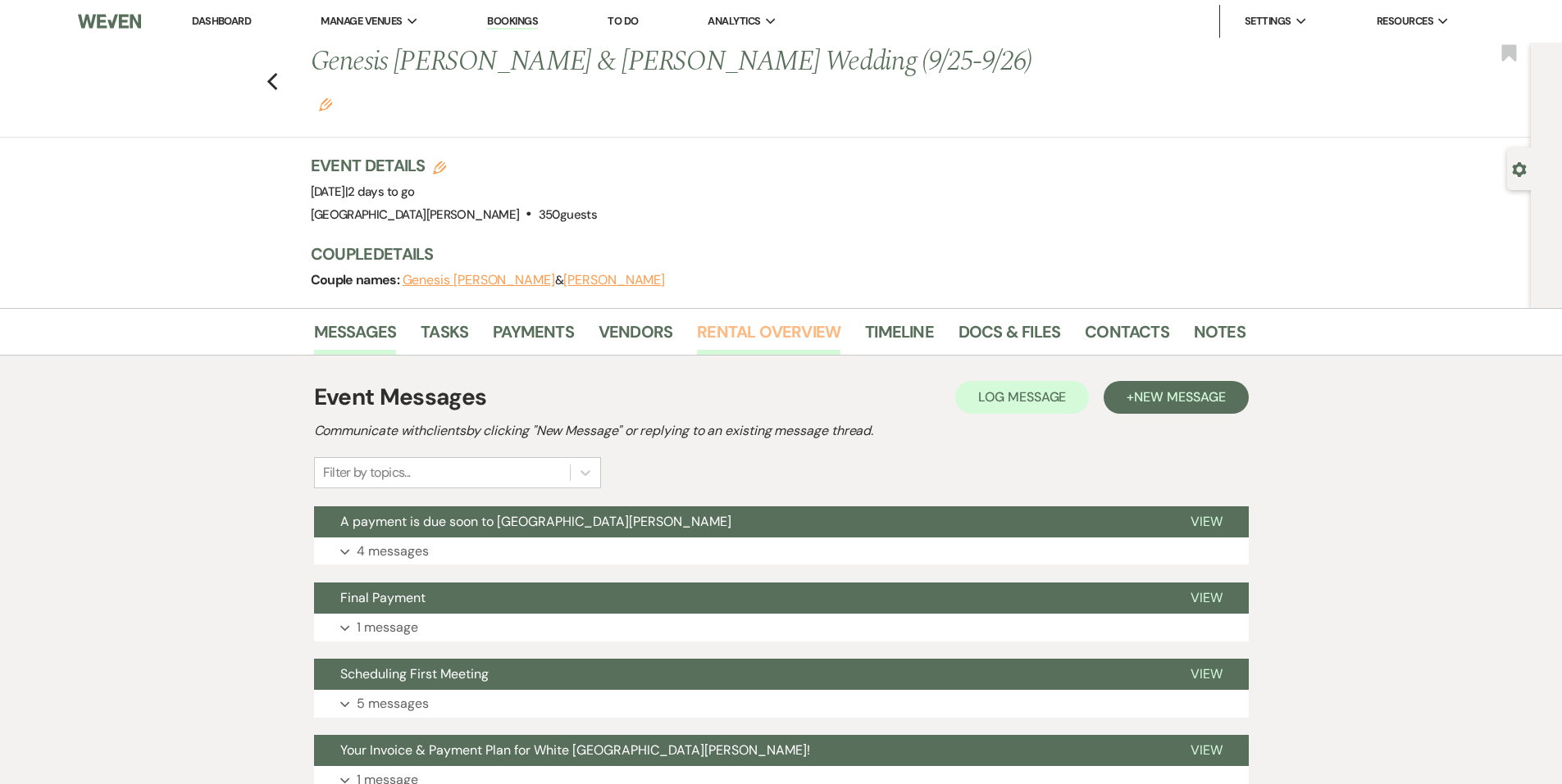
click at [743, 319] on link "Rental Overview" at bounding box center [769, 337] width 144 height 36
